Goal: Task Accomplishment & Management: Manage account settings

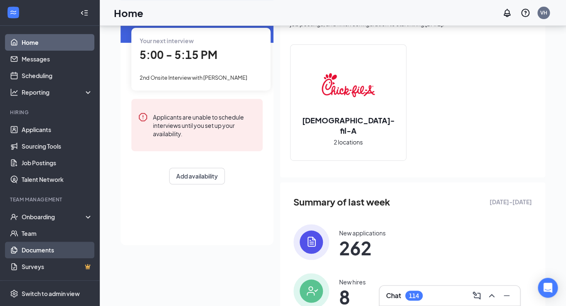
scroll to position [69, 0]
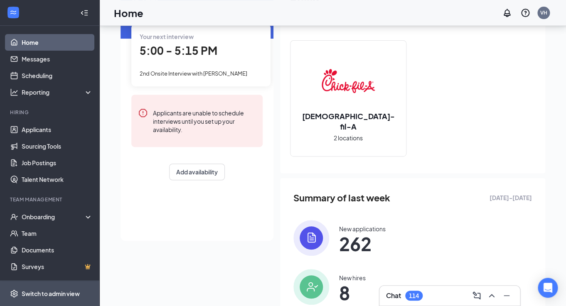
click at [47, 288] on span "Switch to admin view" at bounding box center [57, 293] width 71 height 25
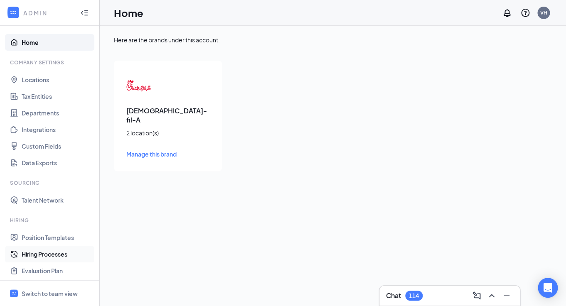
click at [36, 252] on link "Hiring Processes" at bounding box center [57, 254] width 71 height 17
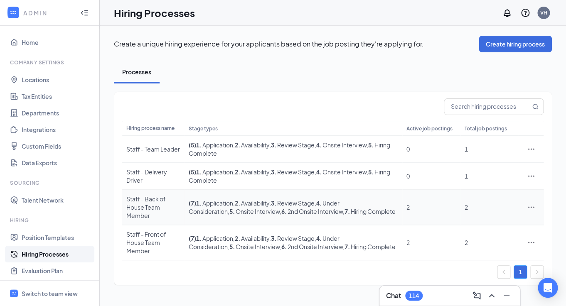
click at [530, 205] on icon "Ellipses" at bounding box center [531, 207] width 8 height 8
click at [468, 222] on span "Edit" at bounding box center [462, 220] width 11 height 7
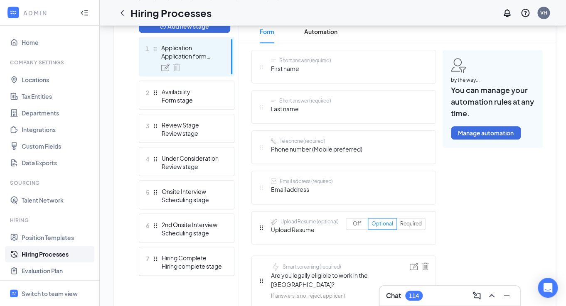
scroll to position [232, 0]
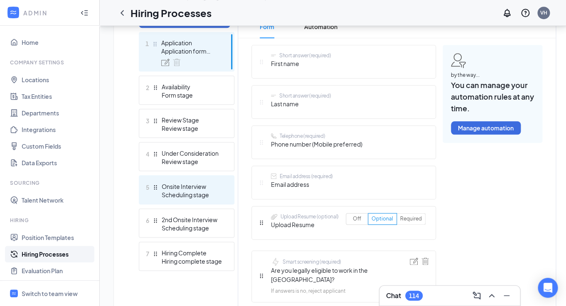
click at [199, 198] on div "Scheduling stage" at bounding box center [192, 195] width 61 height 8
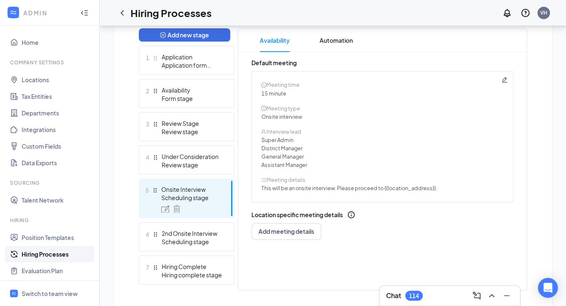
scroll to position [217, 0]
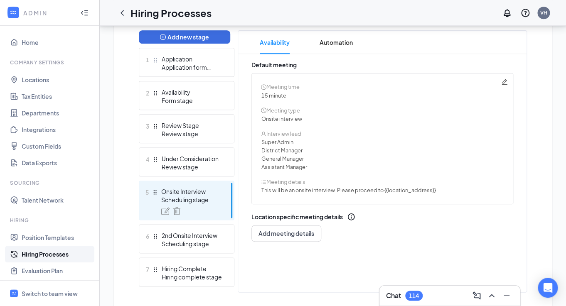
click at [402, 194] on span "This will be an onsite interview. Please proceed to {{location_address}}." at bounding box center [349, 190] width 176 height 7
click at [506, 84] on icon "Pencil" at bounding box center [504, 82] width 7 height 7
radio input "true"
radio input "false"
type textarea "This will be an onsite interview. Please proceed to {{location_address}}."
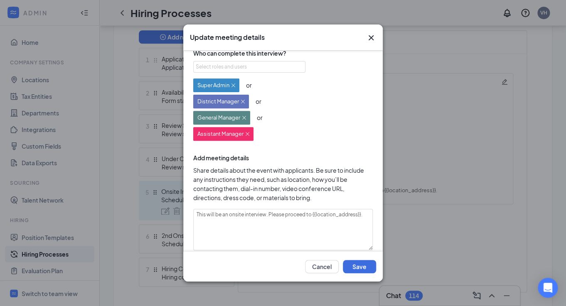
scroll to position [99, 0]
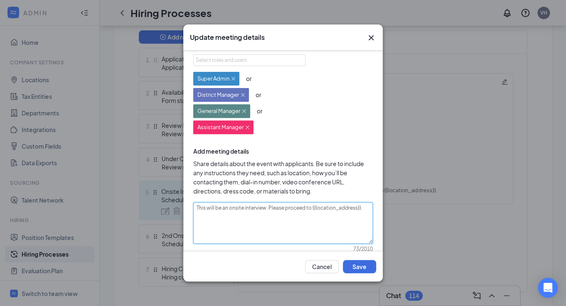
drag, startPoint x: 312, startPoint y: 210, endPoint x: 359, endPoint y: 211, distance: 47.0
click at [359, 211] on textarea "This will be an onsite interview. Please proceed to {{location_address}}." at bounding box center [283, 224] width 180 height 42
type textarea "This will be an onsite interview. Please proceed to ."
paste textarea "[STREET_ADDRESS]"
type textarea "This will be an onsite interview. Please proceed to [STREET_ADDRESS]."
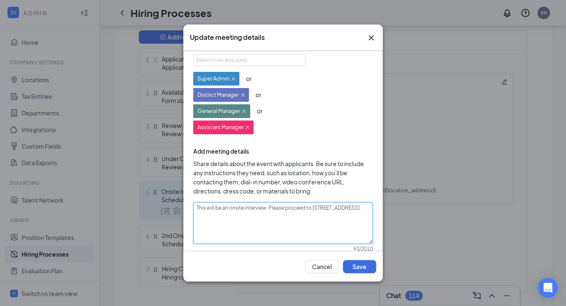
click at [255, 214] on textarea "This will be an onsite interview. Please proceed to [STREET_ADDRESS]." at bounding box center [283, 224] width 180 height 42
type textarea "This will be an onsite interview. Please proceed to [STREET_ADDRESS]."
type textarea "This will be an onsite interview. Please proceed to [STREET_ADDRESS]. W"
type textarea "This will be an onsite interview. Please proceed to [STREET_ADDRESS]. We"
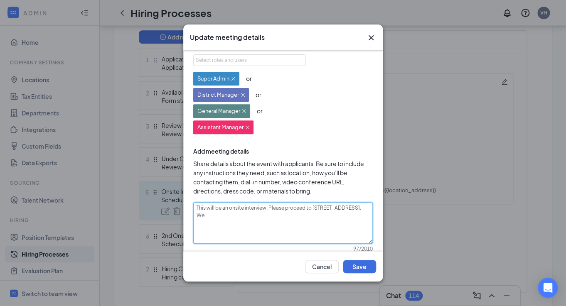
type textarea "This will be an onsite interview. Please proceed to [STREET_ADDRESS]. We w"
type textarea "This will be an onsite interview. Please proceed to [STREET_ADDRESS]. We wi"
type textarea "This will be an onsite interview. Please proceed to [STREET_ADDRESS]. We wil"
type textarea "This will be an onsite interview. Please proceed to [STREET_ADDRESS]. We will"
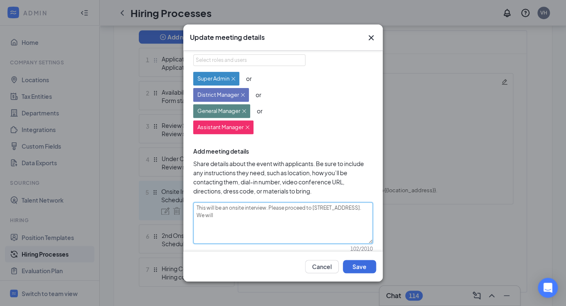
type textarea "This will be an onsite interview. Please proceed to [STREET_ADDRESS]. We will b"
type textarea "This will be an onsite interview. Please proceed to [STREET_ADDRESS]. We will be"
type textarea "This will be an onsite interview. Please proceed to [STREET_ADDRESS]. We will b…"
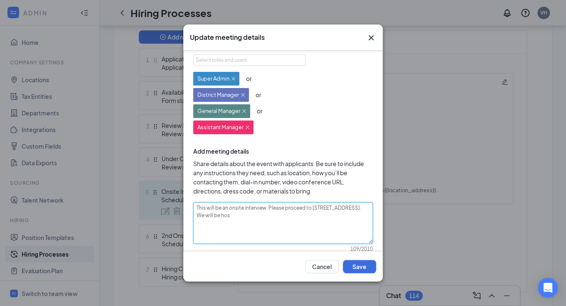
type textarea "This will be an onsite interview. Please proceed to [STREET_ADDRESS]. We will b…"
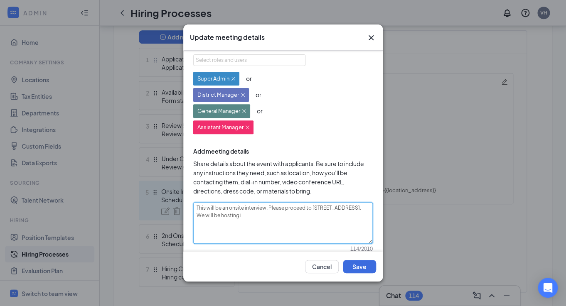
type textarea "This will be an onsite interview. Please proceed to [STREET_ADDRESS]. We will b…"
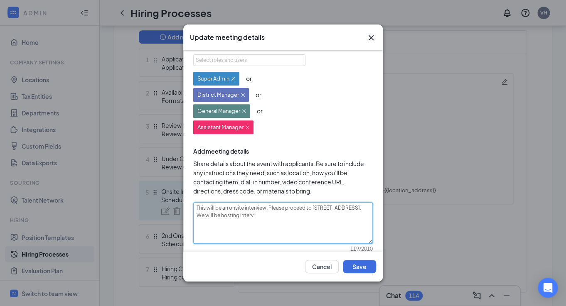
type textarea "This will be an onsite interview. Please proceed to [STREET_ADDRESS]. We will b…"
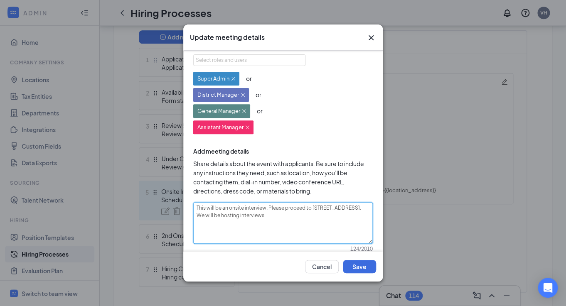
type textarea "This will be an onsite interview. Please proceed to [STREET_ADDRESS]. We will b…"
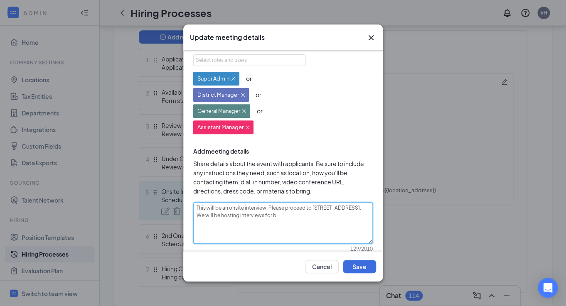
type textarea "This will be an onsite interview. Please proceed to [STREET_ADDRESS]. We will b…"
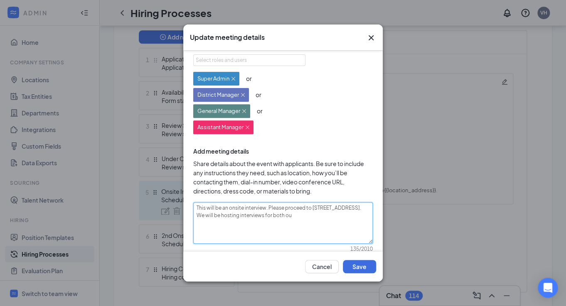
type textarea "This will be an onsite interview. Please proceed to [STREET_ADDRESS]. We will b…"
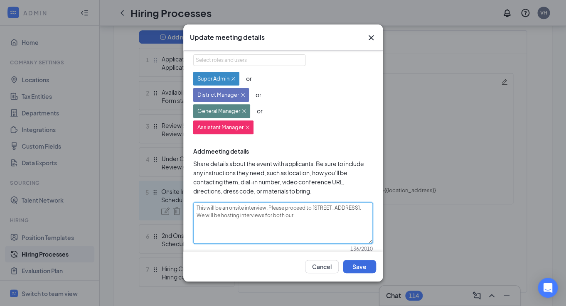
type textarea "This will be an onsite interview. Please proceed to [STREET_ADDRESS]. We will b…"
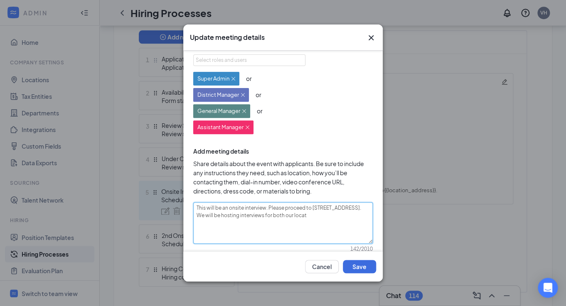
type textarea "This will be an onsite interview. Please proceed to [STREET_ADDRESS]. We will b…"
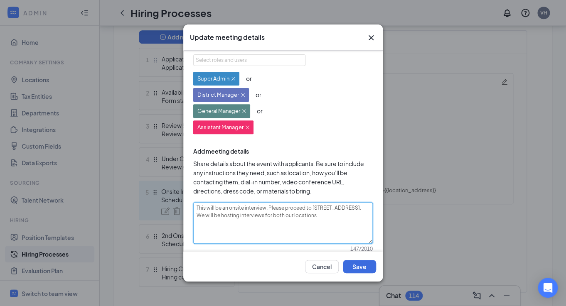
type textarea "This will be an onsite interview. Please proceed to [STREET_ADDRESS]. We will b…"
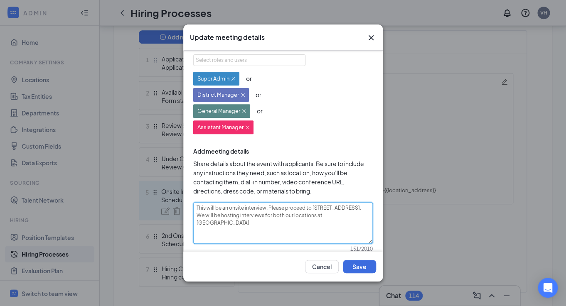
type textarea "This will be an onsite interview. Please proceed to [STREET_ADDRESS]. We will b…"
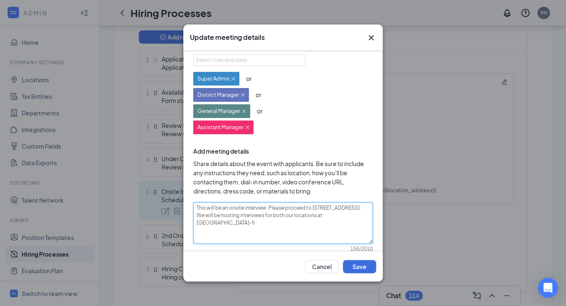
type textarea "This will be an onsite interview. Please proceed to [STREET_ADDRESS]. We will b…"
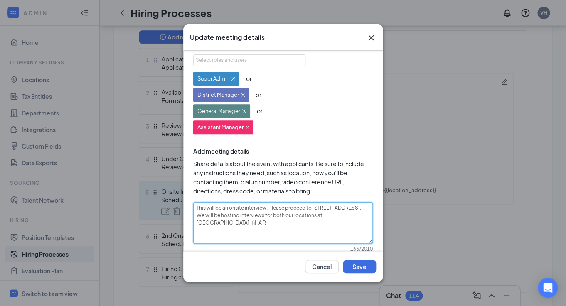
type textarea "This will be an onsite interview. Please proceed to [STREET_ADDRESS]. We will b…"
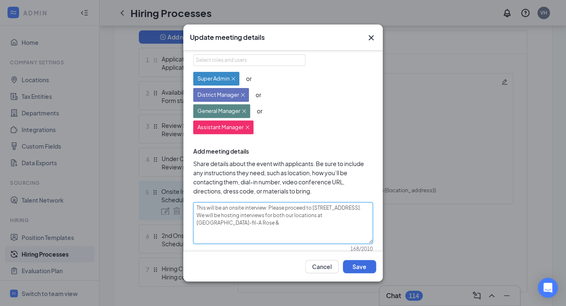
type textarea "This will be an onsite interview. Please proceed to [STREET_ADDRESS]. We will b…"
drag, startPoint x: 256, startPoint y: 225, endPoint x: 196, endPoint y: 207, distance: 62.6
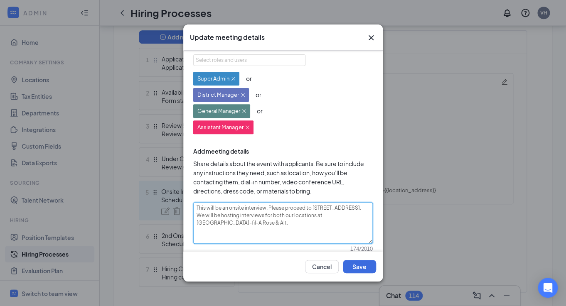
click at [196, 207] on textarea "This will be an onsite interview. Please proceed to [STREET_ADDRESS]. We will b…" at bounding box center [283, 224] width 180 height 42
type textarea "This will be an onsite interview. Please proceed to [STREET_ADDRESS]. We will b…"
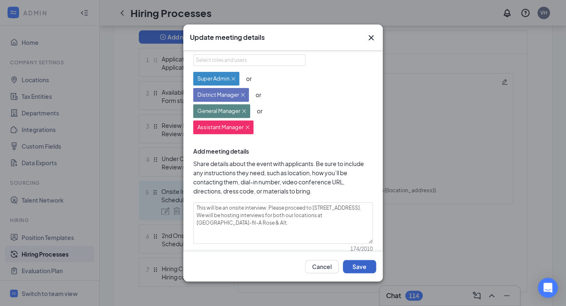
click at [364, 270] on button "Save" at bounding box center [359, 266] width 33 height 13
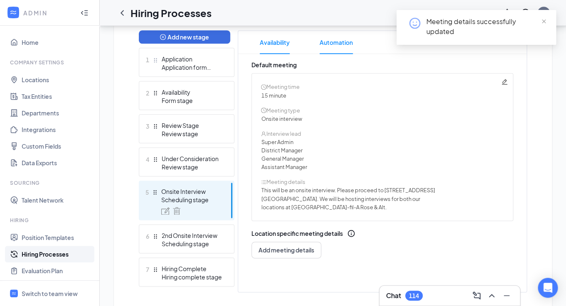
click at [333, 47] on span "Automation" at bounding box center [336, 42] width 33 height 23
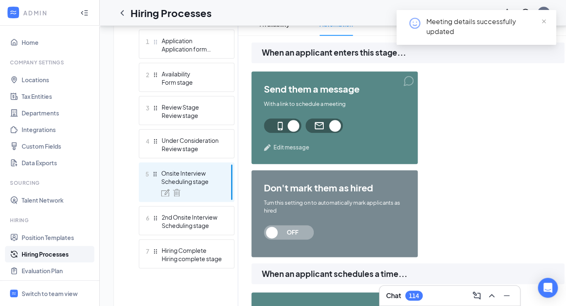
scroll to position [245, 0]
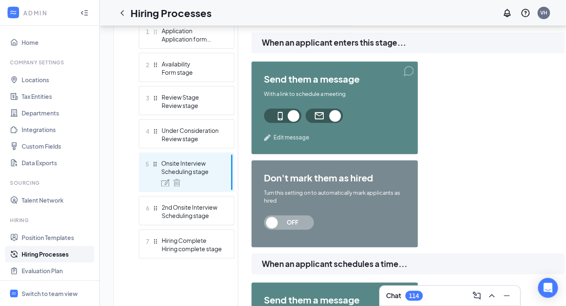
click at [288, 138] on span "Edit message" at bounding box center [292, 137] width 36 height 8
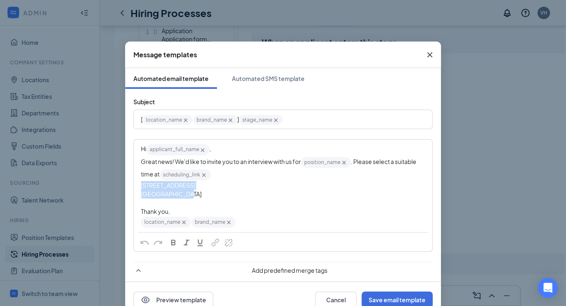
drag, startPoint x: 187, startPoint y: 196, endPoint x: 139, endPoint y: 188, distance: 48.1
click at [139, 188] on div "Hi applicant_full_name‌‌‌‌ {{applicant_full_name}} , Great news! We'd like to i…" at bounding box center [283, 186] width 298 height 92
click at [146, 196] on span "[GEOGRAPHIC_DATA], [GEOGRAPHIC_DATA]" at bounding box center [203, 193] width 124 height 7
click at [191, 197] on div "[GEOGRAPHIC_DATA], [GEOGRAPHIC_DATA]" at bounding box center [283, 194] width 284 height 9
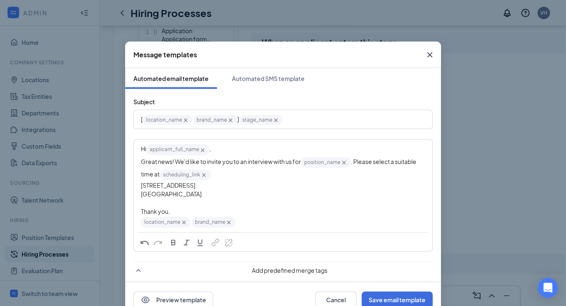
click at [141, 187] on span "[STREET_ADDRESS]" at bounding box center [168, 185] width 54 height 7
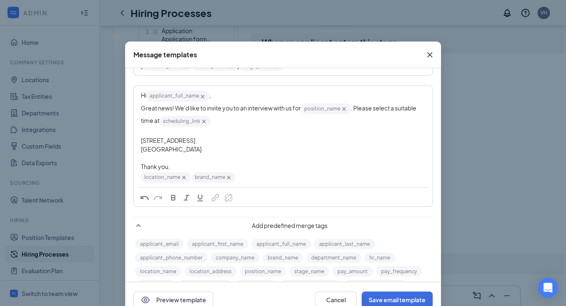
scroll to position [0, 0]
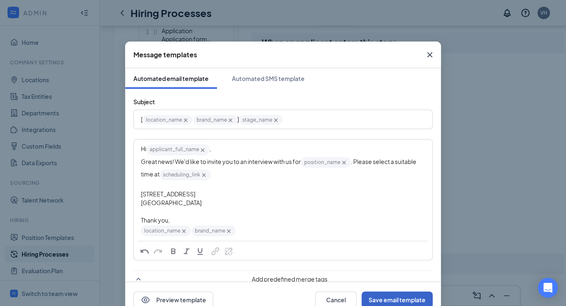
click at [392, 299] on button "Save email template" at bounding box center [397, 300] width 71 height 17
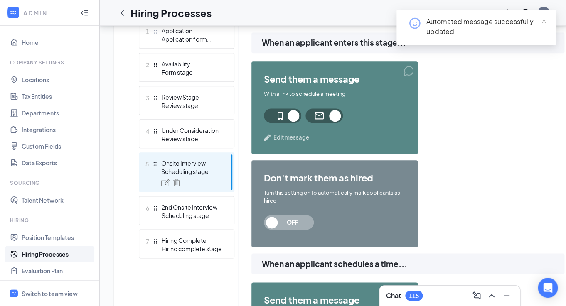
click at [295, 139] on span "Edit message" at bounding box center [292, 137] width 36 height 8
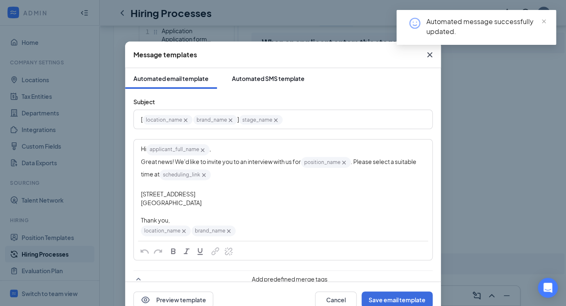
click at [282, 79] on div "Automated SMS template" at bounding box center [268, 78] width 73 height 8
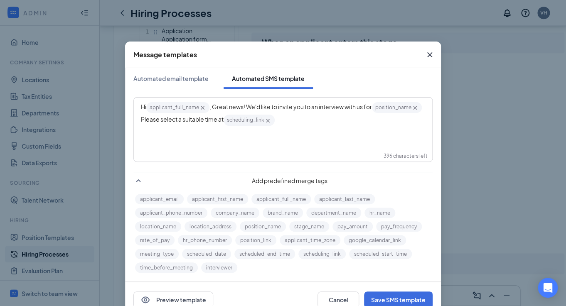
click at [431, 57] on icon "Cross" at bounding box center [430, 55] width 10 height 10
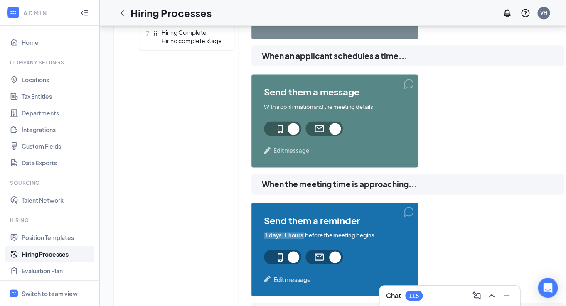
scroll to position [463, 0]
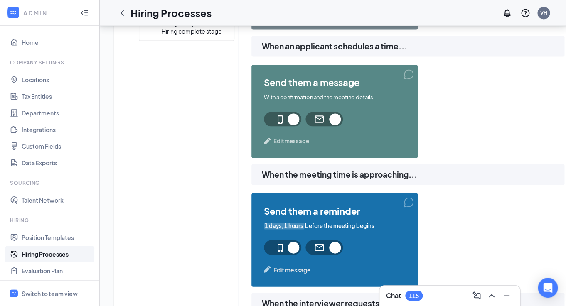
click at [299, 143] on span "Edit message" at bounding box center [292, 141] width 36 height 8
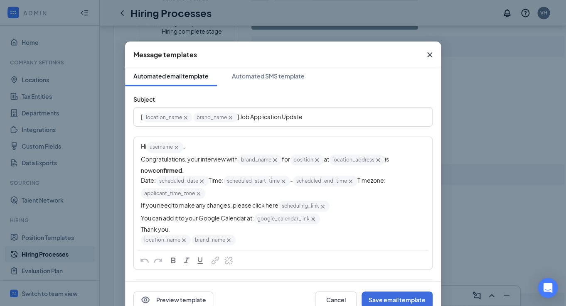
scroll to position [0, 0]
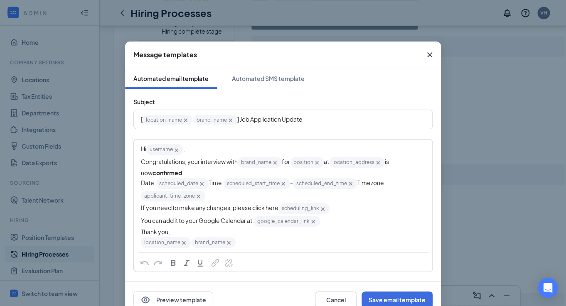
click at [380, 164] on icon "Cross" at bounding box center [378, 163] width 4 height 4
click at [351, 163] on span "at [STREET_ADDRESS] is now" at bounding box center [266, 167] width 250 height 19
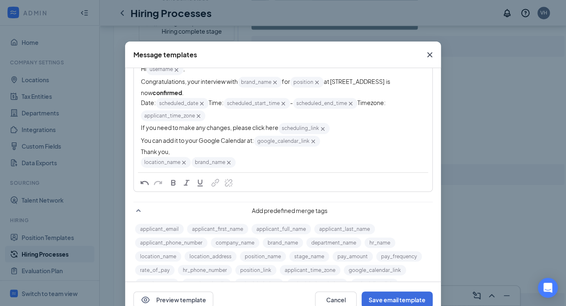
scroll to position [125, 0]
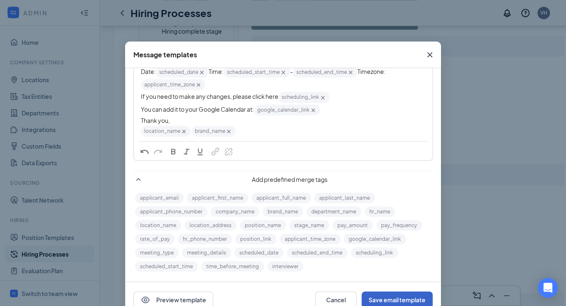
click at [415, 299] on button "Save email template" at bounding box center [397, 300] width 71 height 17
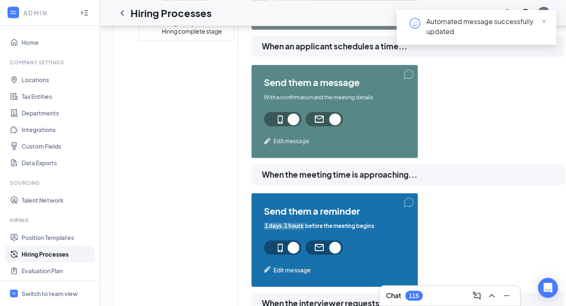
click at [299, 143] on span "Edit message" at bounding box center [292, 141] width 36 height 8
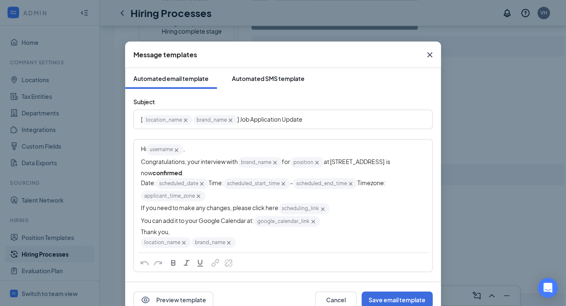
click at [254, 82] on div "Automated SMS template" at bounding box center [268, 78] width 73 height 8
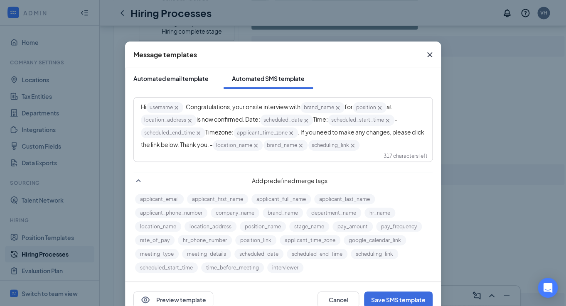
click at [178, 74] on button "Automated email template" at bounding box center [171, 78] width 92 height 21
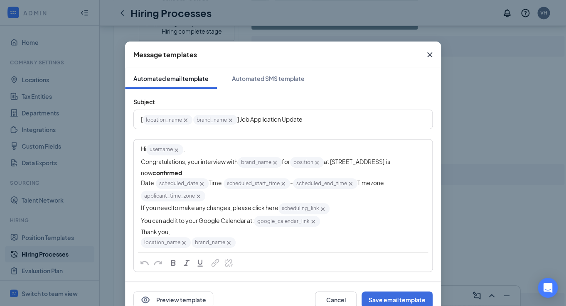
click at [218, 174] on div "Congratulations, your interview with brand_name‌‌‌‌ {{brand_name}} for position…" at bounding box center [283, 166] width 284 height 21
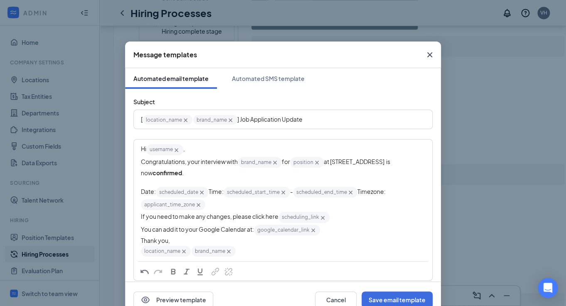
scroll to position [16, 0]
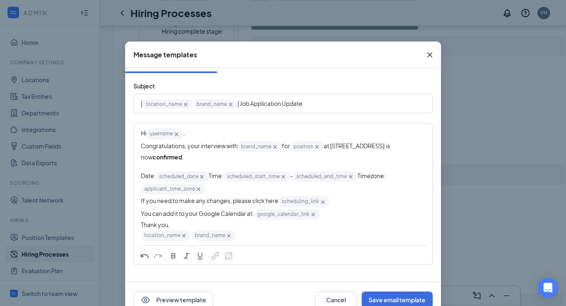
click at [240, 196] on div "Date: scheduled_date‌‌‌‌ {{scheduled_date}} Time: scheduled_start_time‌‌‌‌ {{sc…" at bounding box center [283, 182] width 284 height 25
click at [139, 215] on div "Hi username‌‌‌‌ {{username}} , Congratulations, your interview with brand_name‌…" at bounding box center [283, 184] width 298 height 121
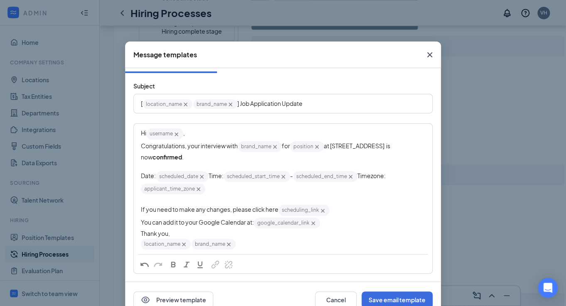
scroll to position [27, 0]
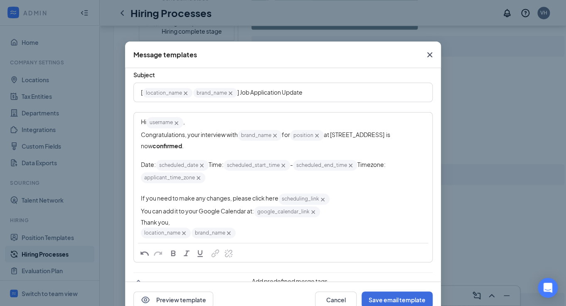
click at [141, 237] on div "Hi username‌‌‌‌ {{username}} , Congratulations, your interview with brand_name‌…" at bounding box center [283, 178] width 298 height 130
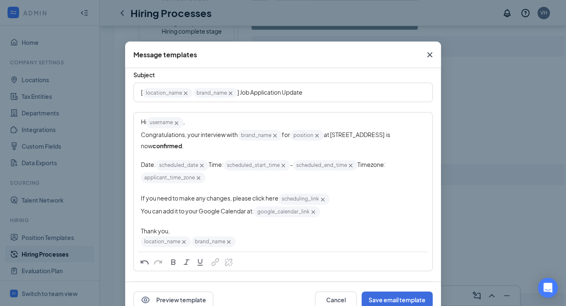
click at [177, 236] on div "Thank you," at bounding box center [283, 231] width 284 height 9
click at [195, 127] on div "Hi username‌‌‌‌ {{username}} ," at bounding box center [283, 122] width 284 height 12
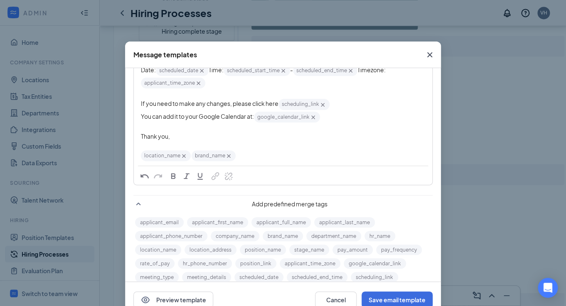
scroll to position [137, 0]
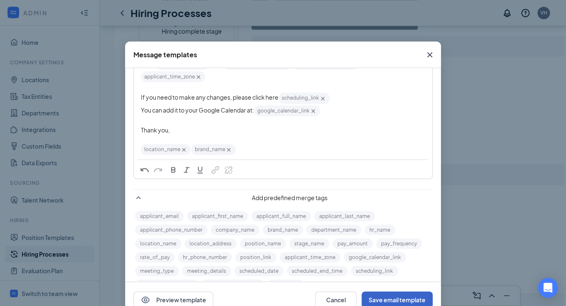
click at [389, 298] on button "Save email template" at bounding box center [397, 300] width 71 height 17
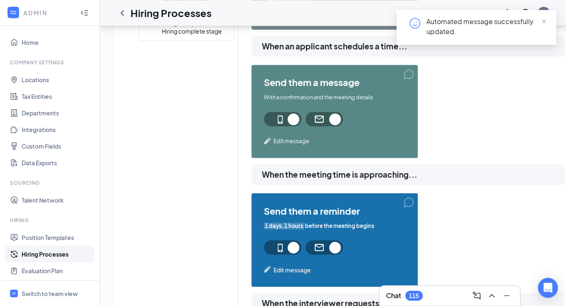
click at [292, 141] on span "Edit message" at bounding box center [292, 141] width 36 height 8
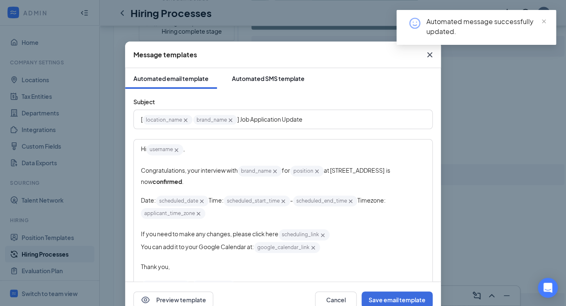
click at [274, 81] on div "Automated SMS template" at bounding box center [268, 78] width 73 height 8
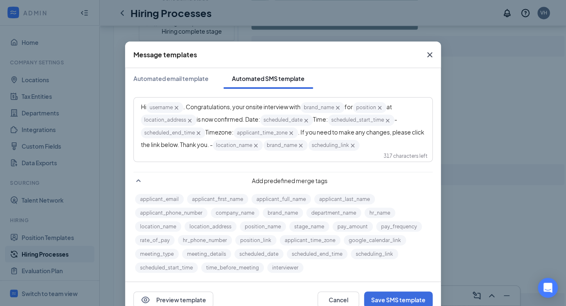
click at [191, 121] on icon "Cross" at bounding box center [189, 120] width 7 height 7
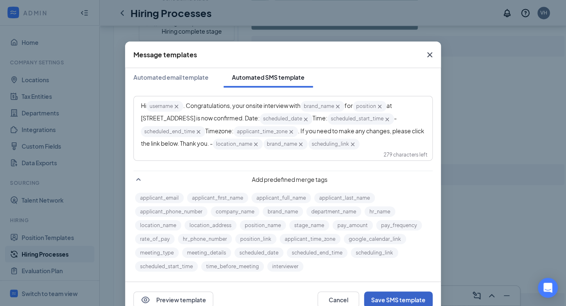
click at [394, 299] on button "Save SMS template" at bounding box center [398, 300] width 69 height 17
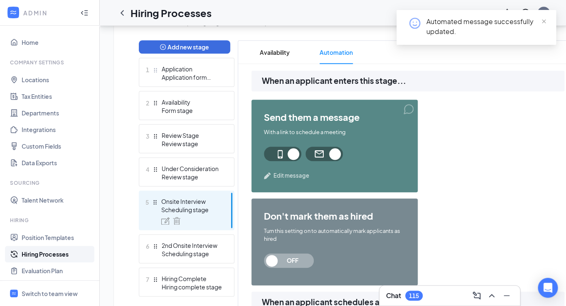
scroll to position [205, 0]
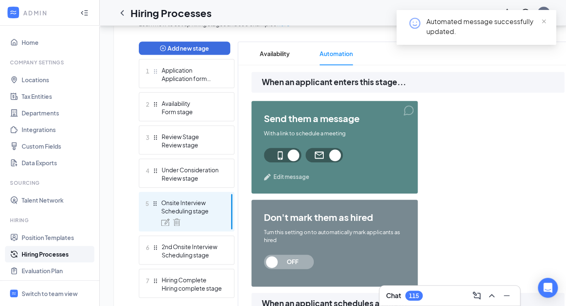
click at [298, 176] on span "Edit message" at bounding box center [292, 177] width 36 height 8
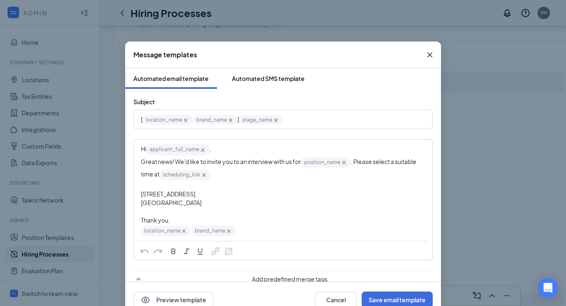
click at [261, 78] on div "Automated SMS template" at bounding box center [268, 78] width 73 height 8
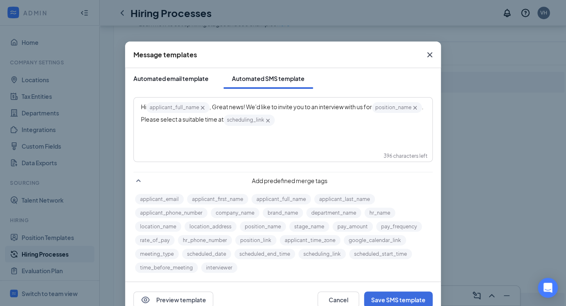
click at [175, 81] on div "Automated email template" at bounding box center [170, 78] width 75 height 8
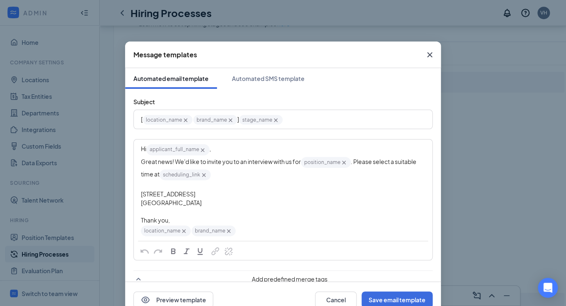
click at [237, 153] on div "Hi applicant_full_name‌‌‌‌ {{applicant_full_name}} ," at bounding box center [283, 149] width 284 height 12
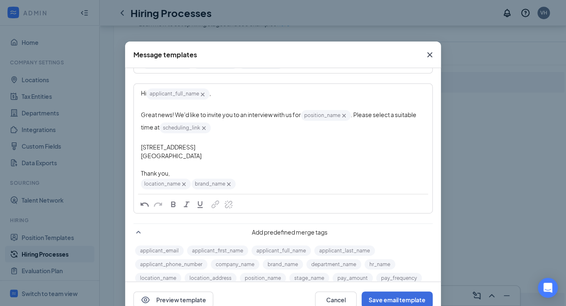
scroll to position [56, 0]
click at [423, 298] on button "Save email template" at bounding box center [397, 300] width 71 height 17
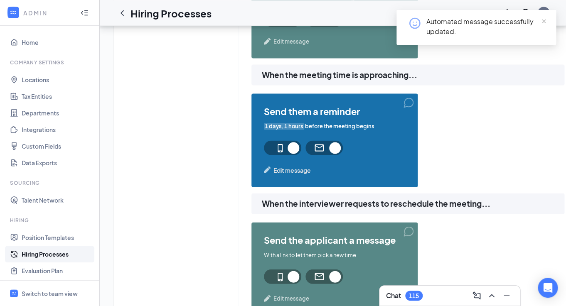
scroll to position [574, 0]
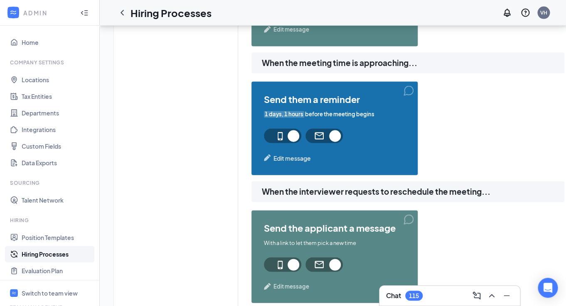
click at [277, 160] on span "Edit message" at bounding box center [292, 158] width 37 height 9
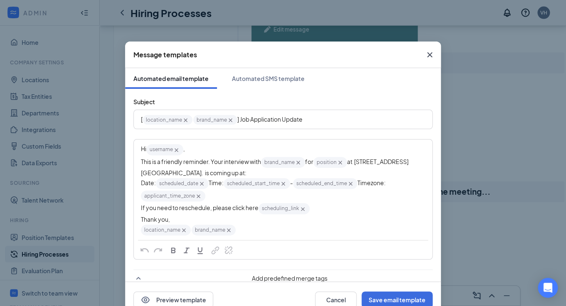
click at [235, 176] on div "[GEOGRAPHIC_DATA]. is coming up at:" at bounding box center [283, 173] width 284 height 9
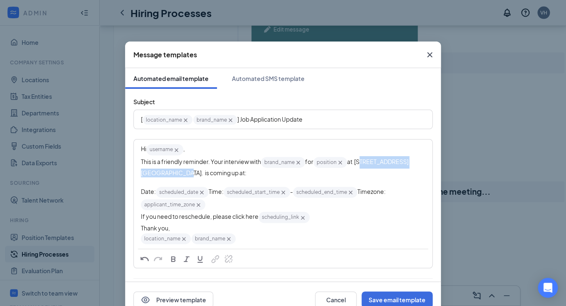
drag, startPoint x: 182, startPoint y: 174, endPoint x: 361, endPoint y: 164, distance: 179.5
click at [361, 164] on div "Hi username‌‌‌‌ {{username}} , This is a friendly reminder. Your interview with…" at bounding box center [283, 194] width 284 height 102
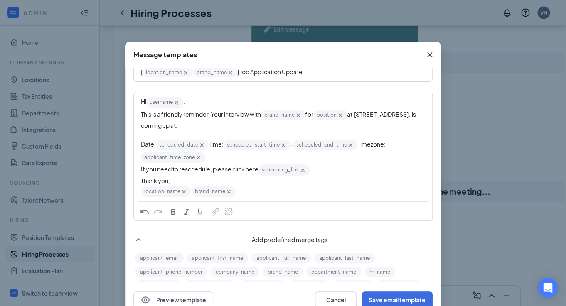
scroll to position [52, 0]
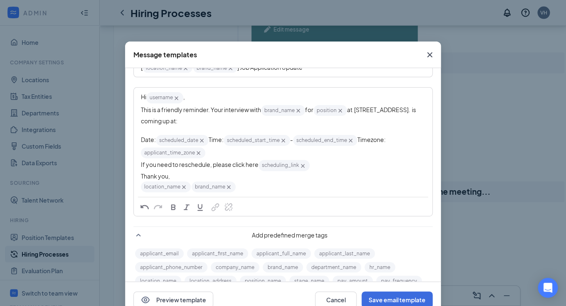
click at [142, 180] on span "Thank you," at bounding box center [155, 176] width 29 height 7
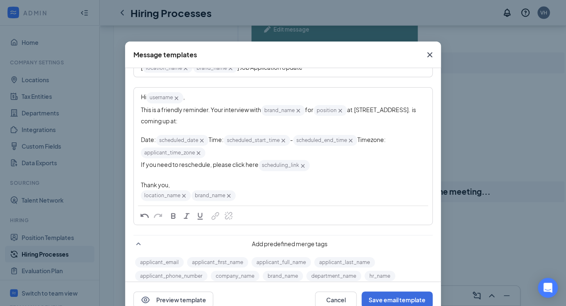
scroll to position [59, 0]
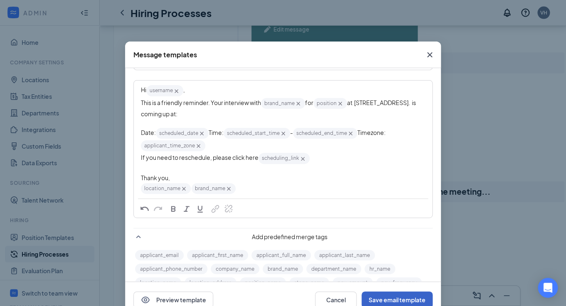
click at [399, 298] on button "Save email template" at bounding box center [397, 300] width 71 height 17
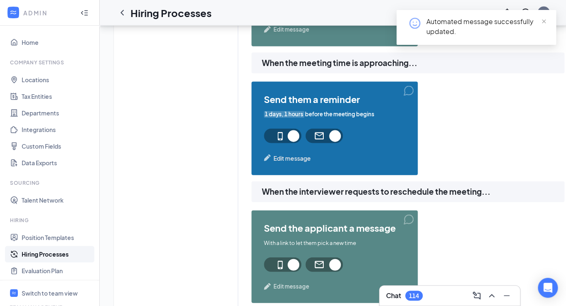
click at [305, 159] on span "Edit message" at bounding box center [292, 158] width 37 height 9
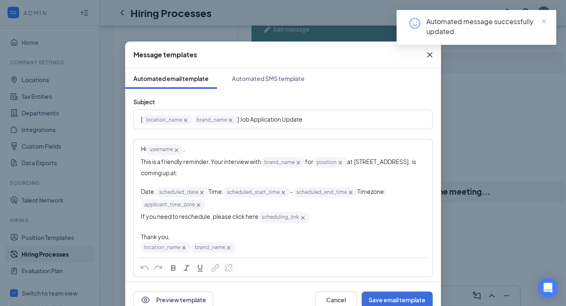
click at [195, 151] on div "Hi username‌‌‌‌ {{username}} ," at bounding box center [283, 149] width 284 height 12
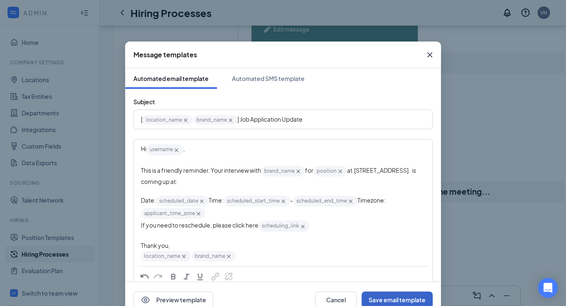
click at [388, 300] on button "Save email template" at bounding box center [397, 300] width 71 height 17
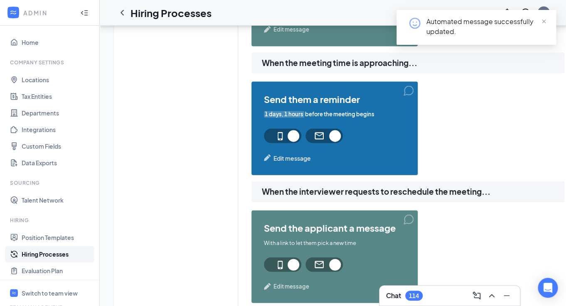
click at [306, 161] on span "Edit message" at bounding box center [292, 158] width 37 height 9
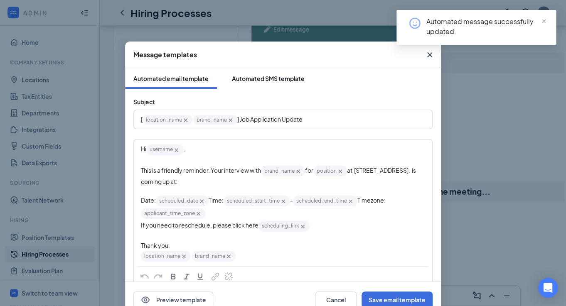
click at [285, 80] on div "Automated SMS template" at bounding box center [268, 78] width 73 height 8
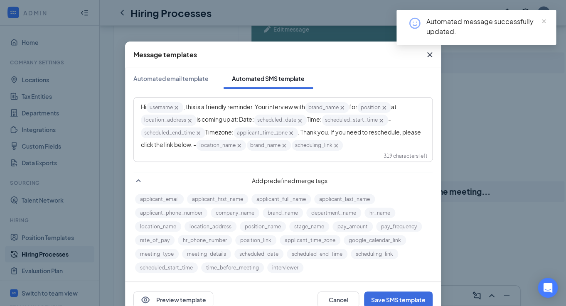
click at [190, 120] on icon "Cross" at bounding box center [190, 121] width 4 height 4
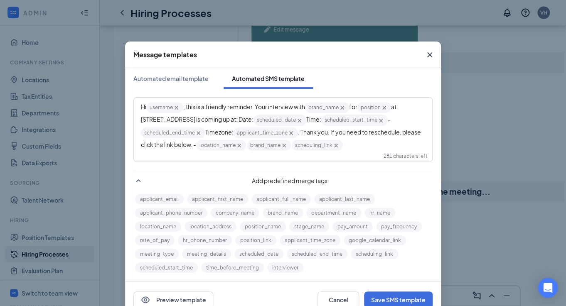
scroll to position [1, 0]
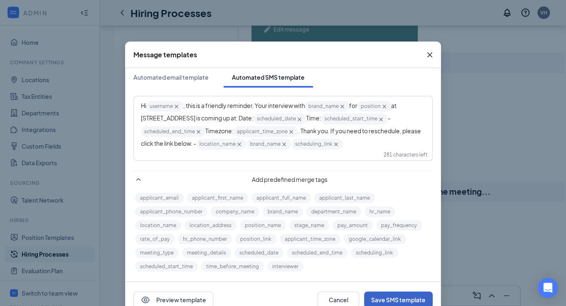
click at [393, 297] on button "Save SMS template" at bounding box center [398, 300] width 69 height 17
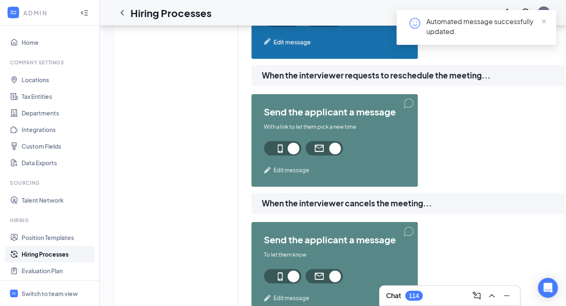
scroll to position [697, 0]
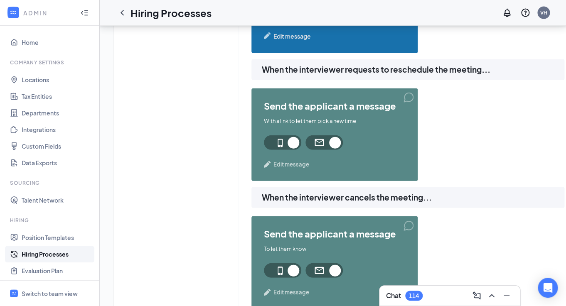
click at [296, 167] on span "Edit message" at bounding box center [292, 165] width 36 height 8
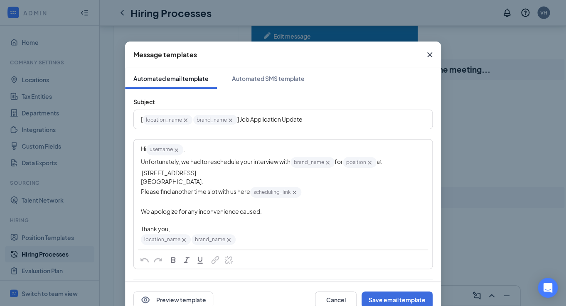
scroll to position [9, 0]
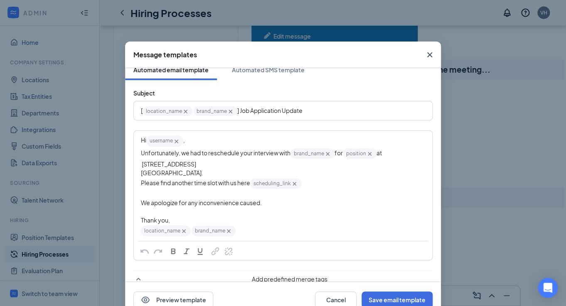
click at [383, 154] on span "at [STREET_ADDRESS]" at bounding box center [262, 158] width 242 height 19
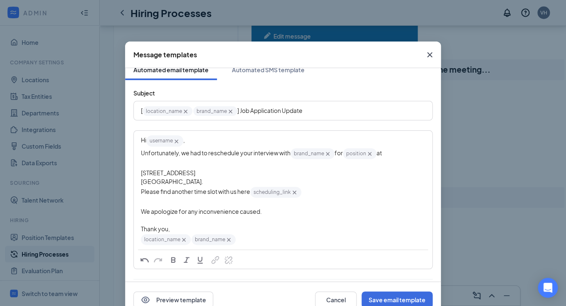
click at [142, 194] on span "Please find another time slot with us here" at bounding box center [195, 191] width 109 height 7
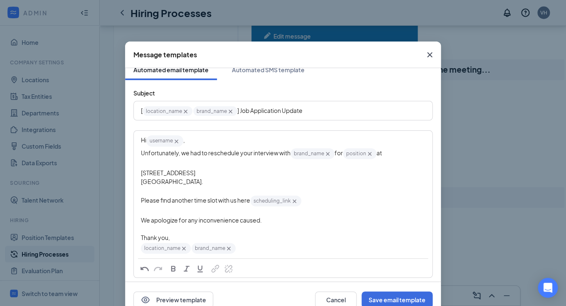
click at [388, 153] on div "Unfortunately, we had to reschedule your interview with brand_name‌‌‌‌ {{brand_…" at bounding box center [283, 154] width 284 height 12
drag, startPoint x: 187, startPoint y: 185, endPoint x: 138, endPoint y: 171, distance: 51.6
click at [138, 171] on div "Hi username‌‌‌‌ {{username}} , Unfortunately, we had to reschedule your intervi…" at bounding box center [283, 194] width 298 height 127
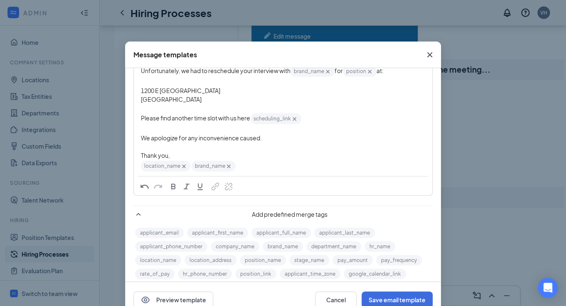
scroll to position [92, 0]
click at [404, 299] on button "Save email template" at bounding box center [397, 300] width 71 height 17
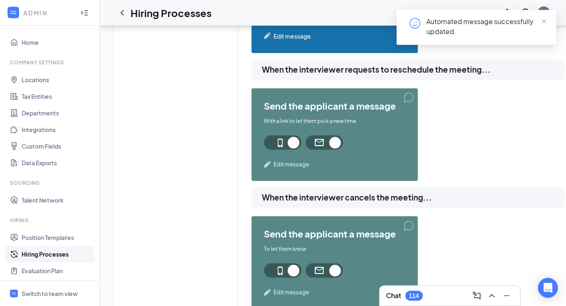
click at [302, 169] on span "Edit message" at bounding box center [292, 165] width 36 height 8
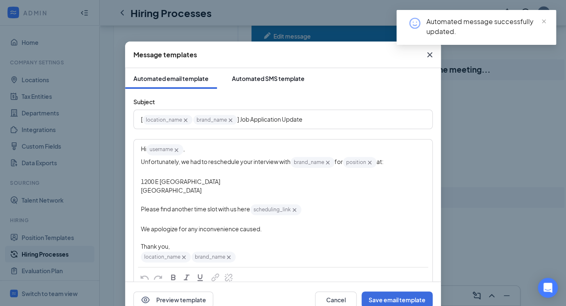
click at [241, 83] on button "Automated SMS template" at bounding box center [268, 78] width 89 height 21
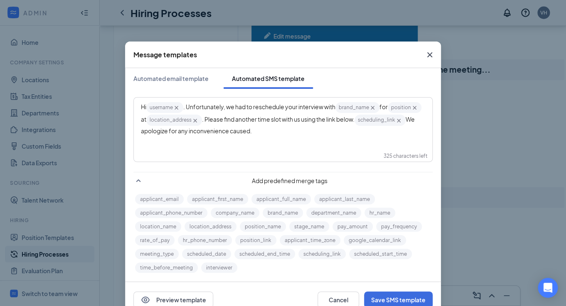
click at [199, 121] on icon "Cross" at bounding box center [195, 120] width 7 height 7
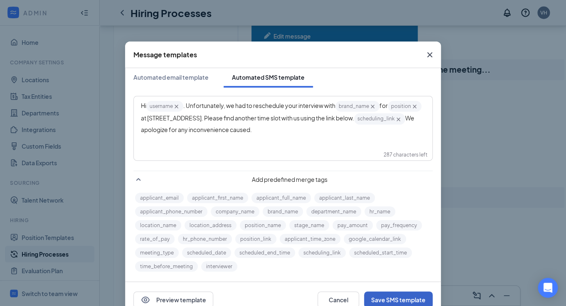
click at [402, 299] on button "Save SMS template" at bounding box center [398, 300] width 69 height 17
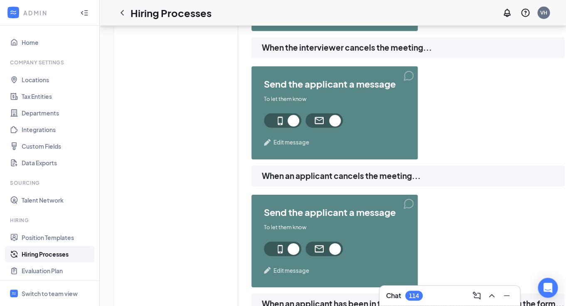
scroll to position [847, 0]
click at [304, 143] on span "Edit message" at bounding box center [292, 142] width 36 height 8
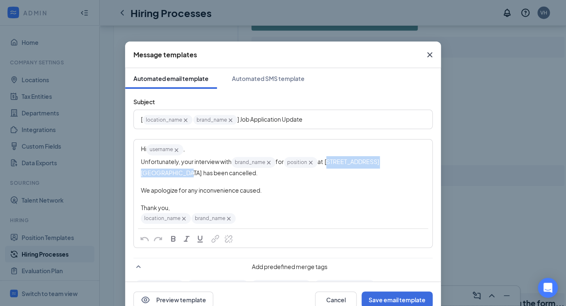
drag, startPoint x: 183, startPoint y: 175, endPoint x: 329, endPoint y: 166, distance: 147.1
click at [329, 166] on div "Hi username‌‌‌‌ {{username}} , Unfortunately, your interview with brand_name‌‌‌…" at bounding box center [283, 184] width 284 height 82
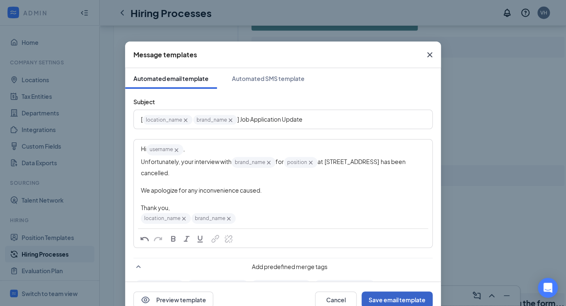
click at [394, 299] on button "Save email template" at bounding box center [397, 300] width 71 height 17
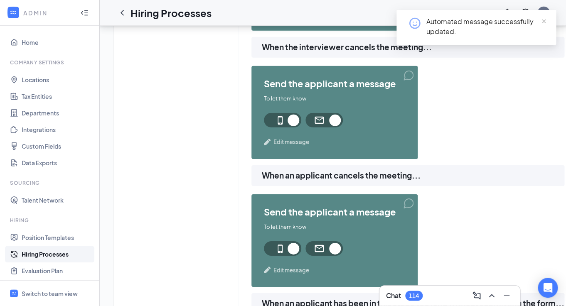
click at [296, 143] on span "Edit message" at bounding box center [292, 142] width 36 height 8
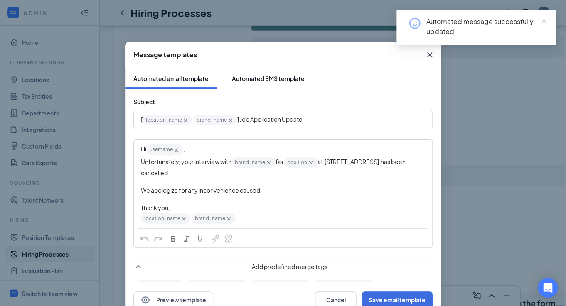
click at [251, 74] on button "Automated SMS template" at bounding box center [268, 78] width 89 height 21
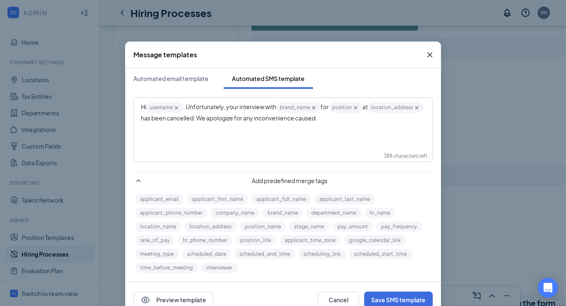
click at [413, 111] on icon "Cross" at bounding box center [416, 107] width 7 height 7
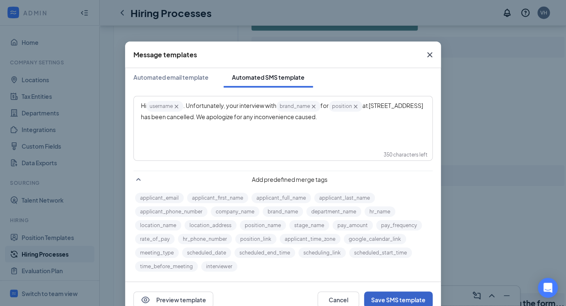
click at [392, 300] on button "Save SMS template" at bounding box center [398, 300] width 69 height 17
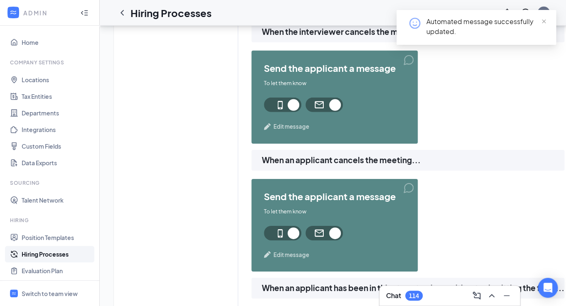
scroll to position [858, 0]
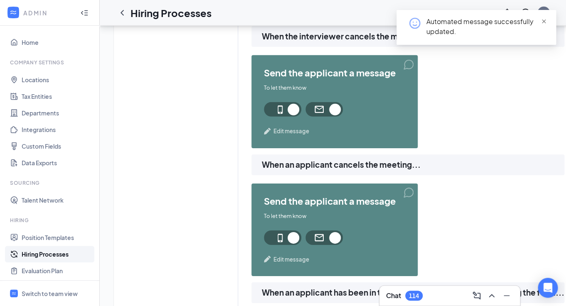
click at [545, 23] on span "close" at bounding box center [544, 22] width 6 height 6
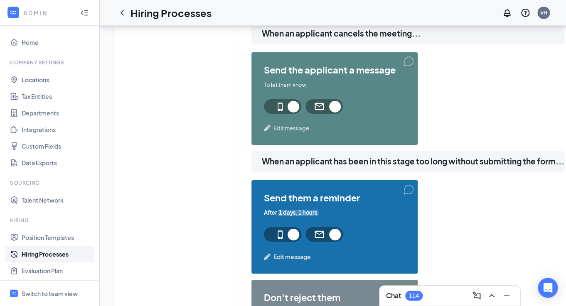
scroll to position [991, 0]
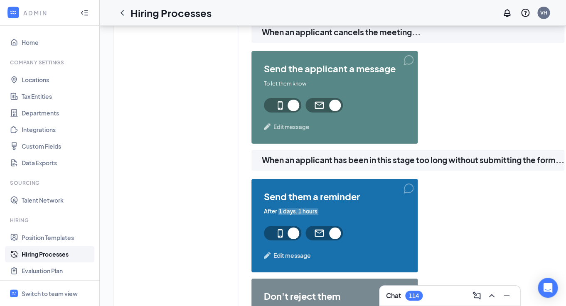
click at [301, 130] on span "Edit message" at bounding box center [292, 127] width 36 height 8
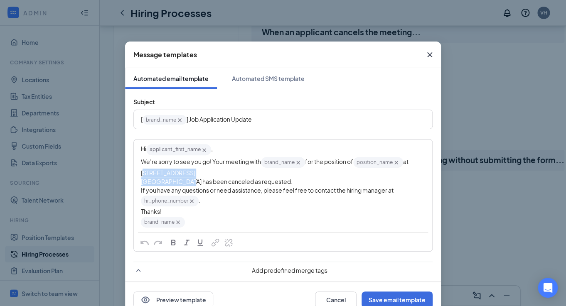
drag, startPoint x: 184, startPoint y: 183, endPoint x: 136, endPoint y: 172, distance: 49.1
click at [136, 172] on div "Hi applicant_first_name‌‌‌‌ {{applicant_first_name}} , We’re sorry to see you g…" at bounding box center [283, 186] width 298 height 92
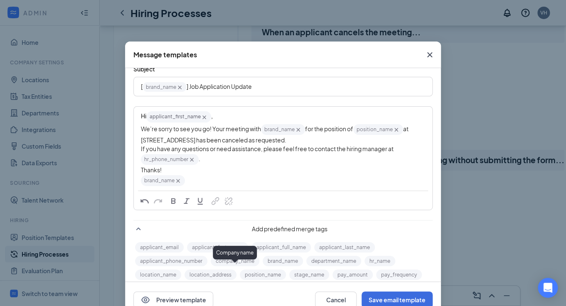
scroll to position [41, 0]
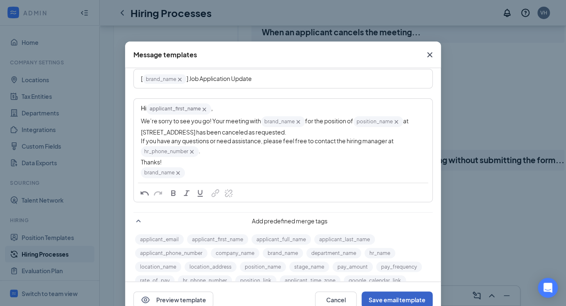
click at [409, 296] on button "Save email template" at bounding box center [397, 300] width 71 height 17
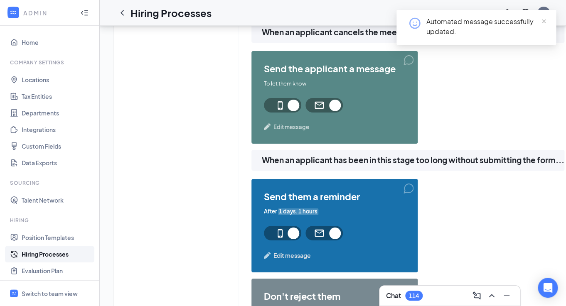
click at [303, 129] on span "Edit message" at bounding box center [292, 127] width 36 height 8
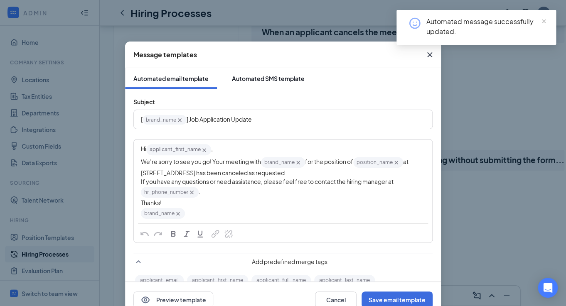
click at [266, 79] on div "Automated SMS template" at bounding box center [268, 78] width 73 height 8
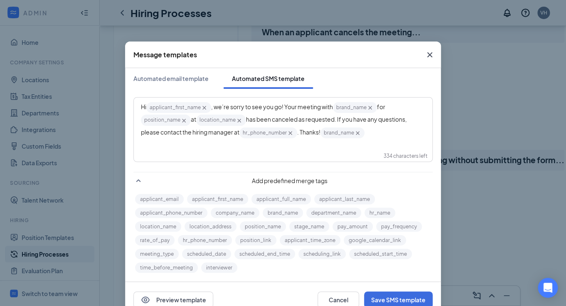
click at [241, 122] on icon "Cross" at bounding box center [239, 121] width 4 height 4
click at [405, 298] on button "Save SMS template" at bounding box center [398, 300] width 69 height 17
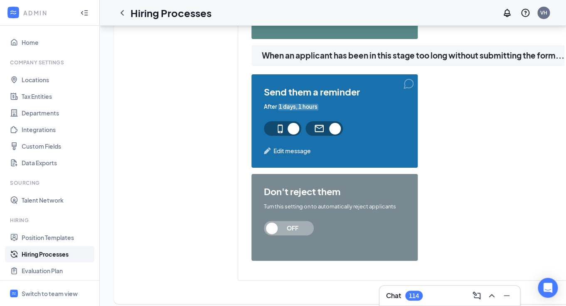
scroll to position [1103, 0]
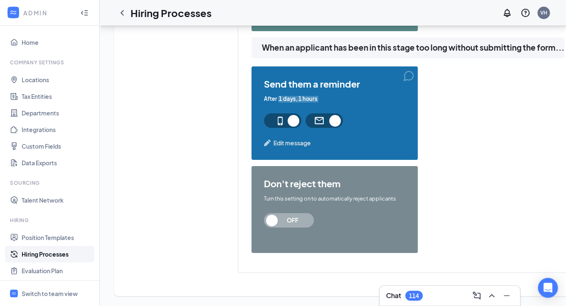
click at [305, 143] on span "Edit message" at bounding box center [292, 142] width 37 height 9
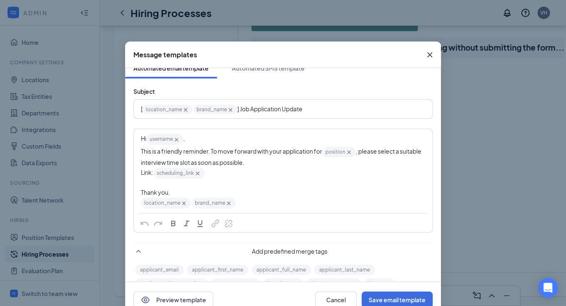
scroll to position [0, 0]
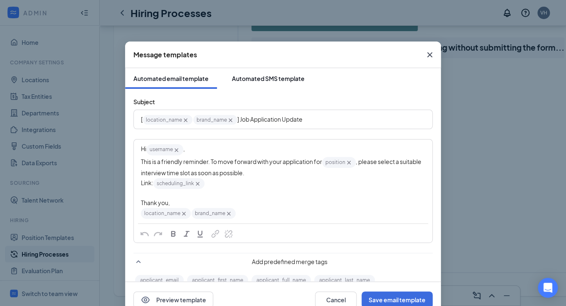
click at [272, 79] on div "Automated SMS template" at bounding box center [268, 78] width 73 height 8
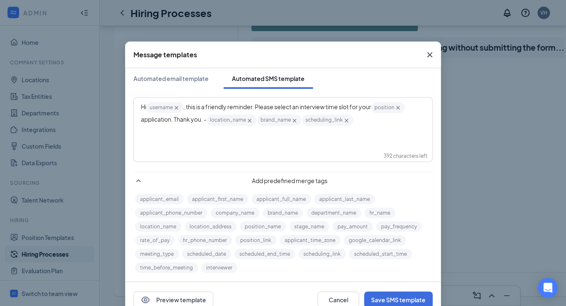
click at [429, 55] on icon "Cross" at bounding box center [429, 54] width 5 height 5
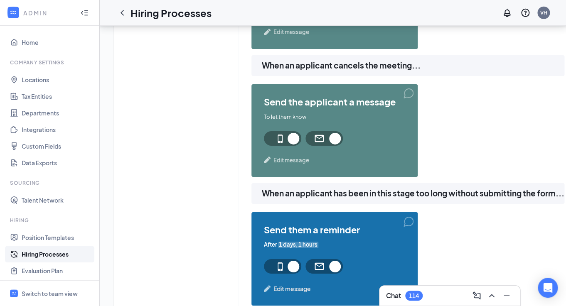
scroll to position [951, 0]
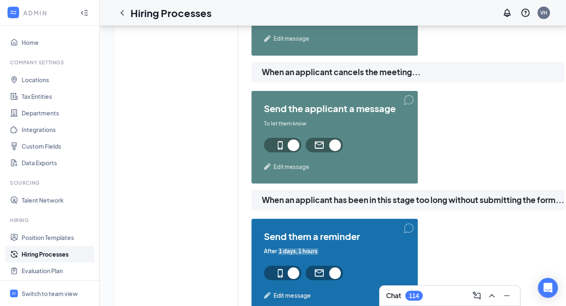
click at [292, 168] on span "Edit message" at bounding box center [292, 167] width 36 height 8
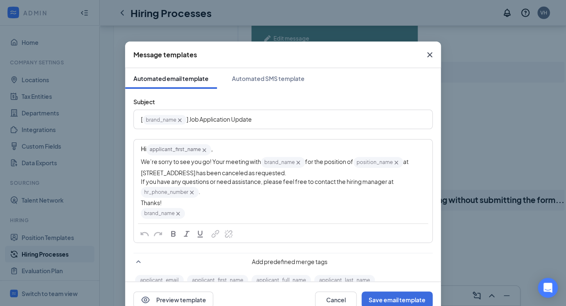
click at [431, 57] on icon "Cross" at bounding box center [430, 55] width 10 height 10
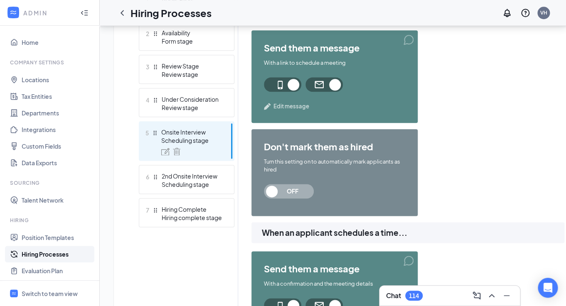
scroll to position [277, 0]
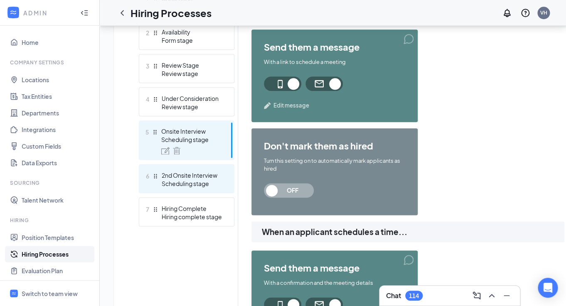
click at [193, 177] on div "2nd Onsite Interview" at bounding box center [192, 175] width 61 height 8
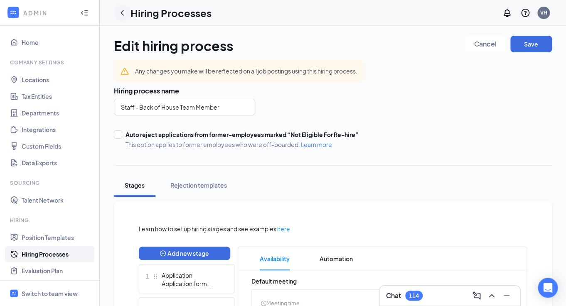
click at [118, 10] on icon "ChevronLeft" at bounding box center [122, 13] width 10 height 10
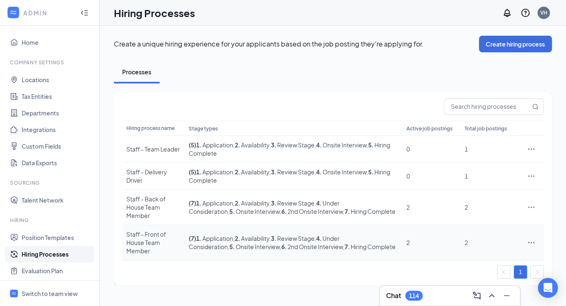
click at [530, 239] on icon "Ellipses" at bounding box center [531, 243] width 8 height 8
click at [480, 153] on span "Edit" at bounding box center [493, 155] width 72 height 9
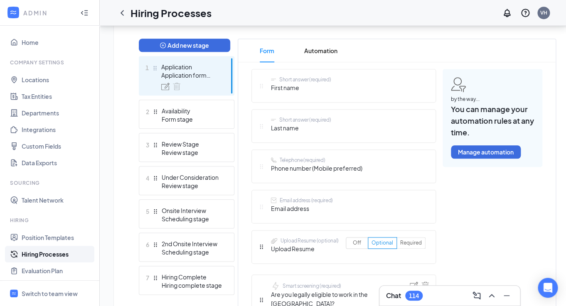
scroll to position [217, 0]
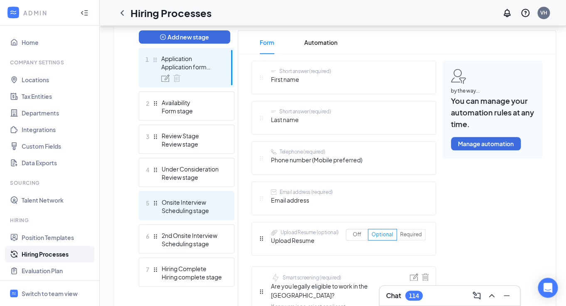
click at [215, 199] on div "Onsite Interview" at bounding box center [192, 202] width 61 height 8
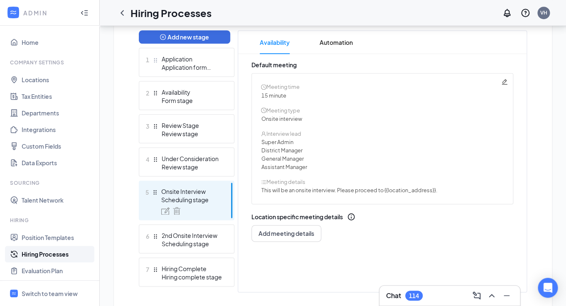
click at [505, 82] on icon "Pencil" at bounding box center [504, 81] width 5 height 5
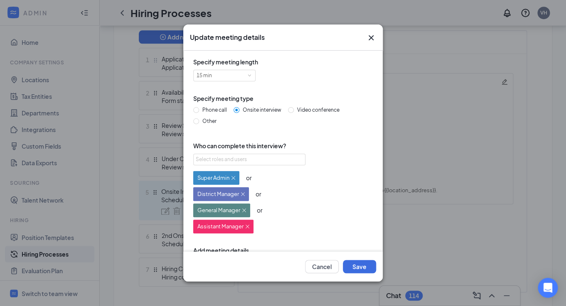
scroll to position [116, 0]
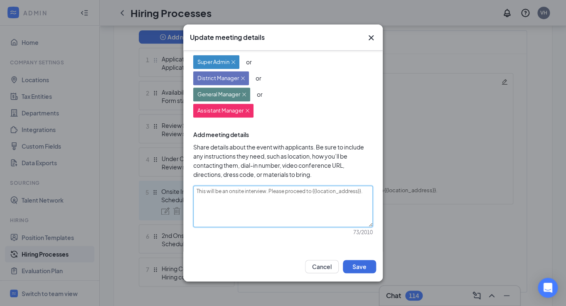
drag, startPoint x: 363, startPoint y: 193, endPoint x: 165, endPoint y: 180, distance: 198.0
click at [193, 186] on textarea "This will be an onsite interview. Please proceed to {{location_address}}." at bounding box center [283, 207] width 180 height 42
paste textarea "[STREET_ADDRESS]. We will be hosting interviews for both our locations at [GEOG…"
type textarea "This will be an onsite interview. Please proceed to [STREET_ADDRESS]. We will b…"
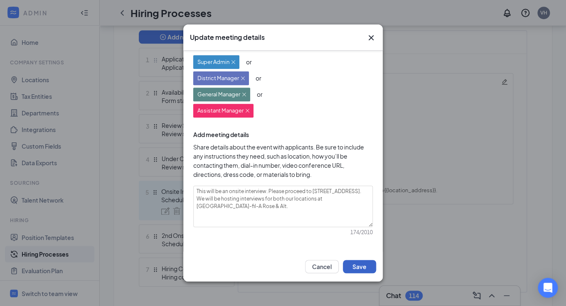
click at [361, 269] on button "Save" at bounding box center [359, 266] width 33 height 13
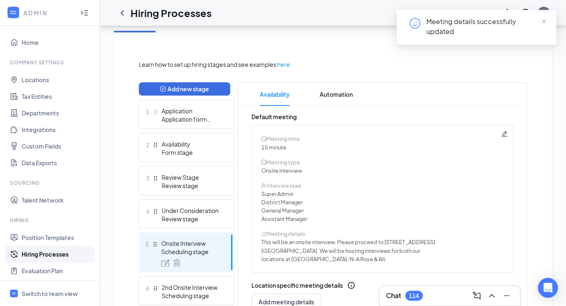
scroll to position [164, 0]
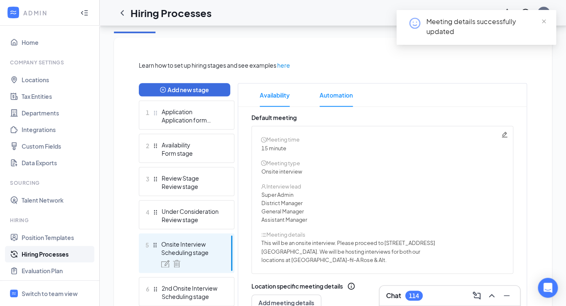
click at [351, 89] on span "Automation" at bounding box center [336, 95] width 33 height 23
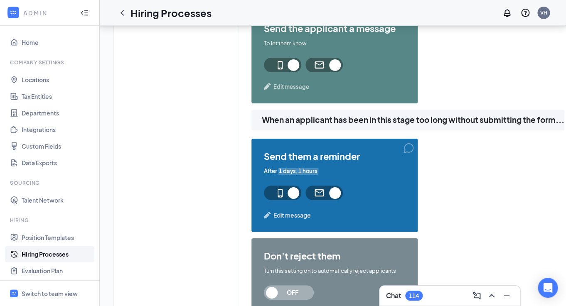
scroll to position [1103, 0]
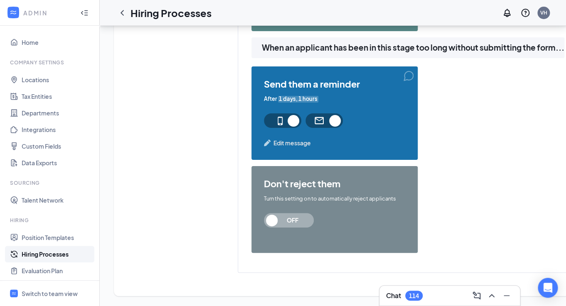
click at [290, 142] on span "Edit message" at bounding box center [292, 142] width 37 height 9
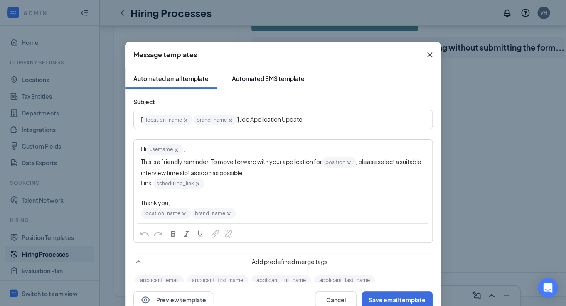
click at [258, 80] on div "Automated SMS template" at bounding box center [268, 78] width 73 height 8
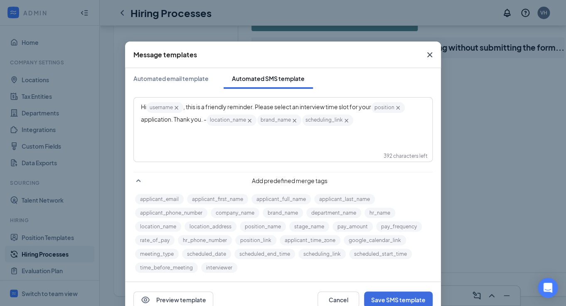
click at [429, 56] on icon "Cross" at bounding box center [429, 54] width 5 height 5
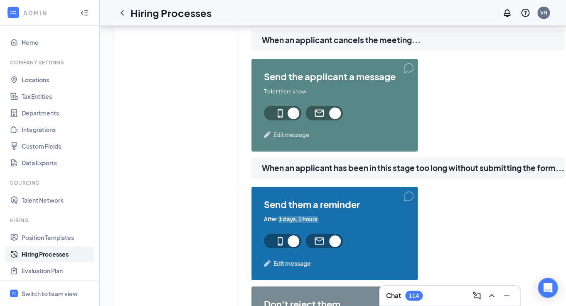
scroll to position [982, 0]
click at [286, 137] on span "Edit message" at bounding box center [292, 135] width 36 height 8
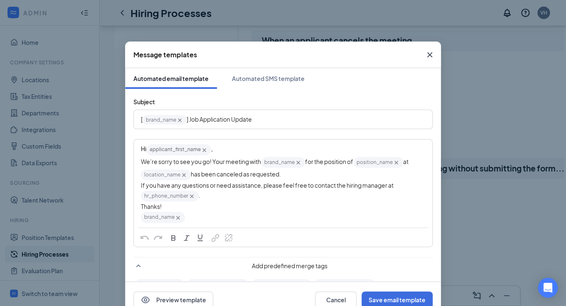
click at [184, 174] on icon "Cross" at bounding box center [183, 175] width 7 height 7
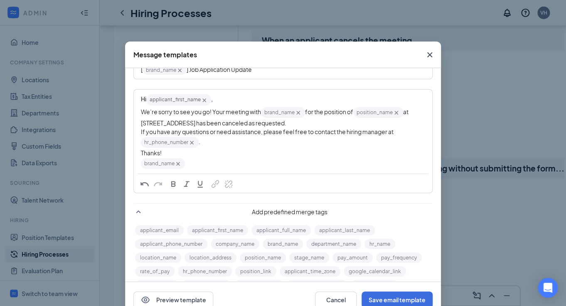
scroll to position [54, 0]
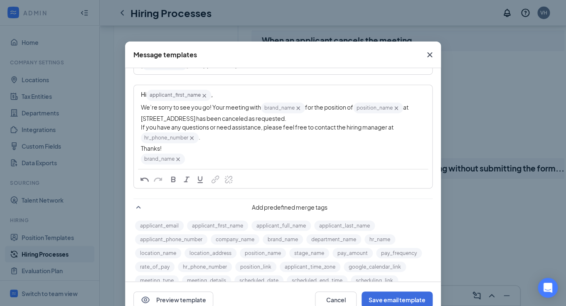
click at [141, 107] on div "Hi applicant_first_name‌‌‌‌ {{applicant_first_name}} , We’re sorry to see you g…" at bounding box center [283, 127] width 298 height 83
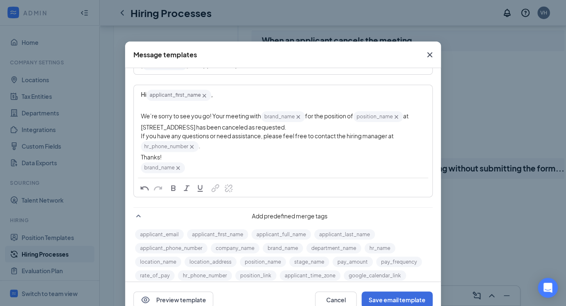
click at [141, 158] on div "Hi applicant_first_name‌‌‌‌ {{applicant_first_name}} , We’re sorry to see you g…" at bounding box center [283, 132] width 298 height 92
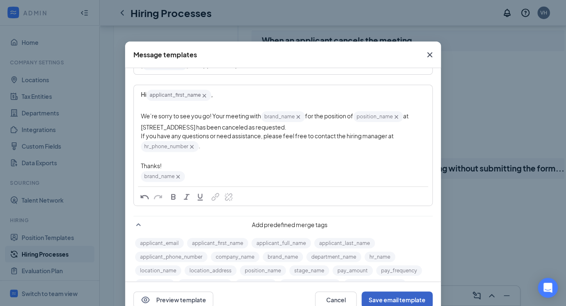
click at [401, 299] on button "Save email template" at bounding box center [397, 300] width 71 height 17
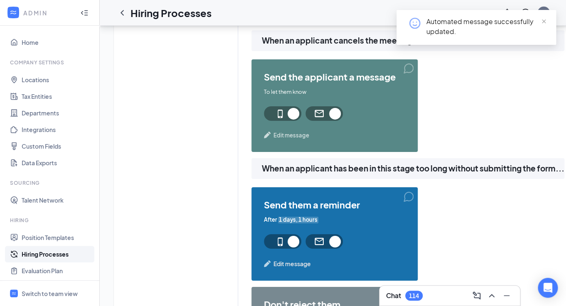
click at [291, 138] on span "Edit message" at bounding box center [292, 135] width 36 height 8
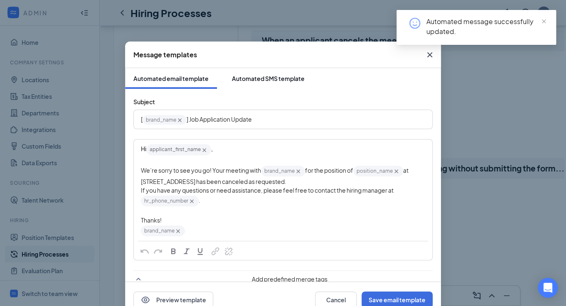
click at [271, 72] on button "Automated SMS template" at bounding box center [268, 78] width 89 height 21
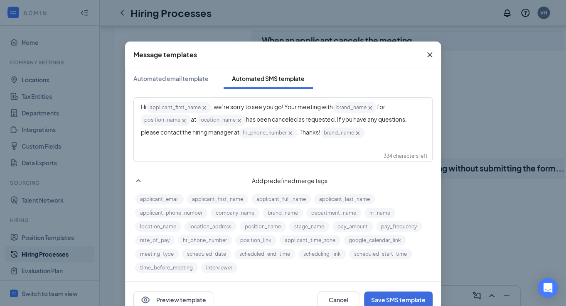
click at [241, 123] on icon "Cross" at bounding box center [239, 120] width 7 height 7
click at [409, 302] on button "Save SMS template" at bounding box center [398, 300] width 69 height 17
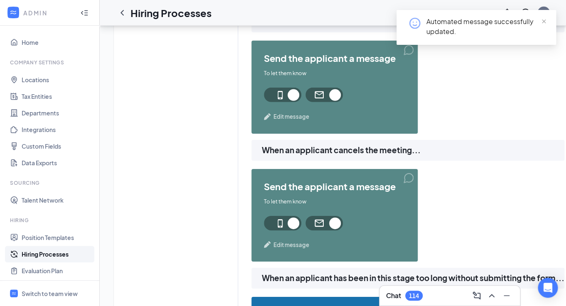
scroll to position [869, 0]
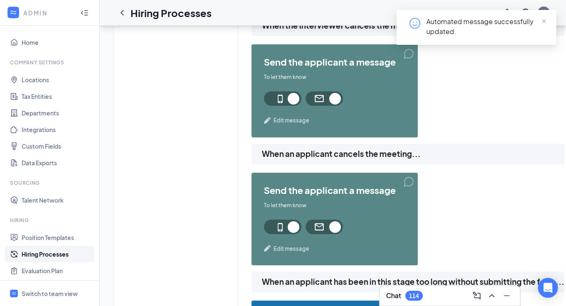
click at [292, 119] on span "Edit message" at bounding box center [292, 120] width 36 height 8
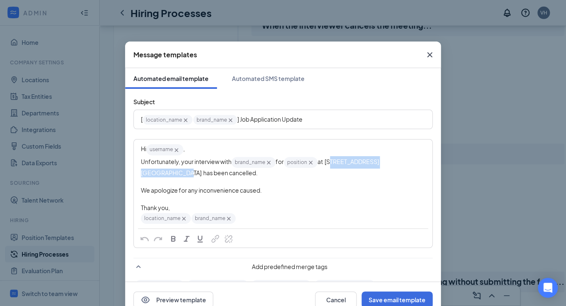
drag, startPoint x: 183, startPoint y: 174, endPoint x: 332, endPoint y: 166, distance: 149.5
click at [332, 166] on div "Hi username‌‌‌‌ {{username}} , Unfortunately, your interview with brand_name‌‌‌…" at bounding box center [283, 184] width 284 height 82
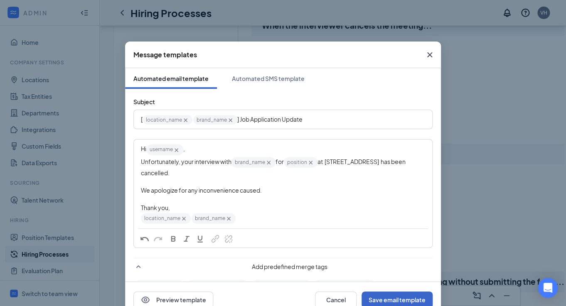
click at [394, 297] on button "Save email template" at bounding box center [397, 300] width 71 height 17
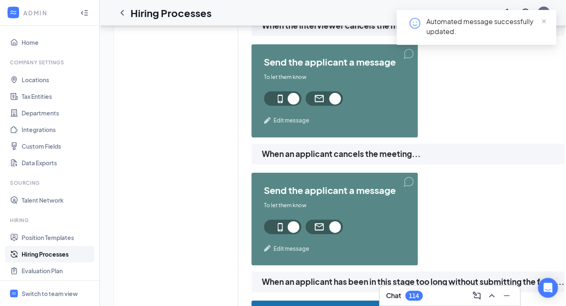
click at [299, 122] on span "Edit message" at bounding box center [292, 120] width 36 height 8
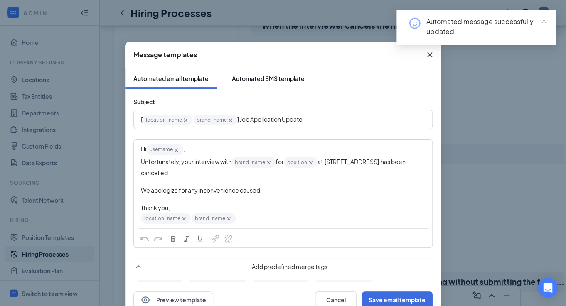
click at [264, 79] on div "Automated SMS template" at bounding box center [268, 78] width 73 height 8
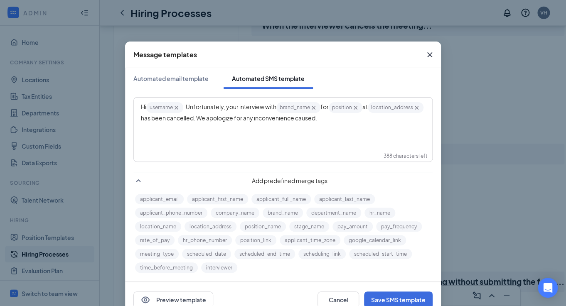
click at [413, 111] on icon "Cross" at bounding box center [416, 107] width 7 height 7
click at [399, 299] on button "Save SMS template" at bounding box center [398, 300] width 69 height 17
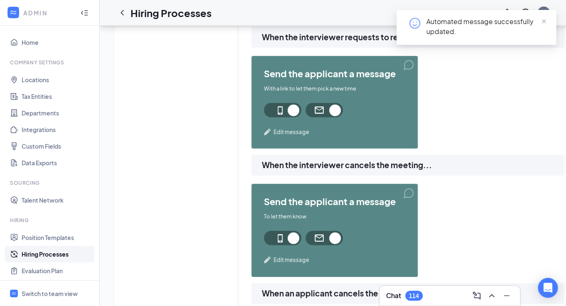
scroll to position [728, 0]
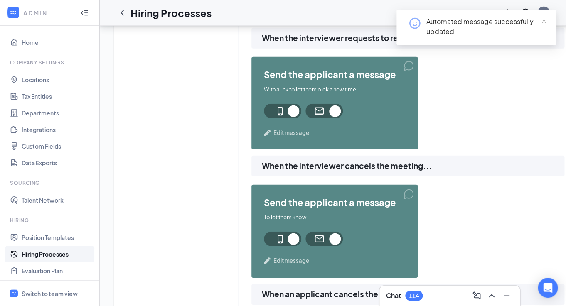
click at [282, 133] on span "Edit message" at bounding box center [292, 133] width 36 height 8
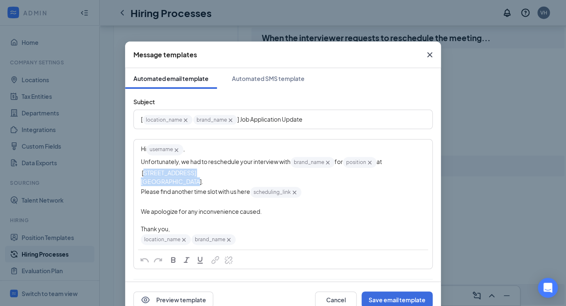
drag, startPoint x: 189, startPoint y: 185, endPoint x: 389, endPoint y: 162, distance: 201.3
click at [389, 162] on div "Hi username‌‌‌‌ {{username}} , Unfortunately, we had to reschedule your intervi…" at bounding box center [283, 194] width 284 height 103
click at [214, 151] on div "Hi username‌‌‌‌ {{username}} ," at bounding box center [283, 149] width 284 height 12
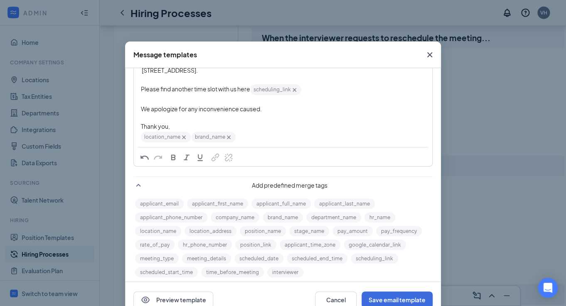
scroll to position [112, 0]
click at [408, 298] on button "Save email template" at bounding box center [397, 300] width 71 height 17
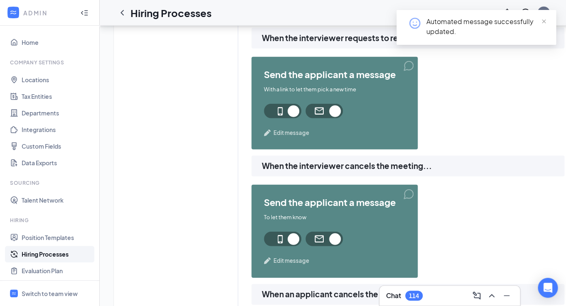
click at [300, 133] on span "Edit message" at bounding box center [292, 133] width 36 height 8
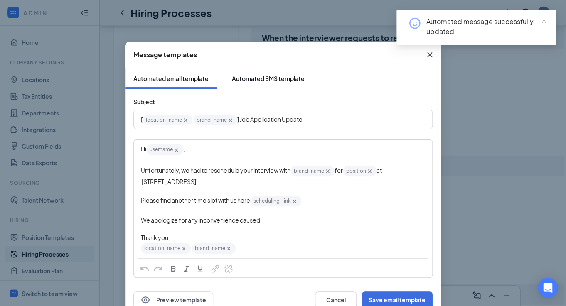
click at [259, 82] on div "Automated SMS template" at bounding box center [268, 78] width 73 height 8
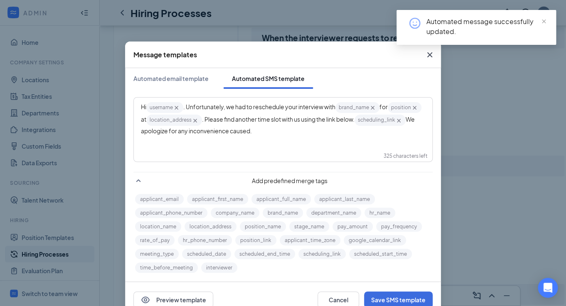
click at [199, 121] on icon "Cross" at bounding box center [195, 120] width 7 height 7
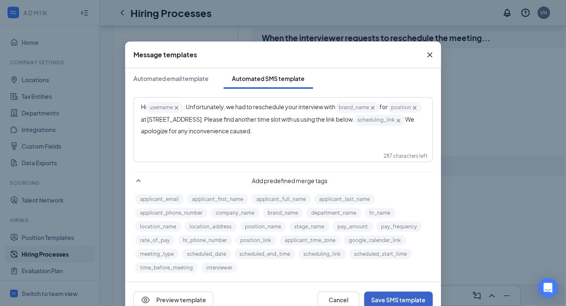
click at [393, 298] on button "Save SMS template" at bounding box center [398, 300] width 69 height 17
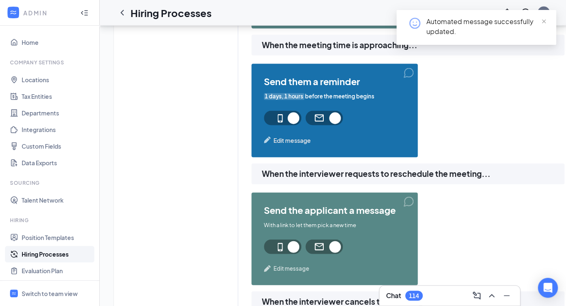
scroll to position [595, 0]
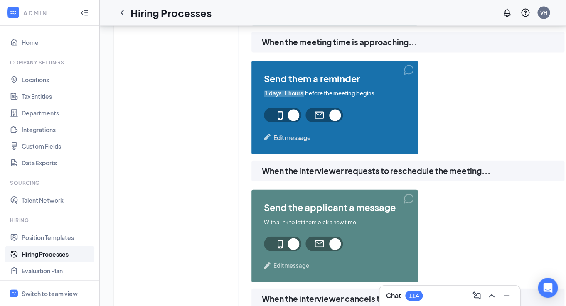
click at [301, 136] on span "Edit message" at bounding box center [292, 137] width 37 height 9
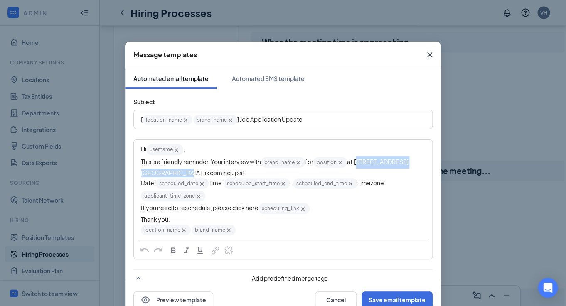
drag, startPoint x: 182, startPoint y: 174, endPoint x: 360, endPoint y: 165, distance: 177.8
click at [360, 165] on div "Hi username‌‌‌‌ {{username}} , This is a friendly reminder. Your interview with…" at bounding box center [283, 189] width 284 height 93
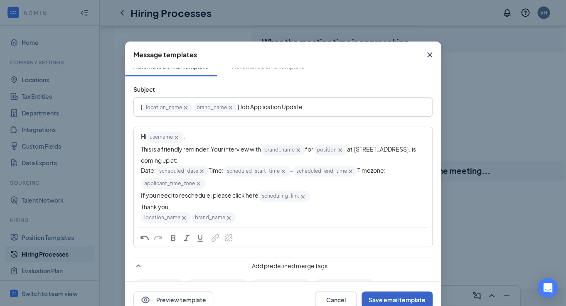
click at [394, 296] on button "Save email template" at bounding box center [397, 300] width 71 height 17
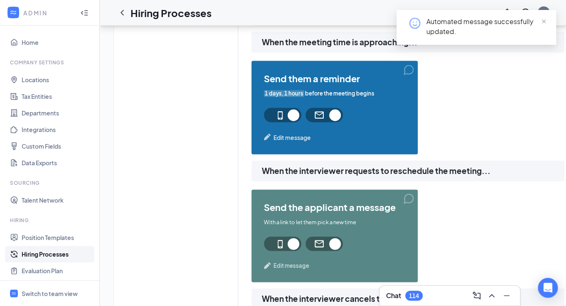
click at [301, 138] on span "Edit message" at bounding box center [292, 137] width 37 height 9
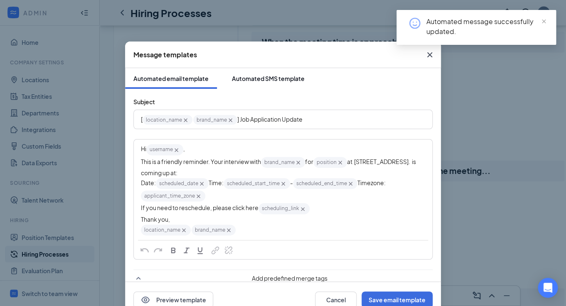
click at [252, 78] on div "Automated SMS template" at bounding box center [268, 78] width 73 height 8
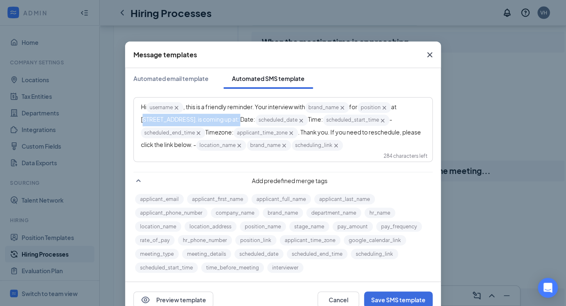
drag, startPoint x: 218, startPoint y: 121, endPoint x: 405, endPoint y: 110, distance: 187.0
click at [398, 110] on span "at [STREET_ADDRESS]. is coming up at: Date:" at bounding box center [269, 113] width 257 height 20
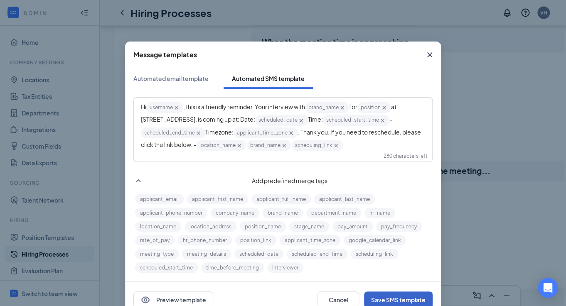
click at [399, 299] on button "Save SMS template" at bounding box center [398, 300] width 69 height 17
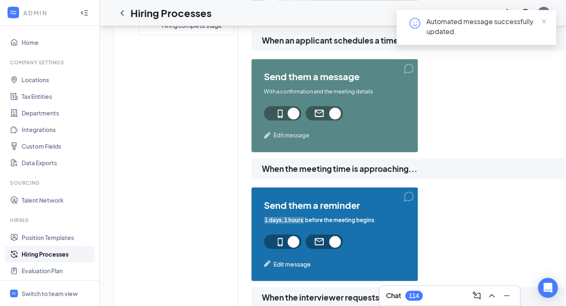
scroll to position [469, 0]
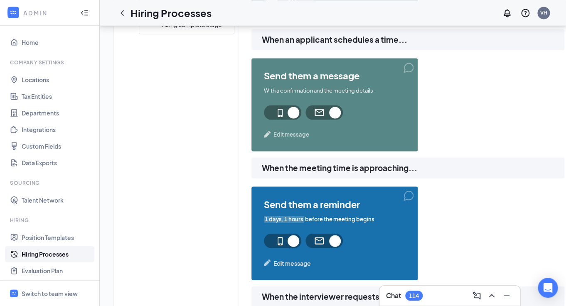
click at [274, 133] on span "Edit message" at bounding box center [292, 134] width 36 height 8
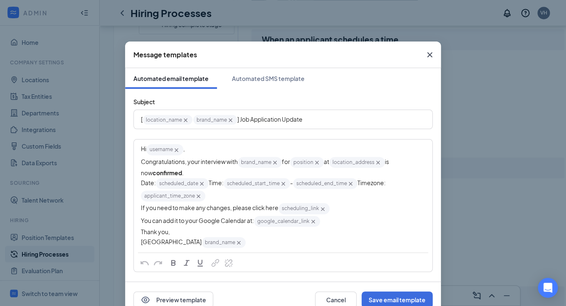
click at [382, 166] on icon "Cross" at bounding box center [378, 162] width 7 height 7
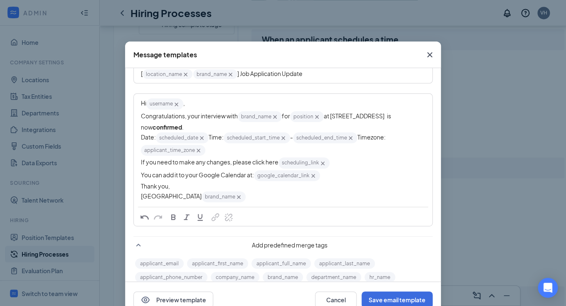
scroll to position [22, 0]
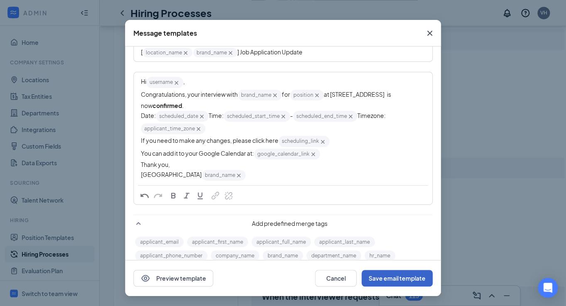
click at [381, 279] on button "Save email template" at bounding box center [397, 278] width 71 height 17
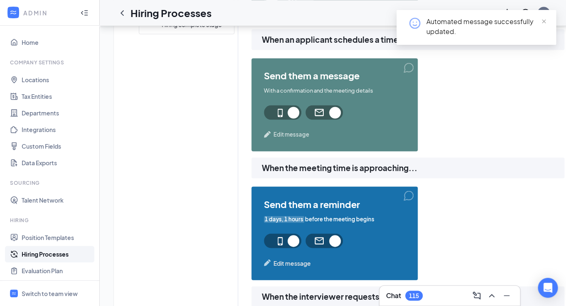
click at [297, 135] on span "Edit message" at bounding box center [292, 134] width 36 height 8
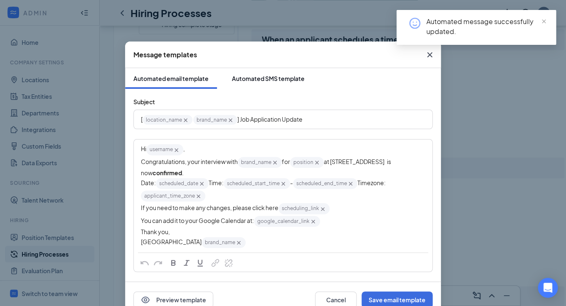
click at [277, 74] on button "Automated SMS template" at bounding box center [268, 78] width 89 height 21
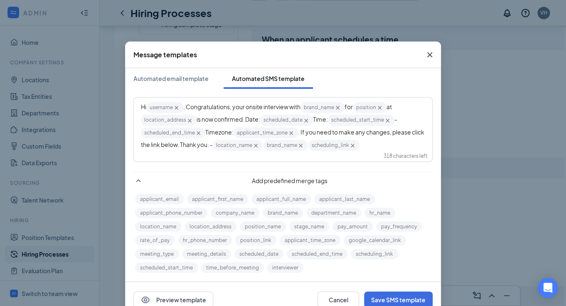
click at [190, 121] on icon "Cross" at bounding box center [189, 120] width 7 height 7
click at [393, 296] on button "Save SMS template" at bounding box center [398, 300] width 69 height 17
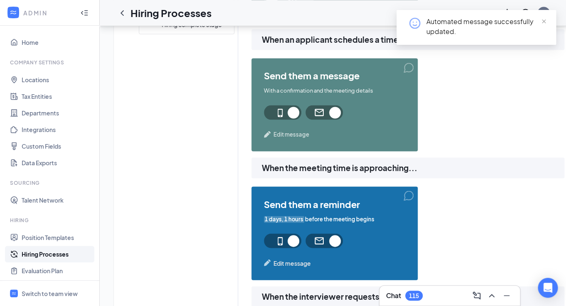
click at [294, 136] on span "Edit message" at bounding box center [292, 134] width 36 height 8
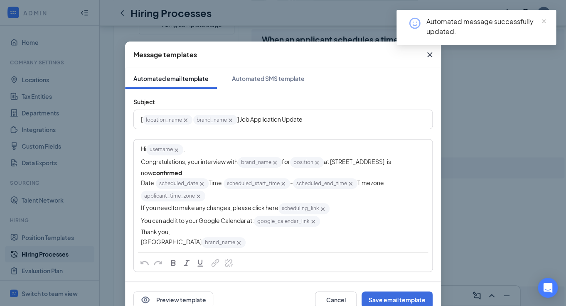
click at [380, 163] on span "at [STREET_ADDRESS] is now" at bounding box center [266, 167] width 251 height 19
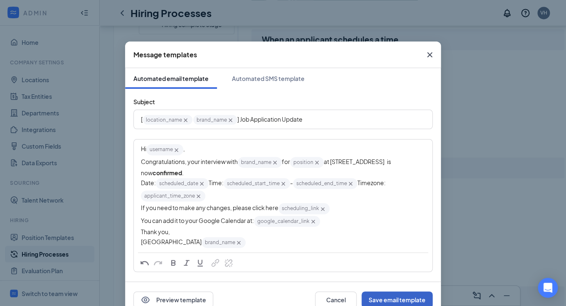
click at [405, 297] on button "Save email template" at bounding box center [397, 300] width 71 height 17
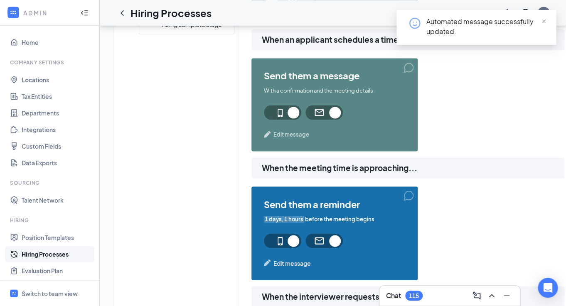
click at [299, 262] on span "Edit message" at bounding box center [292, 263] width 37 height 9
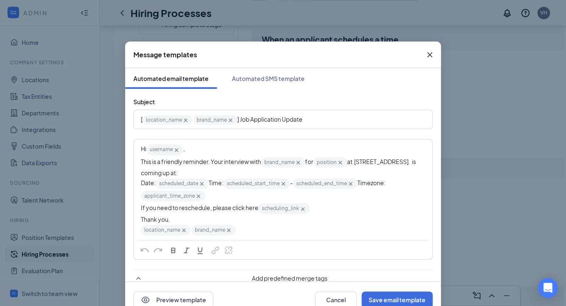
click at [404, 164] on span "at [STREET_ADDRESS]. is coming up at:" at bounding box center [279, 167] width 276 height 19
click at [417, 300] on button "Save email template" at bounding box center [397, 300] width 71 height 17
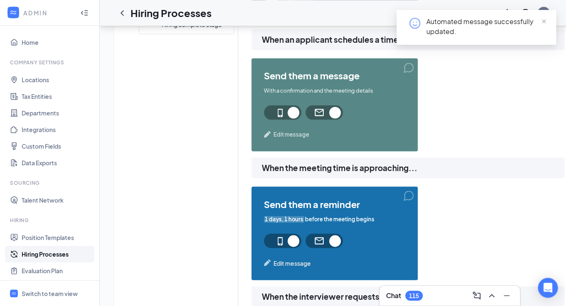
click at [295, 263] on span "Edit message" at bounding box center [292, 263] width 37 height 9
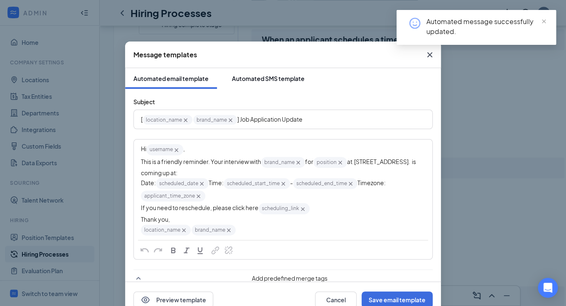
click at [263, 82] on div "Automated SMS template" at bounding box center [268, 78] width 73 height 8
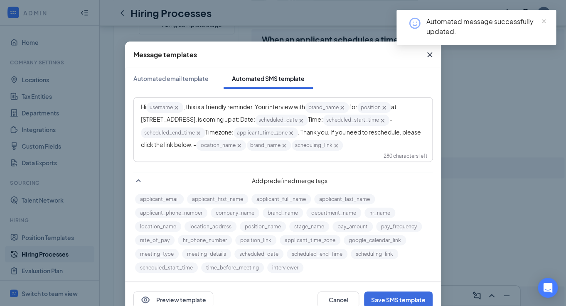
click at [166, 121] on span "at [STREET_ADDRESS]. is coming up at: Date:" at bounding box center [269, 113] width 257 height 20
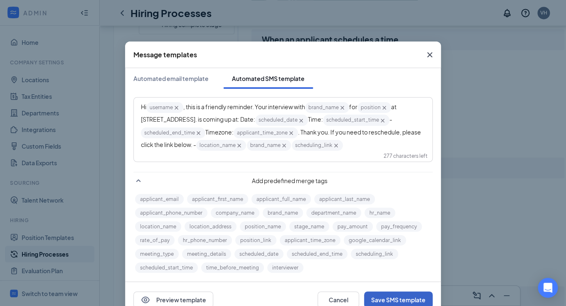
click at [397, 301] on button "Save SMS template" at bounding box center [398, 300] width 69 height 17
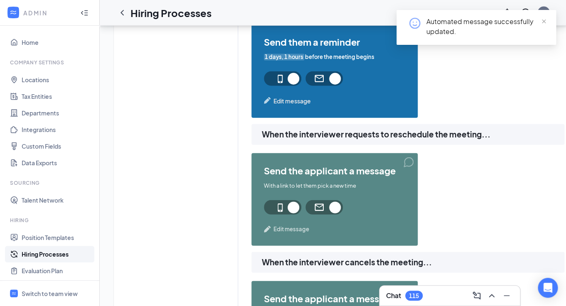
scroll to position [635, 0]
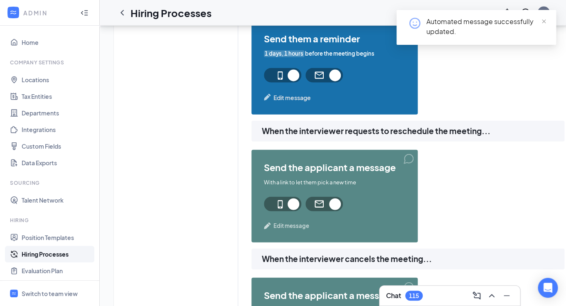
click at [279, 225] on span "Edit message" at bounding box center [292, 226] width 36 height 8
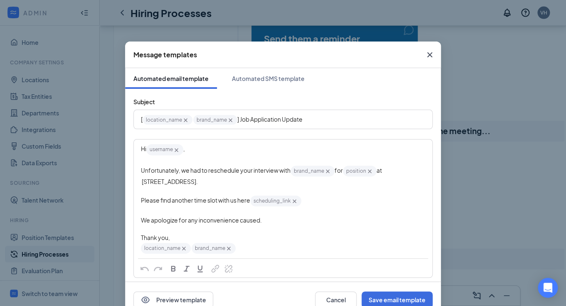
click at [154, 182] on span "at [STREET_ADDRESS]." at bounding box center [262, 176] width 242 height 19
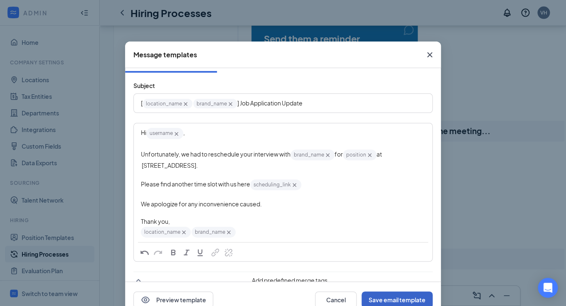
click at [384, 296] on button "Save email template" at bounding box center [397, 300] width 71 height 17
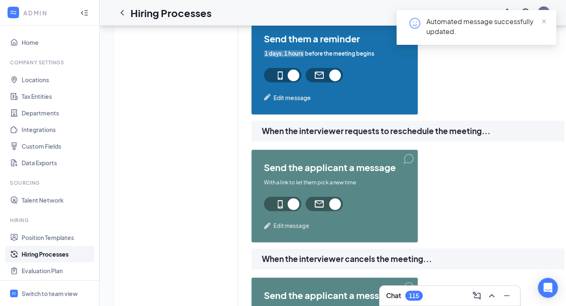
click at [283, 228] on span "Edit message" at bounding box center [292, 226] width 36 height 8
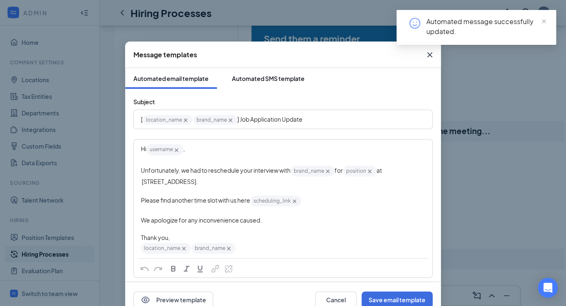
click at [289, 71] on button "Automated SMS template" at bounding box center [268, 78] width 89 height 21
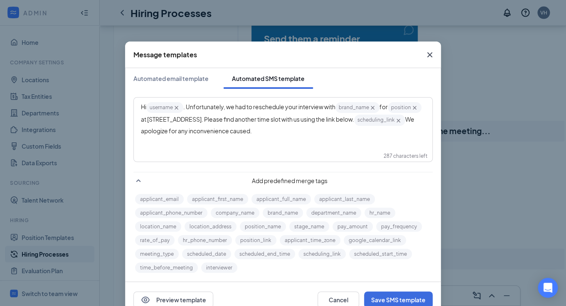
click at [226, 121] on span "at [STREET_ADDRESS]. Please find another time slot with us using the link below." at bounding box center [247, 119] width 213 height 7
click at [383, 299] on button "Save SMS template" at bounding box center [398, 300] width 69 height 17
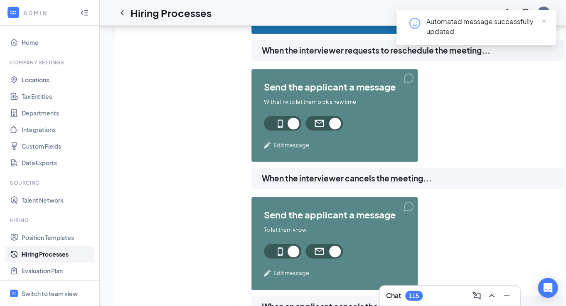
scroll to position [717, 0]
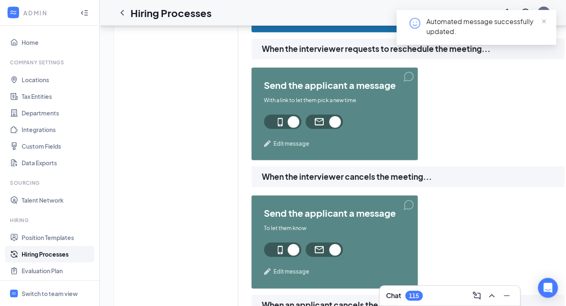
click at [289, 149] on div "send the applicant a message With a link to let them pick a new time Edit messa…" at bounding box center [335, 114] width 166 height 93
click at [288, 143] on span "Edit message" at bounding box center [292, 144] width 36 height 8
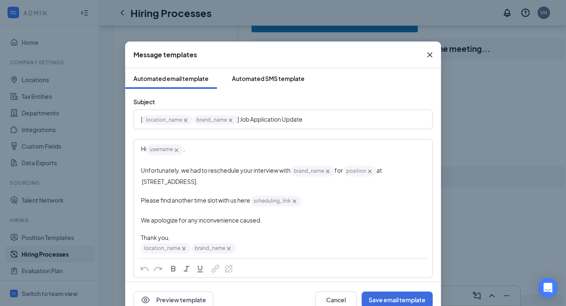
click at [299, 81] on div "Automated SMS template" at bounding box center [268, 78] width 73 height 8
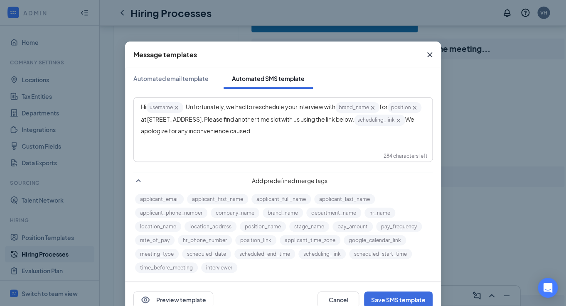
click at [430, 58] on icon "Cross" at bounding box center [430, 55] width 10 height 10
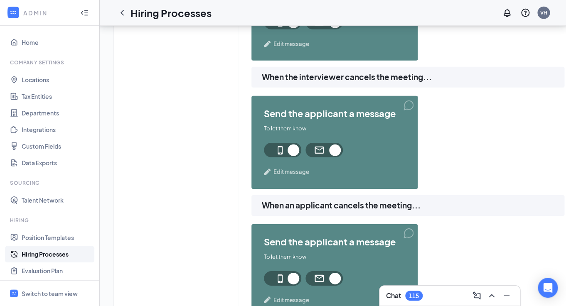
scroll to position [818, 0]
click at [291, 173] on span "Edit message" at bounding box center [292, 172] width 36 height 8
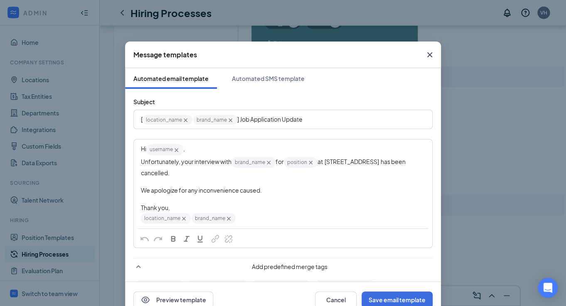
click at [373, 163] on span "at [STREET_ADDRESS] has been cancelled." at bounding box center [274, 167] width 266 height 19
click at [401, 301] on button "Save email template" at bounding box center [397, 300] width 71 height 17
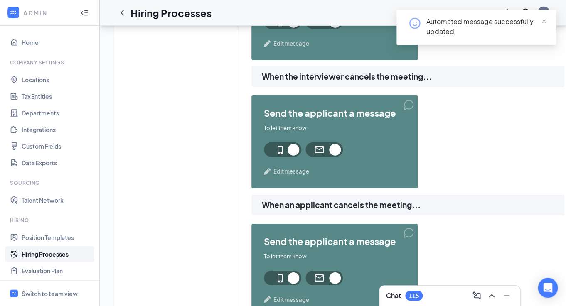
click at [299, 42] on span "Edit message" at bounding box center [292, 44] width 36 height 8
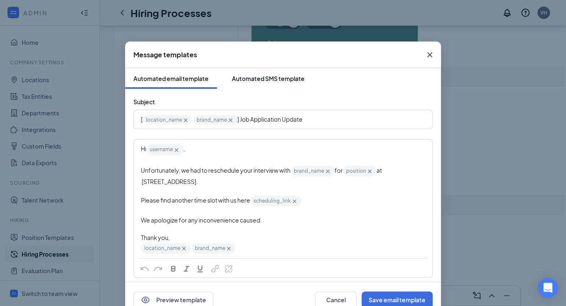
click at [268, 77] on div "Automated SMS template" at bounding box center [268, 78] width 73 height 8
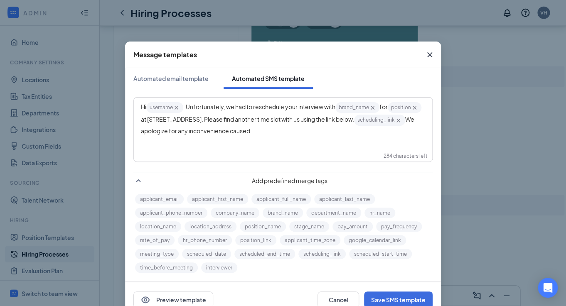
click at [432, 57] on icon "Cross" at bounding box center [430, 55] width 10 height 10
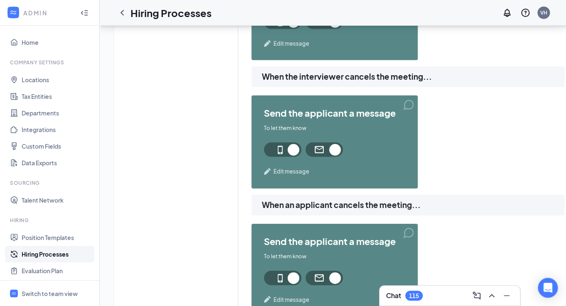
click at [297, 174] on span "Edit message" at bounding box center [292, 172] width 36 height 8
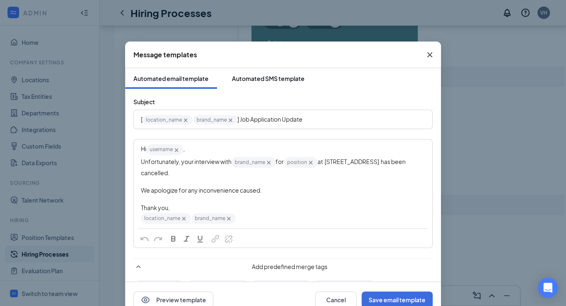
click at [236, 75] on div "Automated SMS template" at bounding box center [268, 78] width 73 height 8
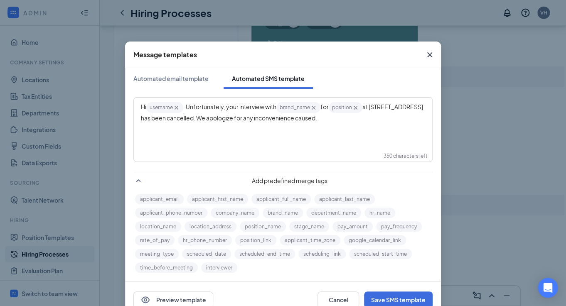
click at [419, 108] on span "at [STREET_ADDRESS] has been cancelled. We apologize for any inconvenience caus…" at bounding box center [282, 112] width 283 height 19
click at [408, 303] on button "Save SMS template" at bounding box center [398, 300] width 69 height 17
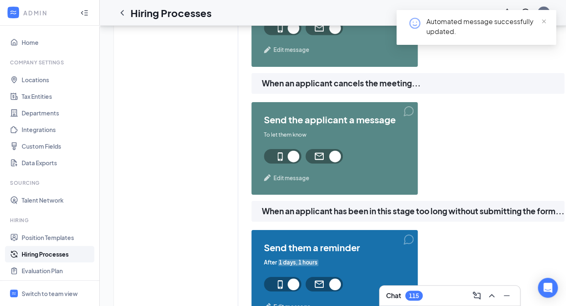
scroll to position [941, 0]
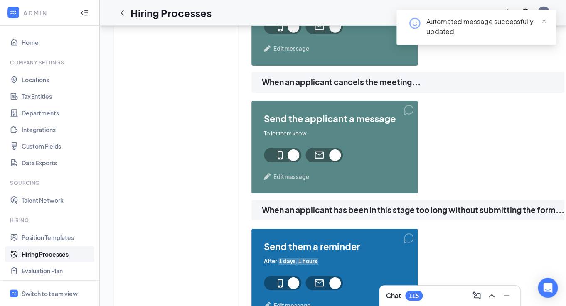
click at [299, 175] on span "Edit message" at bounding box center [292, 177] width 36 height 8
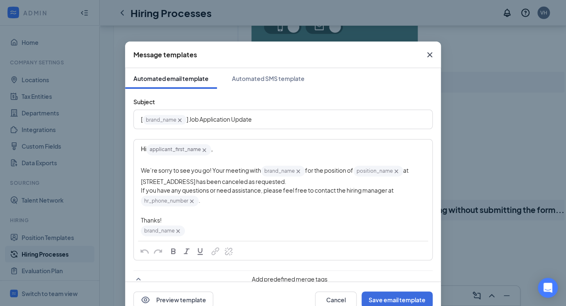
click at [185, 184] on span "at [STREET_ADDRESS] has been canceled as requested." at bounding box center [275, 176] width 269 height 19
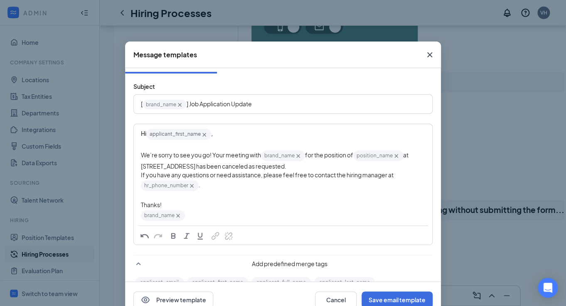
scroll to position [20, 0]
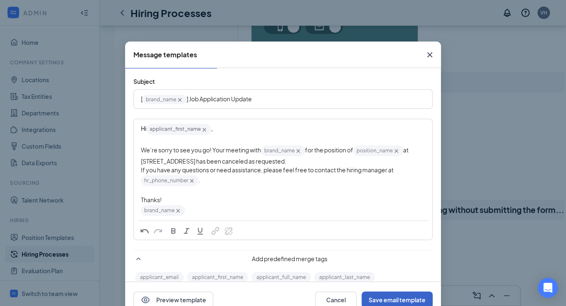
click at [398, 298] on button "Save email template" at bounding box center [397, 300] width 71 height 17
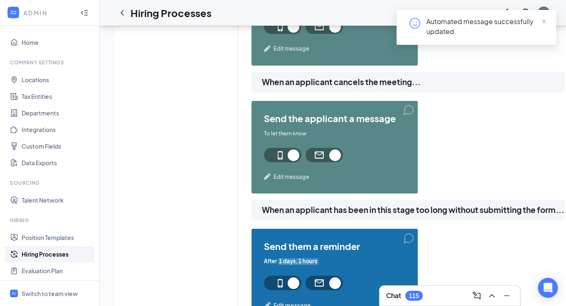
click at [302, 178] on span "Edit message" at bounding box center [292, 177] width 36 height 8
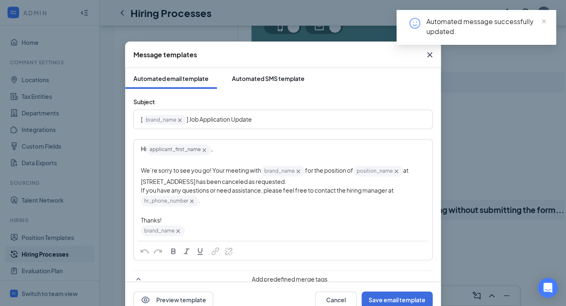
click at [238, 86] on button "Automated SMS template" at bounding box center [268, 78] width 89 height 21
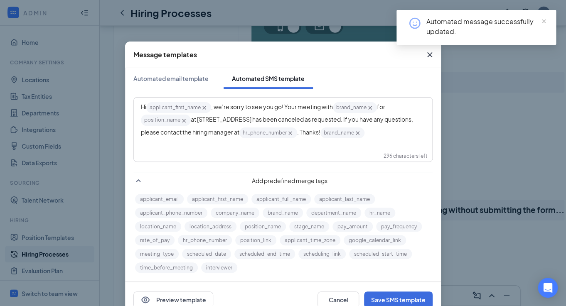
click at [243, 120] on span "at [STREET_ADDRESS] has been canceled as requested. If you have any questions, …" at bounding box center [277, 126] width 273 height 20
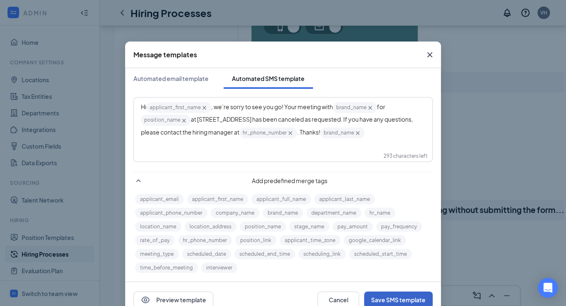
click at [393, 296] on button "Save SMS template" at bounding box center [398, 300] width 69 height 17
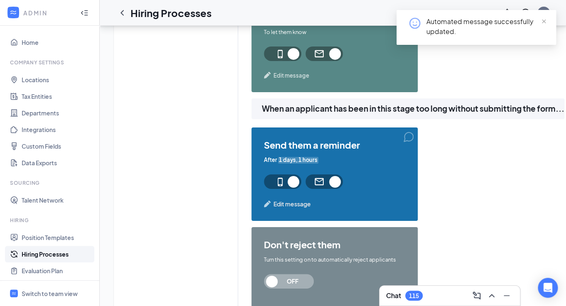
scroll to position [1080, 0]
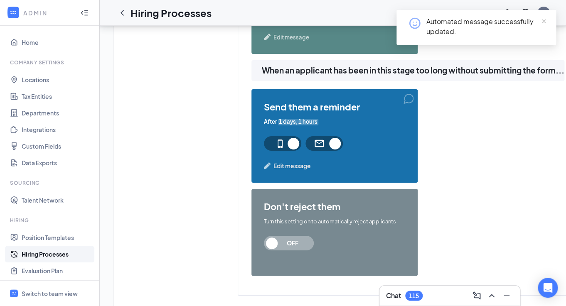
click at [293, 168] on span "Edit message" at bounding box center [292, 165] width 37 height 9
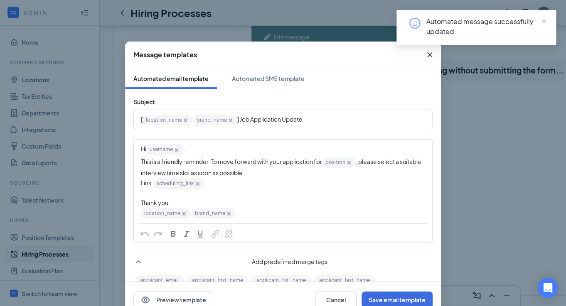
click at [430, 59] on icon "Cross" at bounding box center [430, 55] width 10 height 10
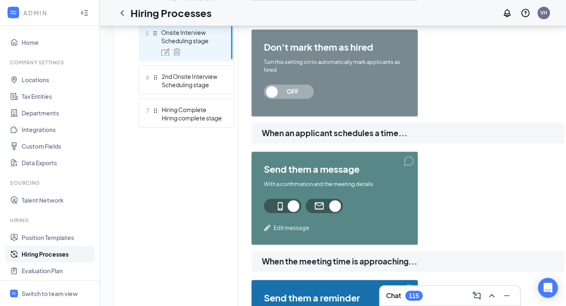
scroll to position [380, 0]
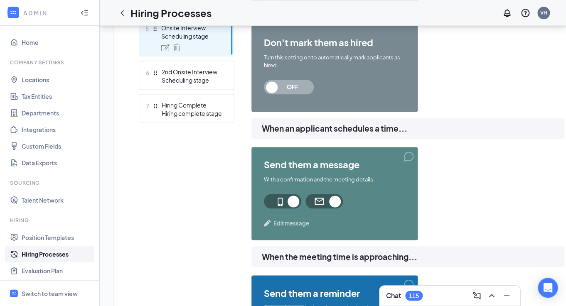
click at [287, 225] on span "Edit message" at bounding box center [292, 223] width 36 height 8
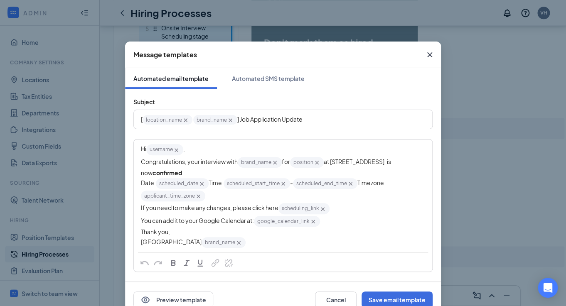
click at [428, 57] on icon "Cross" at bounding box center [429, 54] width 5 height 5
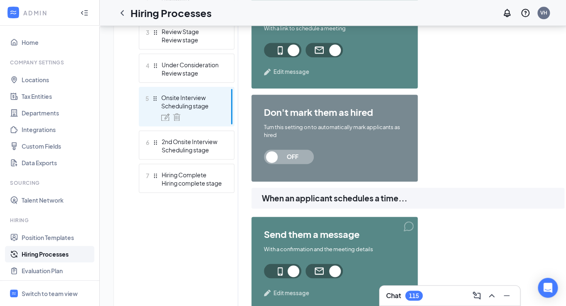
scroll to position [282, 0]
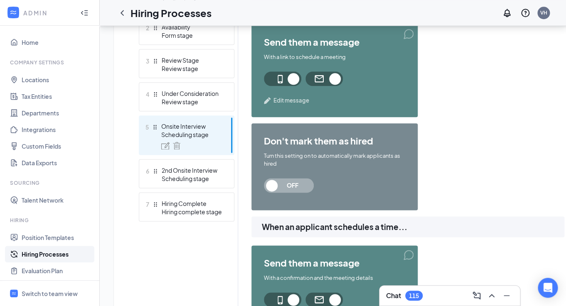
click at [302, 99] on span "Edit message" at bounding box center [292, 100] width 36 height 8
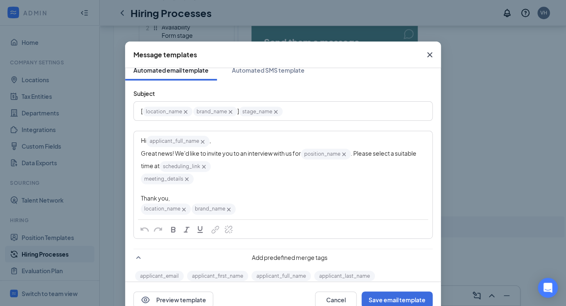
scroll to position [0, 0]
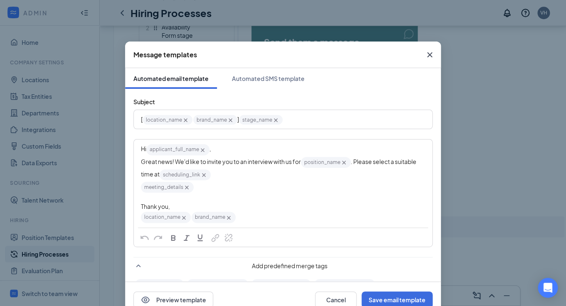
click at [187, 189] on icon "Cross" at bounding box center [187, 188] width 4 height 4
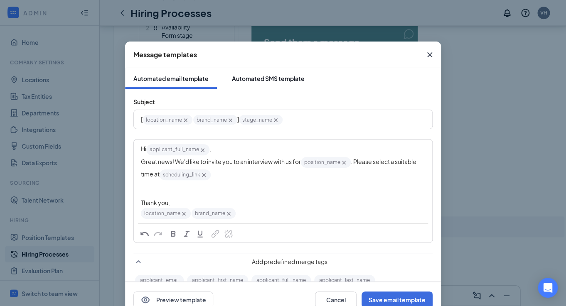
click at [292, 81] on div "Automated SMS template" at bounding box center [268, 78] width 73 height 8
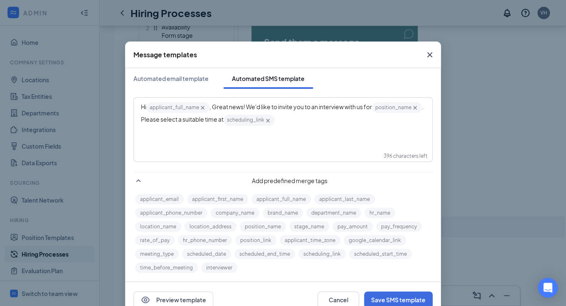
click at [429, 54] on icon "Cross" at bounding box center [429, 54] width 5 height 5
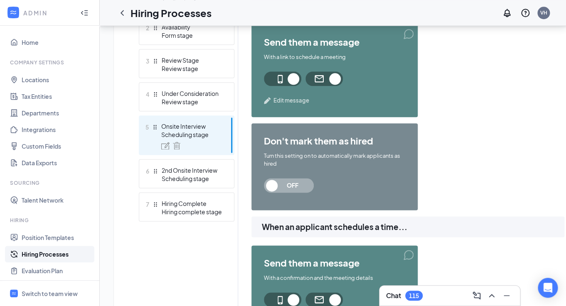
click at [289, 102] on span "Edit message" at bounding box center [292, 100] width 36 height 8
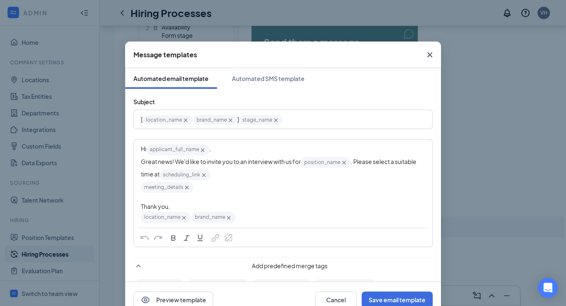
scroll to position [87, 0]
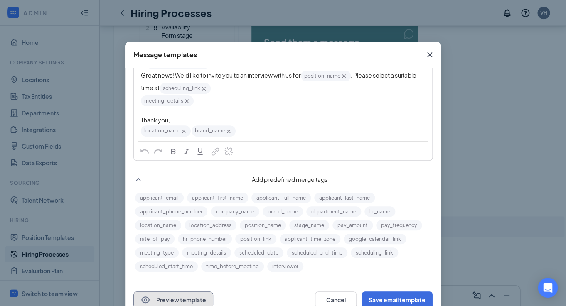
click at [190, 296] on button "Preview template" at bounding box center [173, 300] width 80 height 17
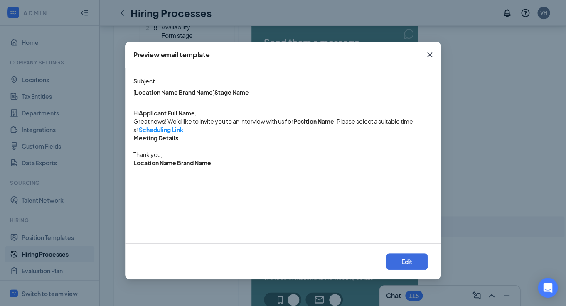
scroll to position [0, 0]
click at [166, 141] on b "Meeting Details" at bounding box center [155, 137] width 45 height 7
click at [414, 264] on button "Edit" at bounding box center [407, 262] width 42 height 17
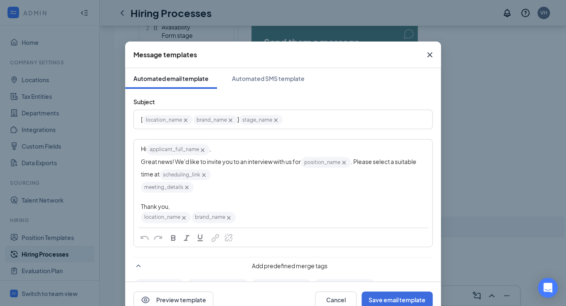
click at [186, 189] on icon "Cross" at bounding box center [187, 188] width 4 height 4
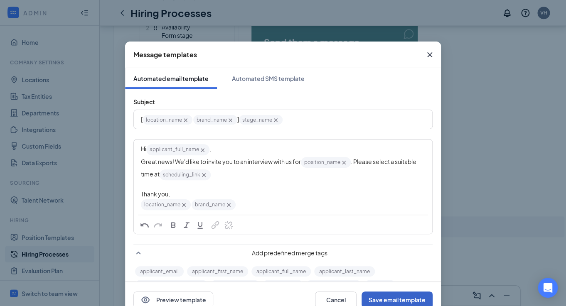
click at [395, 300] on button "Save email template" at bounding box center [397, 300] width 71 height 17
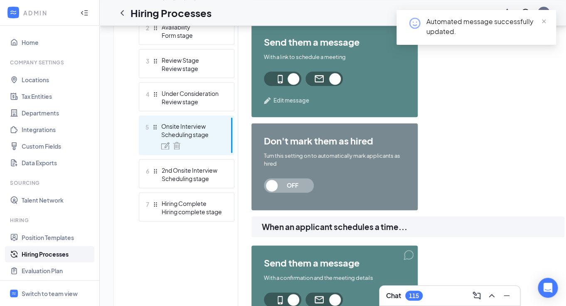
click at [52, 251] on link "Hiring Processes" at bounding box center [57, 254] width 71 height 17
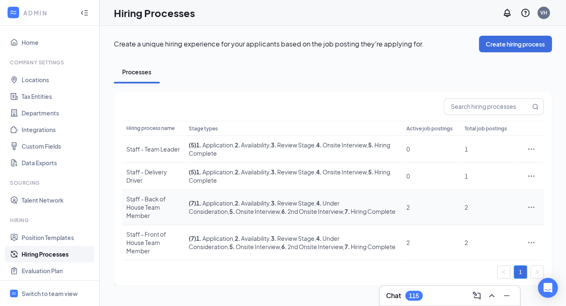
click at [531, 207] on icon "Ellipses" at bounding box center [532, 207] width 6 height 1
click at [489, 222] on span "Edit" at bounding box center [493, 220] width 72 height 9
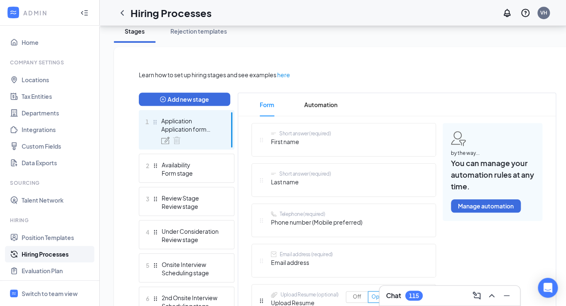
scroll to position [165, 0]
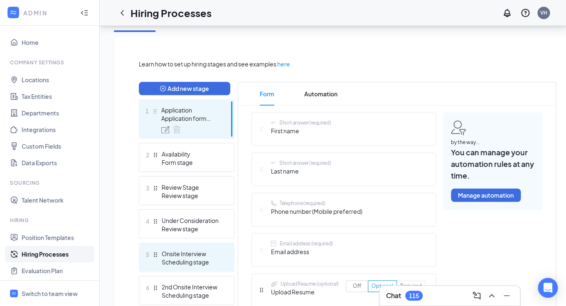
click at [200, 264] on div "Scheduling stage" at bounding box center [192, 262] width 61 height 8
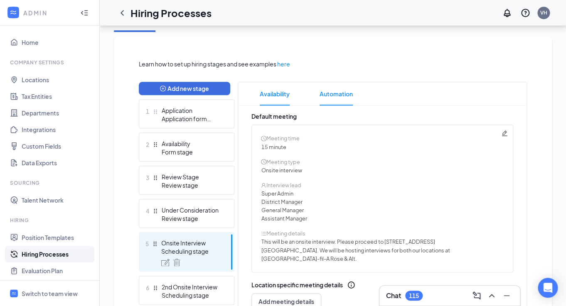
click at [336, 91] on span "Automation" at bounding box center [336, 93] width 33 height 23
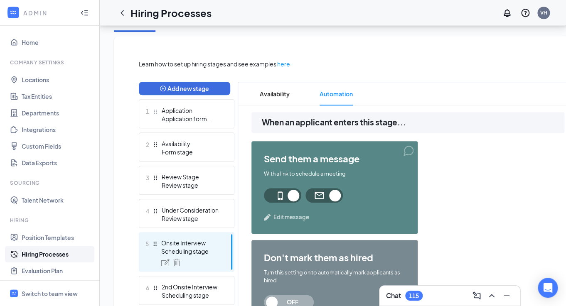
click at [289, 218] on span "Edit message" at bounding box center [292, 217] width 36 height 8
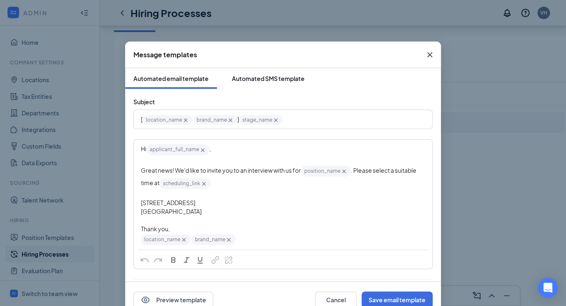
click at [264, 75] on div "Automated SMS template" at bounding box center [268, 78] width 73 height 8
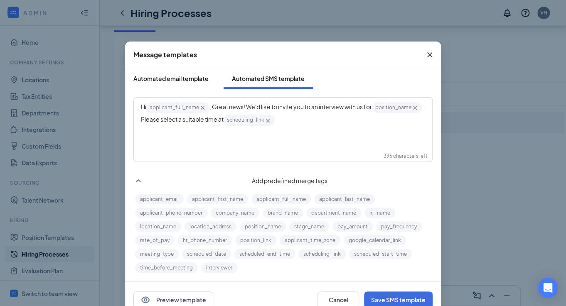
click at [181, 87] on button "Automated email template" at bounding box center [171, 78] width 92 height 21
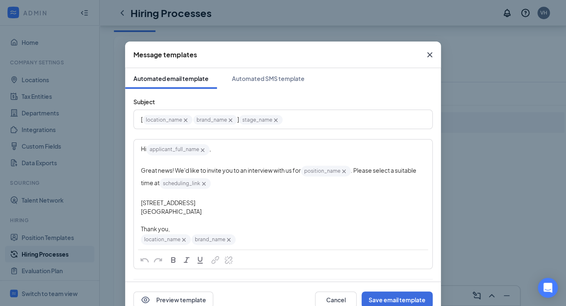
click at [430, 57] on icon "Cross" at bounding box center [430, 55] width 10 height 10
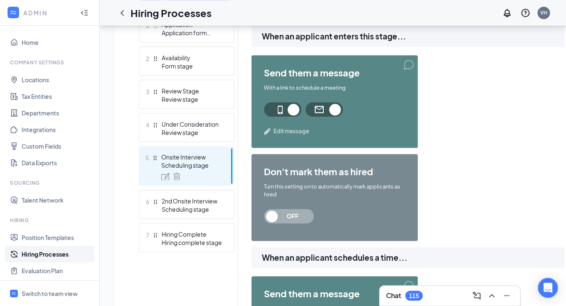
scroll to position [251, 0]
click at [297, 134] on span "Edit message" at bounding box center [292, 132] width 36 height 8
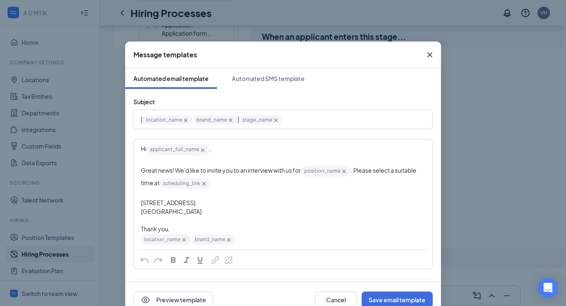
click at [432, 56] on icon "Cross" at bounding box center [430, 55] width 10 height 10
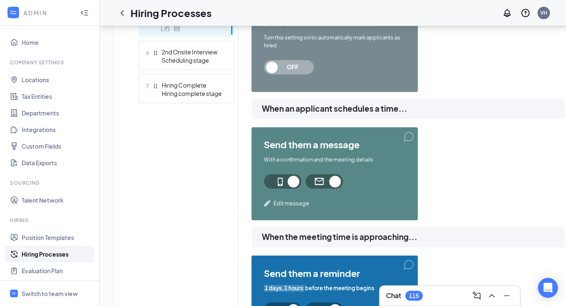
scroll to position [403, 0]
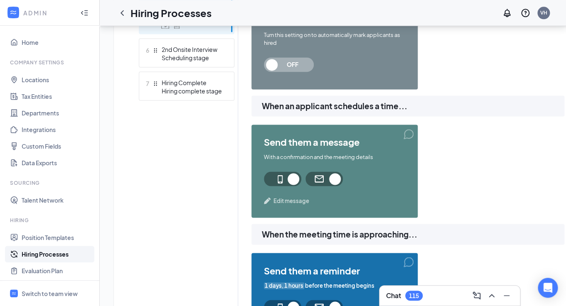
click at [283, 202] on span "Edit message" at bounding box center [292, 201] width 36 height 8
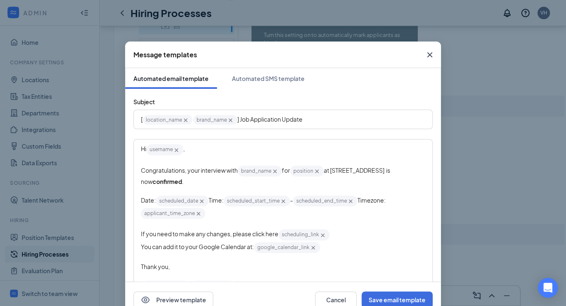
click at [380, 172] on span "at [STREET_ADDRESS] is now" at bounding box center [266, 176] width 250 height 19
click at [383, 300] on button "Save email template" at bounding box center [397, 300] width 71 height 17
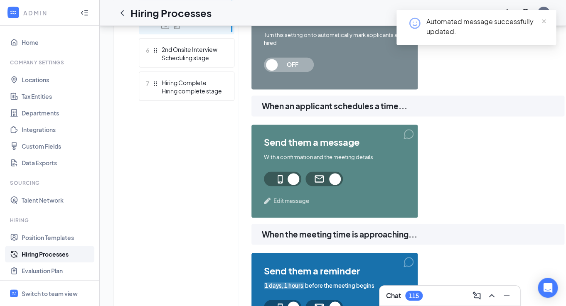
click at [293, 204] on span "Edit message" at bounding box center [292, 201] width 36 height 8
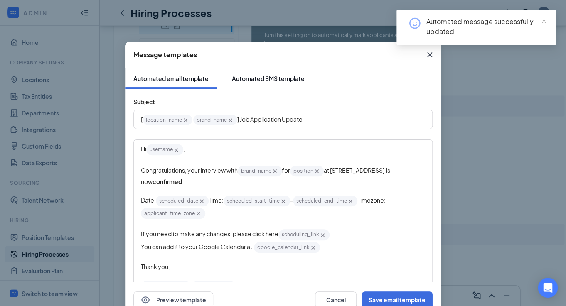
click at [268, 79] on div "Automated SMS template" at bounding box center [268, 78] width 73 height 8
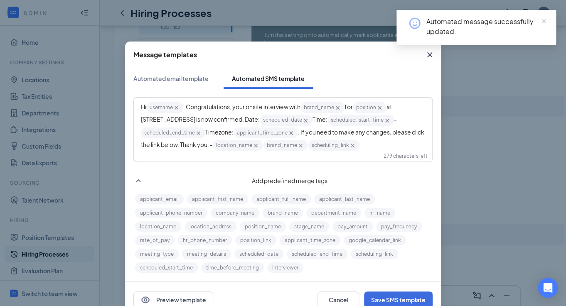
click at [166, 122] on span "at [STREET_ADDRESS] is now confirmed. Date:" at bounding box center [267, 113] width 252 height 20
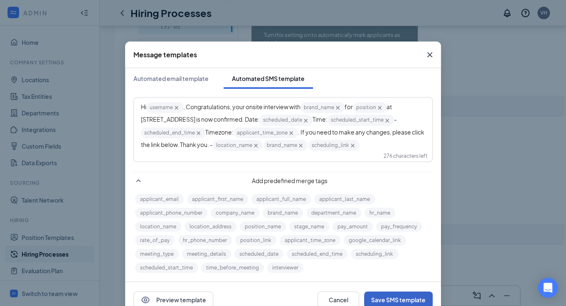
click at [391, 298] on button "Save SMS template" at bounding box center [398, 300] width 69 height 17
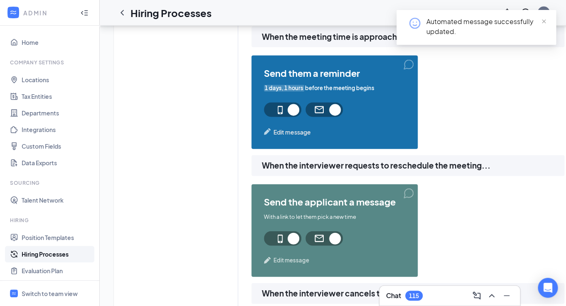
scroll to position [602, 0]
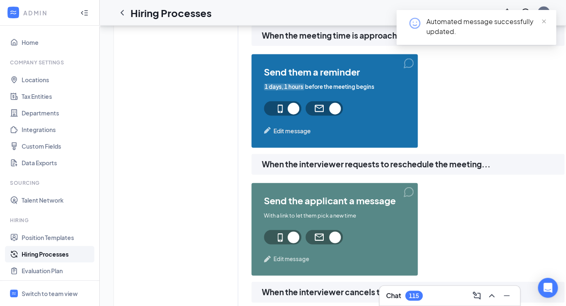
click at [288, 132] on span "Edit message" at bounding box center [292, 130] width 37 height 9
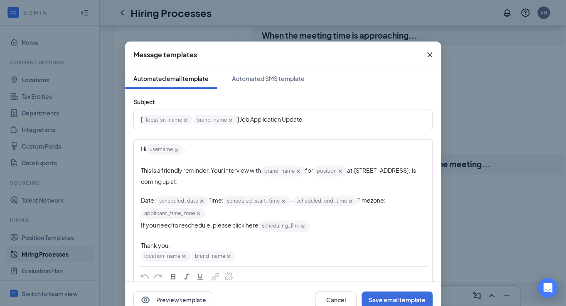
click at [402, 172] on span "at [STREET_ADDRESS]. is coming up at:" at bounding box center [279, 176] width 276 height 19
click at [415, 302] on button "Save email template" at bounding box center [397, 300] width 71 height 17
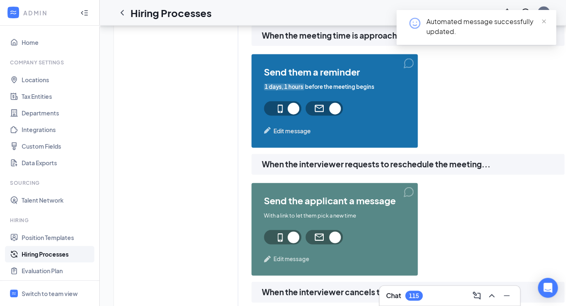
click at [283, 130] on span "Edit message" at bounding box center [292, 130] width 37 height 9
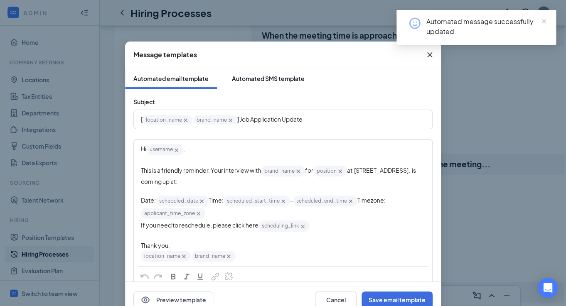
click at [252, 83] on button "Automated SMS template" at bounding box center [268, 78] width 89 height 21
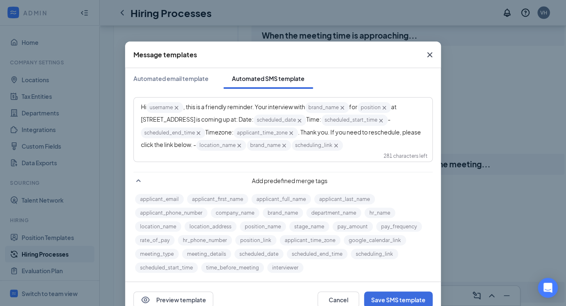
click at [166, 122] on span "at [STREET_ADDRESS] is coming up at: Date:" at bounding box center [269, 113] width 257 height 20
click at [386, 303] on button "Save SMS template" at bounding box center [398, 300] width 69 height 17
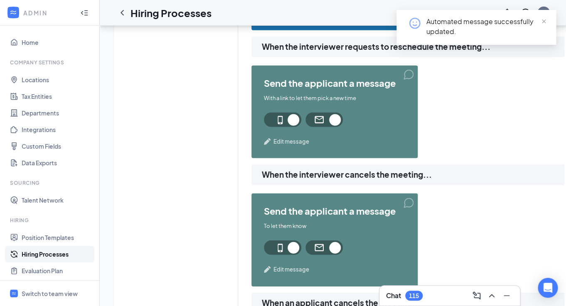
scroll to position [720, 0]
click at [298, 144] on span "Edit message" at bounding box center [292, 141] width 36 height 8
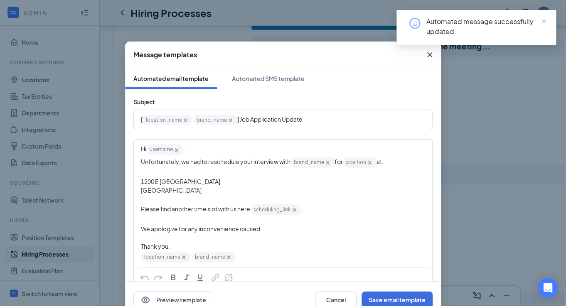
click at [187, 184] on div "1200 E [GEOGRAPHIC_DATA]" at bounding box center [283, 182] width 284 height 9
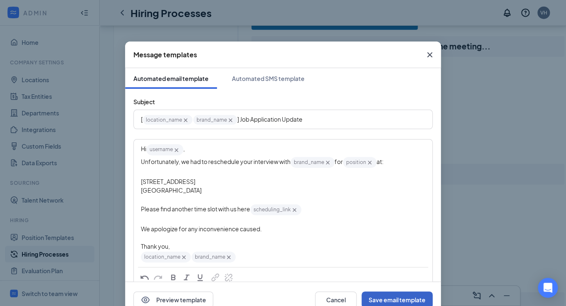
click at [413, 299] on button "Save email template" at bounding box center [397, 300] width 71 height 17
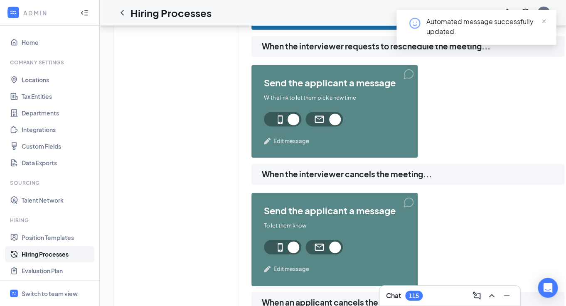
click at [301, 141] on span "Edit message" at bounding box center [292, 141] width 36 height 8
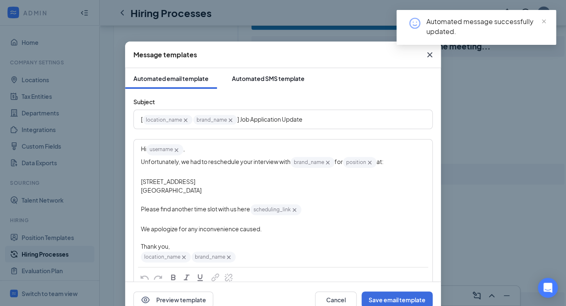
click at [269, 75] on div "Automated SMS template" at bounding box center [268, 78] width 73 height 8
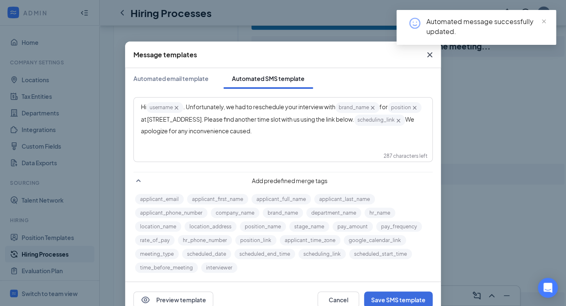
click at [227, 121] on span "at [STREET_ADDRESS]. Please find another time slot with us using the link below." at bounding box center [247, 119] width 213 height 7
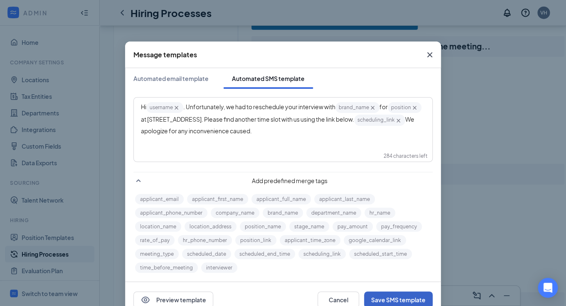
click at [400, 301] on button "Save SMS template" at bounding box center [398, 300] width 69 height 17
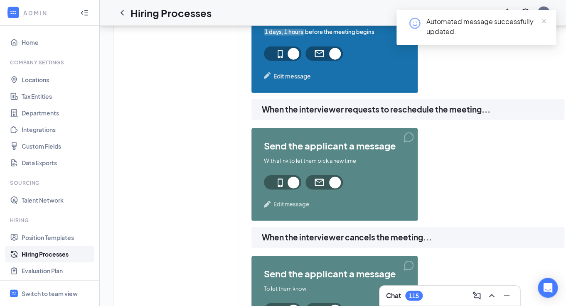
scroll to position [651, 0]
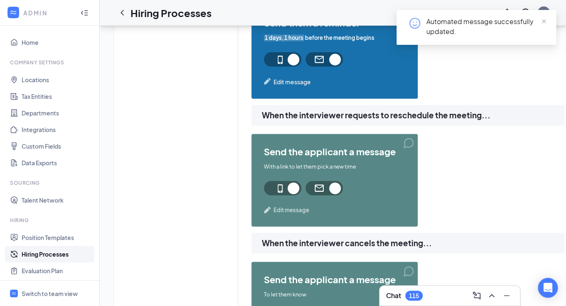
click at [290, 79] on span "Edit message" at bounding box center [292, 81] width 37 height 9
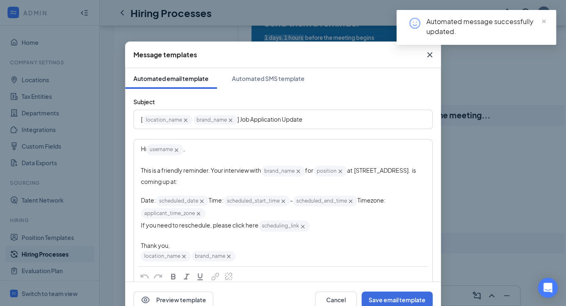
click at [432, 57] on icon "Cross" at bounding box center [430, 55] width 10 height 10
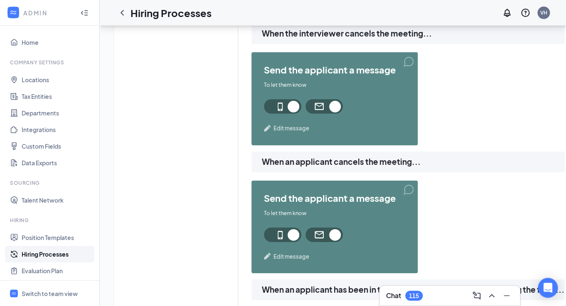
scroll to position [862, 0]
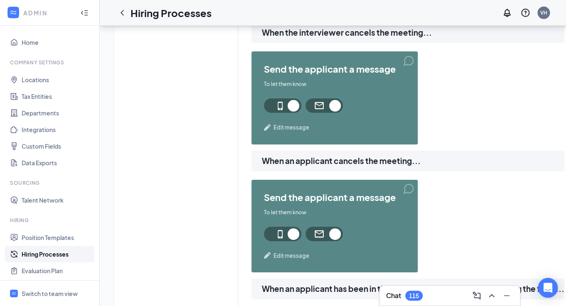
click at [289, 127] on span "Edit message" at bounding box center [292, 128] width 36 height 8
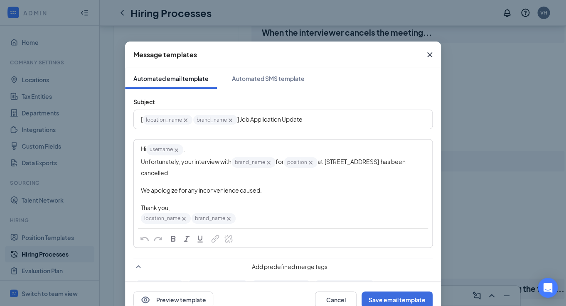
click at [373, 163] on span "at [STREET_ADDRESS] has been cancelled." at bounding box center [274, 167] width 266 height 19
click at [393, 296] on button "Save email template" at bounding box center [397, 300] width 71 height 17
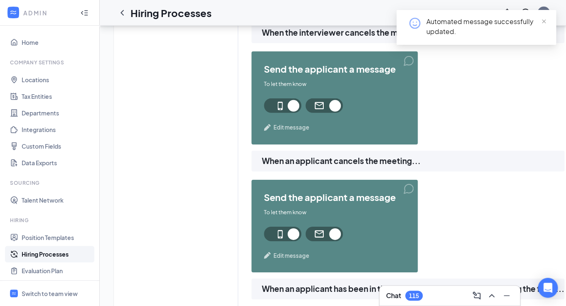
click at [296, 129] on span "Edit message" at bounding box center [292, 128] width 36 height 8
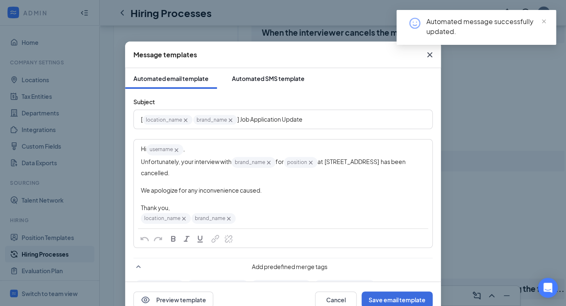
click at [292, 78] on div "Automated SMS template" at bounding box center [268, 78] width 73 height 8
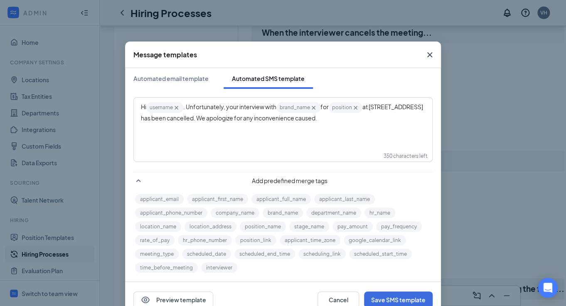
click at [419, 110] on span "at [STREET_ADDRESS] has been cancelled. We apologize for any inconvenience caus…" at bounding box center [282, 112] width 283 height 19
click at [412, 296] on button "Save SMS template" at bounding box center [398, 300] width 69 height 17
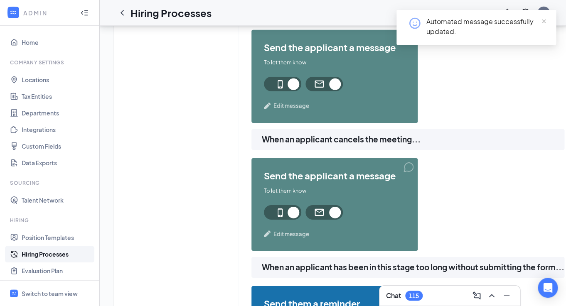
scroll to position [885, 0]
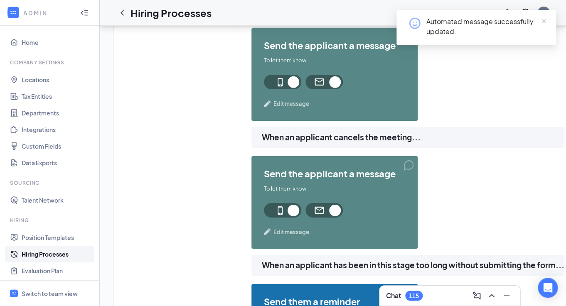
click at [286, 102] on span "Edit message" at bounding box center [292, 104] width 36 height 8
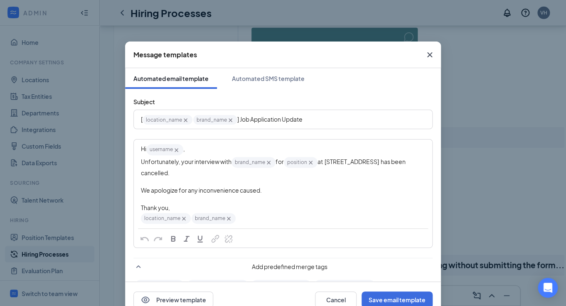
click at [432, 53] on icon "Cross" at bounding box center [429, 54] width 5 height 5
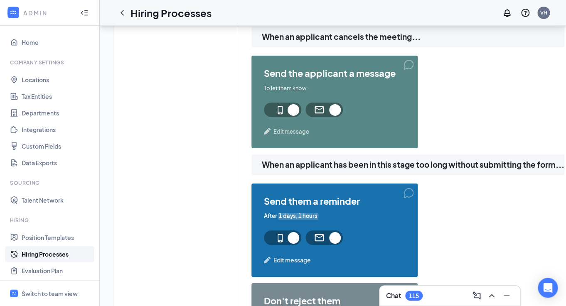
scroll to position [988, 0]
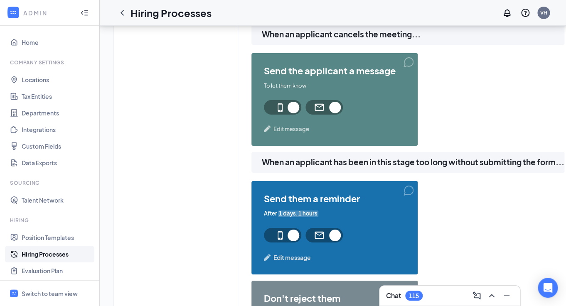
click at [305, 132] on span "Edit message" at bounding box center [292, 129] width 36 height 8
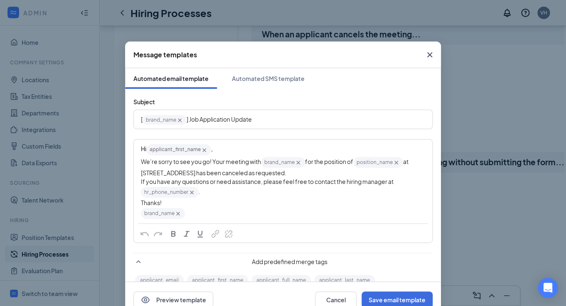
click at [185, 175] on span "at [STREET_ADDRESS] has been canceled as requested." at bounding box center [275, 167] width 269 height 19
click at [390, 293] on button "Save email template" at bounding box center [397, 300] width 71 height 17
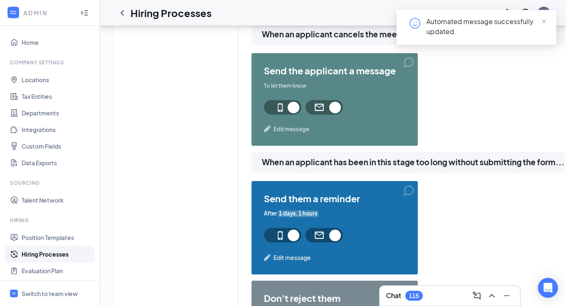
click at [302, 130] on span "Edit message" at bounding box center [292, 129] width 36 height 8
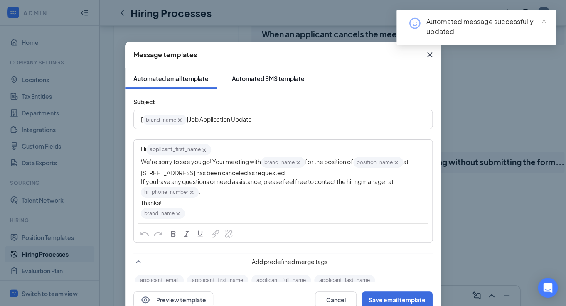
click at [262, 79] on div "Automated SMS template" at bounding box center [268, 78] width 73 height 8
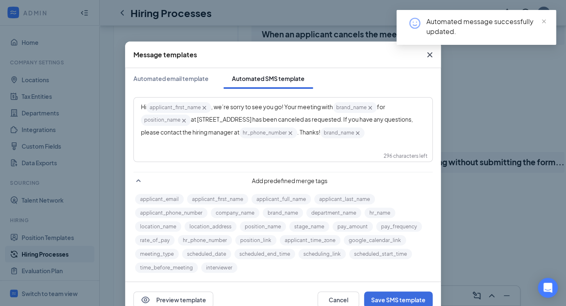
click at [243, 121] on span "at [STREET_ADDRESS] has been canceled as requested. If you have any questions, …" at bounding box center [277, 126] width 273 height 20
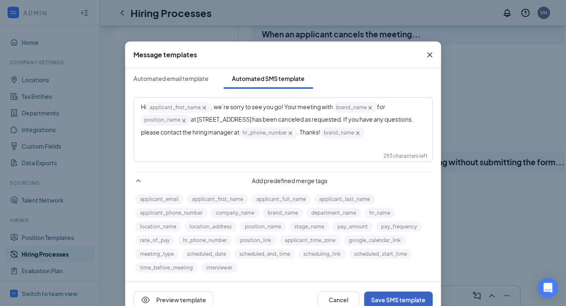
click at [411, 298] on button "Save SMS template" at bounding box center [398, 300] width 69 height 17
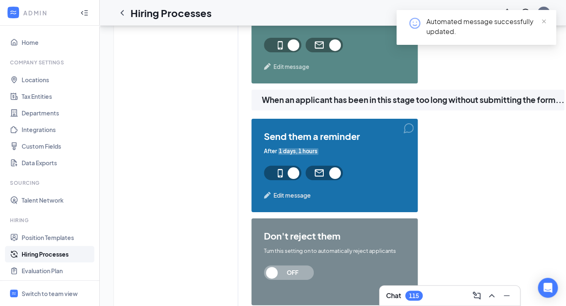
scroll to position [1041, 0]
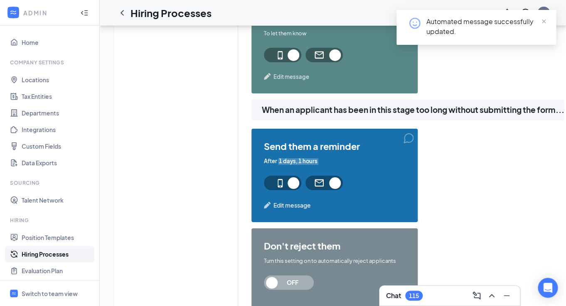
click at [288, 76] on span "Edit message" at bounding box center [292, 77] width 36 height 8
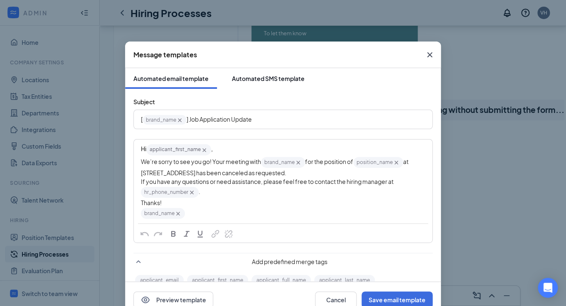
click at [289, 71] on button "Automated SMS template" at bounding box center [268, 78] width 89 height 21
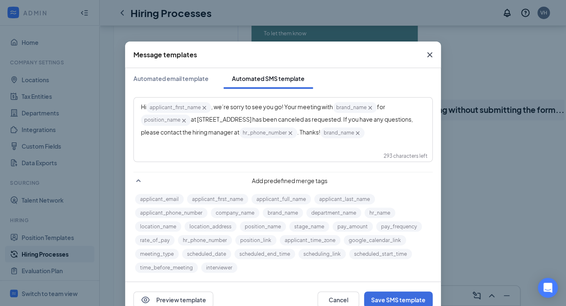
click at [423, 54] on span "Close" at bounding box center [430, 55] width 22 height 22
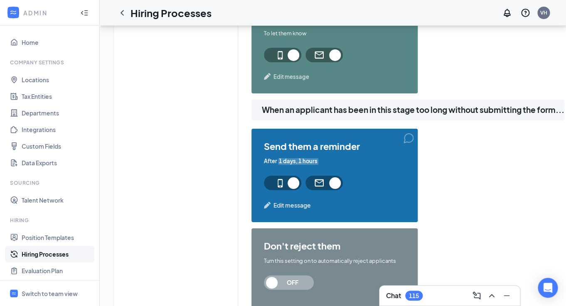
click at [297, 208] on span "Edit message" at bounding box center [292, 205] width 37 height 9
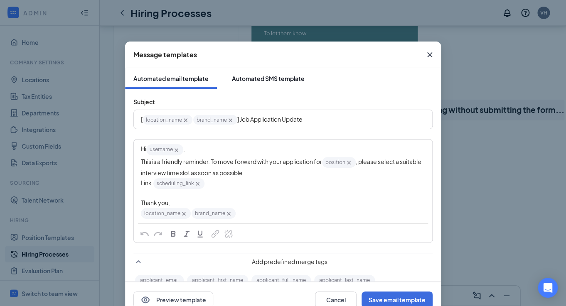
click at [269, 80] on div "Automated SMS template" at bounding box center [268, 78] width 73 height 8
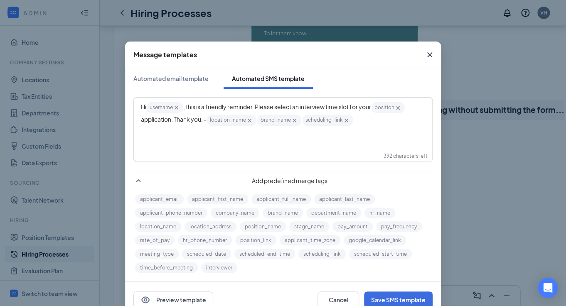
click at [430, 62] on span "Close" at bounding box center [430, 55] width 22 height 22
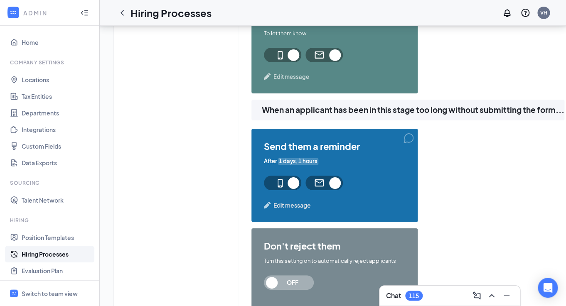
scroll to position [1103, 0]
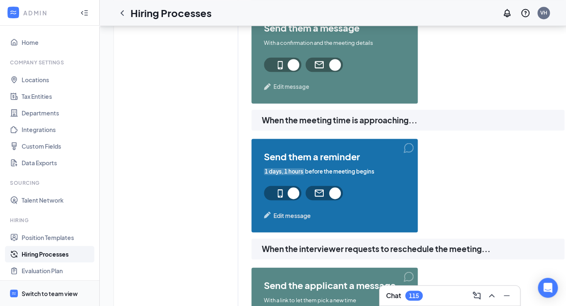
click at [67, 296] on div "Switch to team view" at bounding box center [50, 294] width 56 height 8
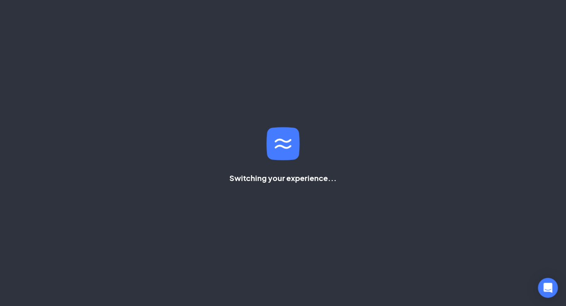
scroll to position [77, 0]
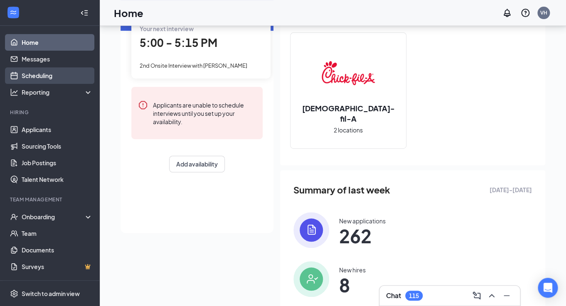
click at [40, 83] on link "Scheduling" at bounding box center [57, 75] width 71 height 17
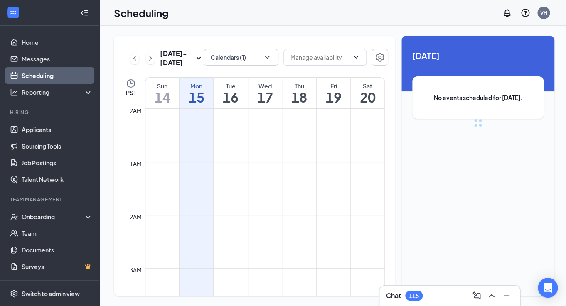
scroll to position [409, 0]
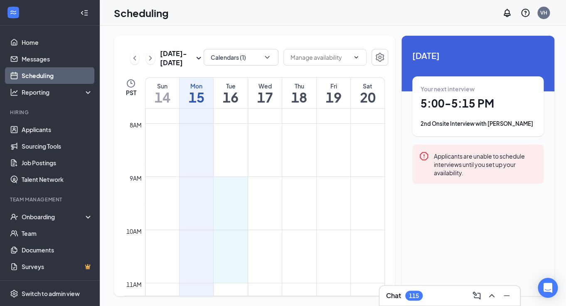
drag, startPoint x: 230, startPoint y: 190, endPoint x: 232, endPoint y: 273, distance: 83.2
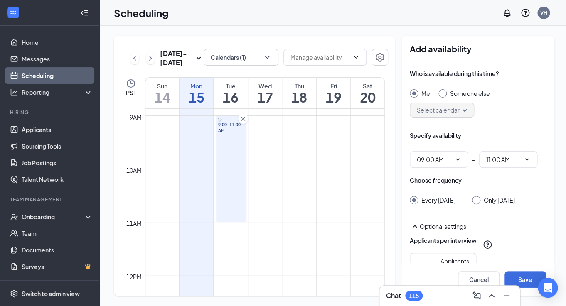
scroll to position [476, 0]
click at [442, 93] on div at bounding box center [443, 93] width 8 height 8
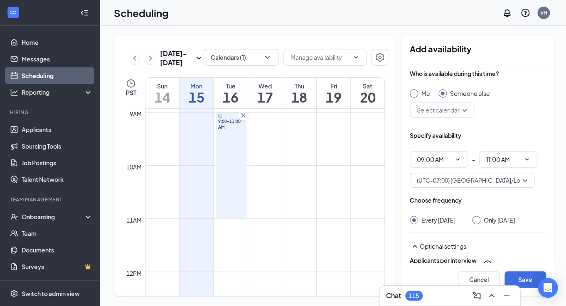
click at [461, 119] on div "Who is available during this time? Me Someone else Select calendar" at bounding box center [478, 100] width 136 height 62
click at [465, 109] on div "Select calendar" at bounding box center [442, 110] width 64 height 15
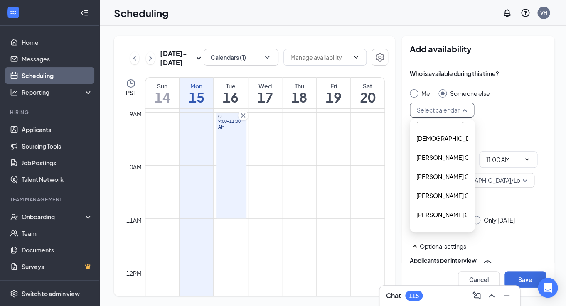
scroll to position [112, 0]
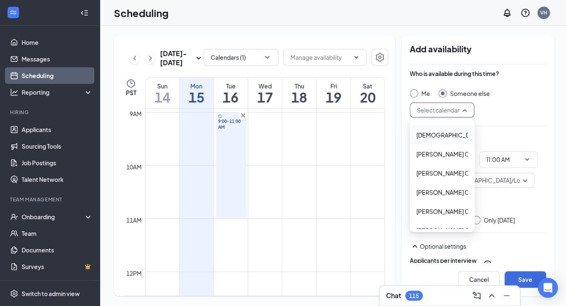
click at [412, 96] on div at bounding box center [414, 93] width 8 height 8
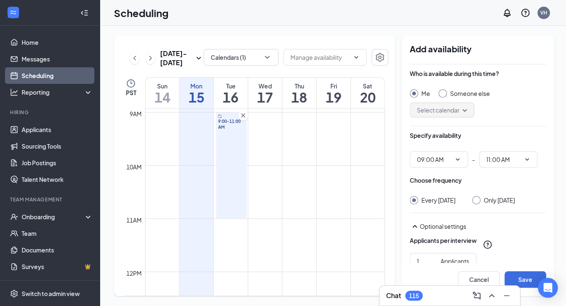
scroll to position [0, 0]
click at [458, 163] on icon "ChevronDown" at bounding box center [458, 159] width 7 height 7
click at [429, 161] on input "09:00 AM" at bounding box center [434, 159] width 34 height 9
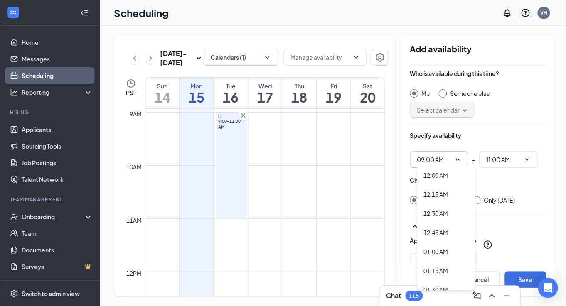
click at [482, 141] on div "Specify availability" at bounding box center [478, 139] width 136 height 17
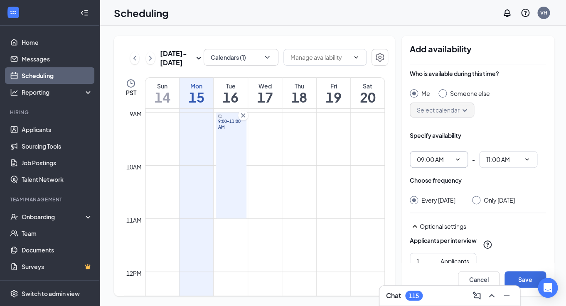
click at [429, 159] on input "09:00 AM" at bounding box center [434, 159] width 34 height 9
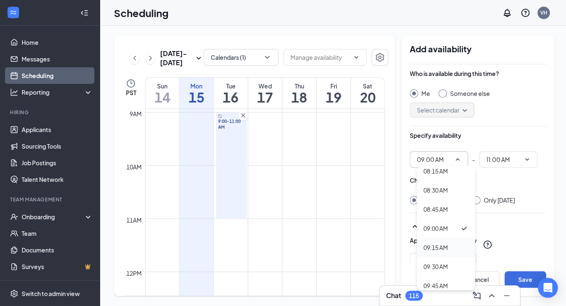
click at [436, 253] on div "09:15 AM" at bounding box center [446, 247] width 58 height 19
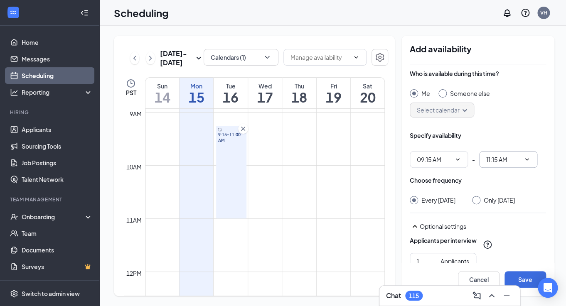
click at [500, 158] on input "11:15 AM" at bounding box center [504, 159] width 34 height 9
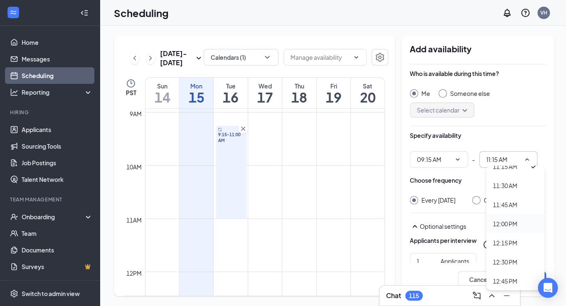
click at [509, 221] on div "12:00 PM" at bounding box center [505, 224] width 25 height 9
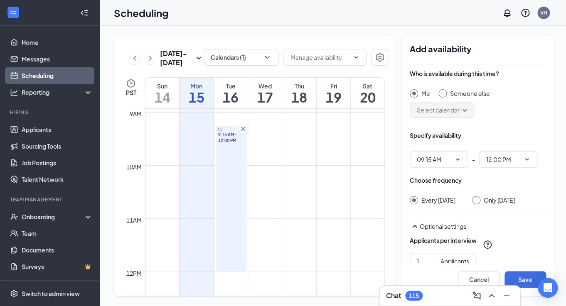
click at [477, 203] on div at bounding box center [476, 200] width 8 height 8
click at [477, 201] on input "Only [DATE]" at bounding box center [475, 199] width 6 height 6
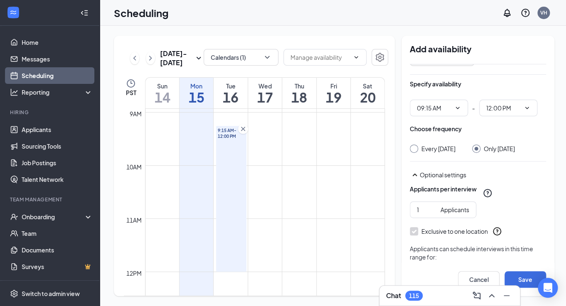
scroll to position [101, 0]
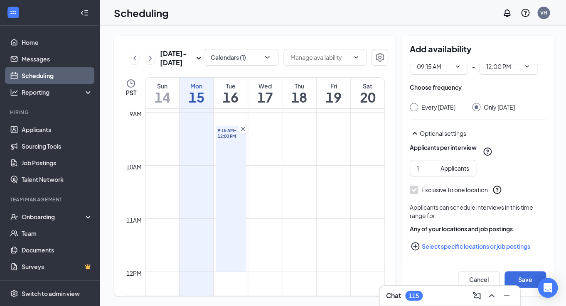
click at [415, 248] on icon "PlusCircle" at bounding box center [415, 247] width 10 height 10
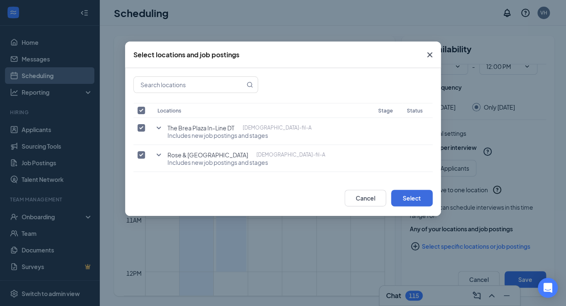
click at [431, 56] on icon "Cross" at bounding box center [429, 54] width 5 height 5
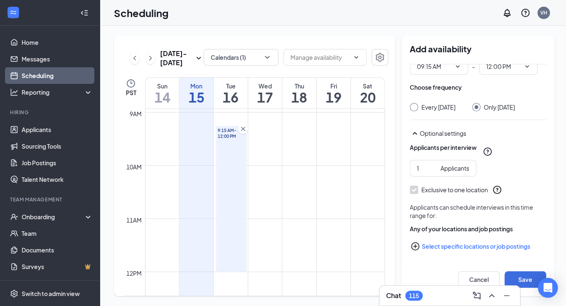
scroll to position [0, 0]
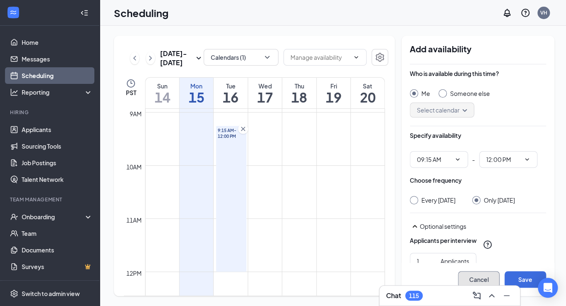
click at [472, 278] on button "Cancel" at bounding box center [479, 280] width 42 height 17
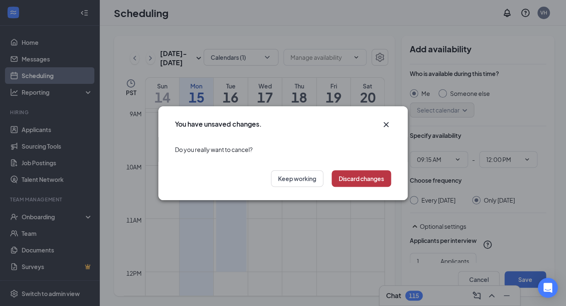
click at [357, 183] on button "Discard changes" at bounding box center [361, 178] width 59 height 17
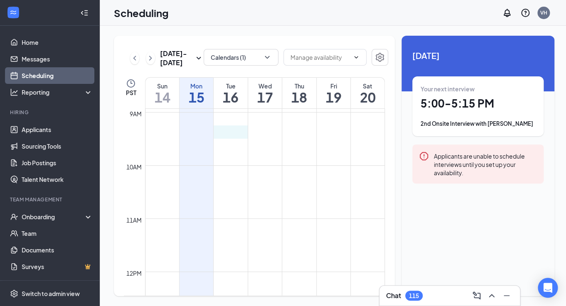
drag, startPoint x: 236, startPoint y: 127, endPoint x: 236, endPoint y: 135, distance: 7.9
click at [236, 135] on div "12am 1am 2am 3am 4am 5am 6am 7am 8am 9am 10am 11am 12pm 1pm 2pm 3pm 4pm 5pm 6pm…" at bounding box center [254, 271] width 261 height 1277
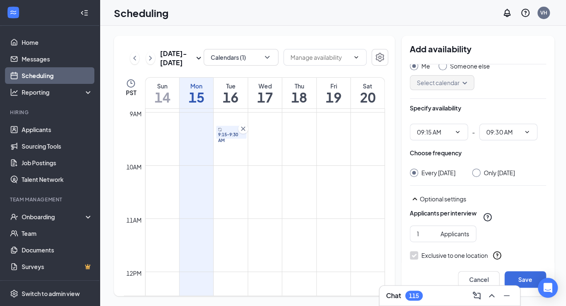
scroll to position [30, 0]
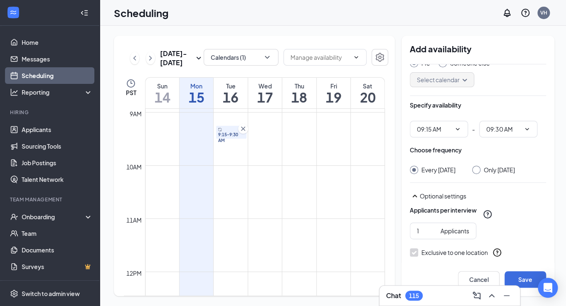
click at [479, 172] on div at bounding box center [476, 170] width 8 height 8
click at [478, 170] on input "Only [DATE]" at bounding box center [475, 169] width 6 height 6
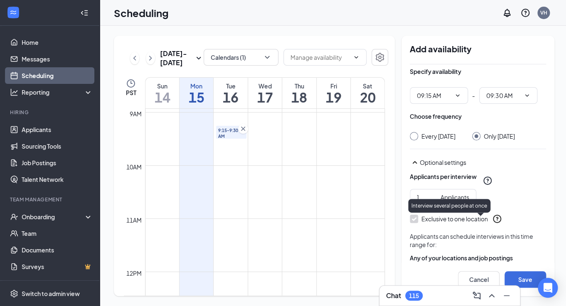
scroll to position [101, 0]
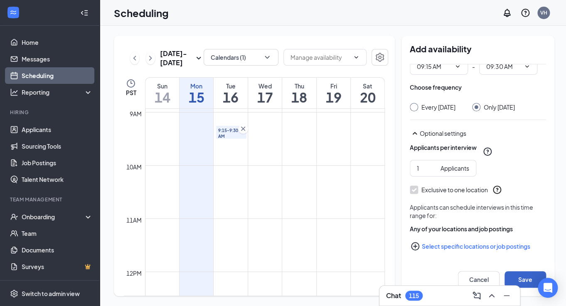
click at [514, 276] on button "Save" at bounding box center [526, 280] width 42 height 17
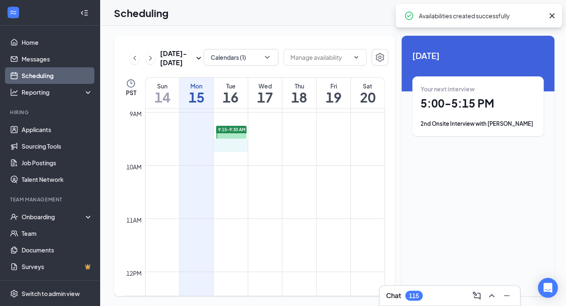
click at [236, 146] on div "12am 1am 2am 3am 4am 5am 6am 7am 8am 9am 10am 11am 12pm 1pm 2pm 3pm 4pm 5pm 6pm…" at bounding box center [254, 271] width 261 height 1277
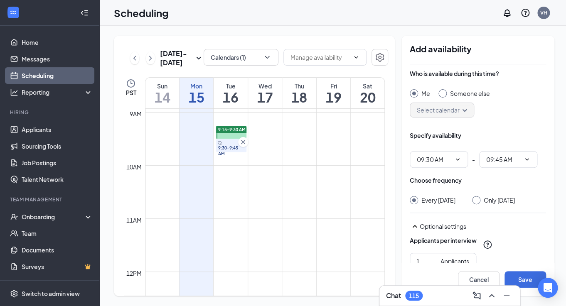
click at [478, 202] on input "Only [DATE]" at bounding box center [475, 199] width 6 height 6
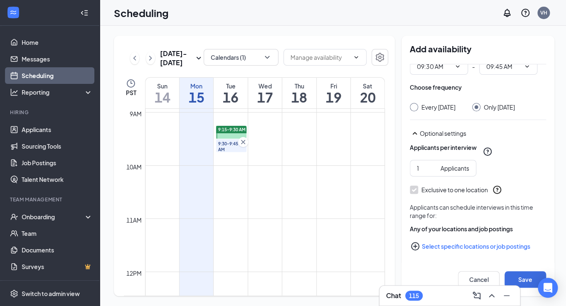
scroll to position [101, 0]
click at [522, 279] on button "Save" at bounding box center [526, 280] width 42 height 17
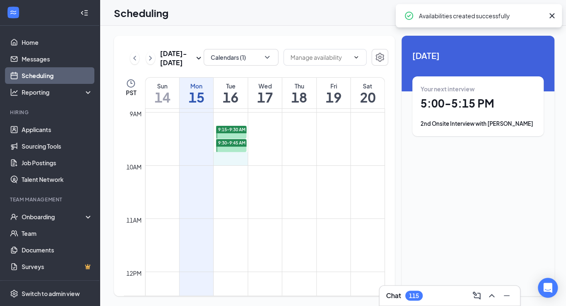
drag, startPoint x: 235, startPoint y: 154, endPoint x: 235, endPoint y: 160, distance: 5.4
click at [235, 160] on div "12am 1am 2am 3am 4am 5am 6am 7am 8am 9am 10am 11am 12pm 1pm 2pm 3pm 4pm 5pm 6pm…" at bounding box center [254, 271] width 261 height 1277
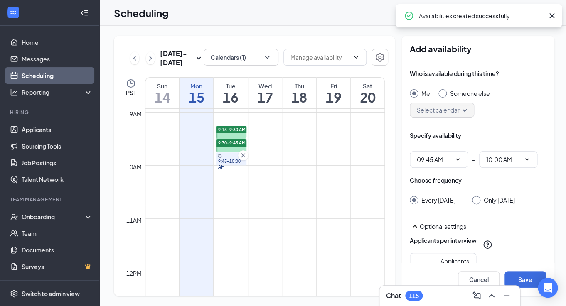
click at [441, 92] on input "Someone else" at bounding box center [442, 92] width 6 height 6
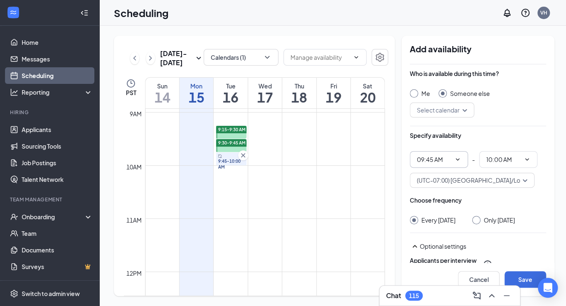
click at [455, 158] on icon "ChevronDown" at bounding box center [458, 159] width 7 height 7
click at [412, 94] on input "Me" at bounding box center [413, 92] width 6 height 6
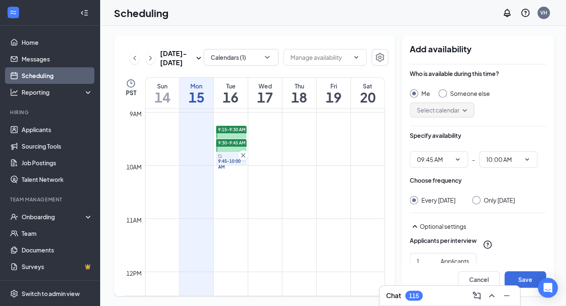
click at [478, 199] on input "Only [DATE]" at bounding box center [475, 199] width 6 height 6
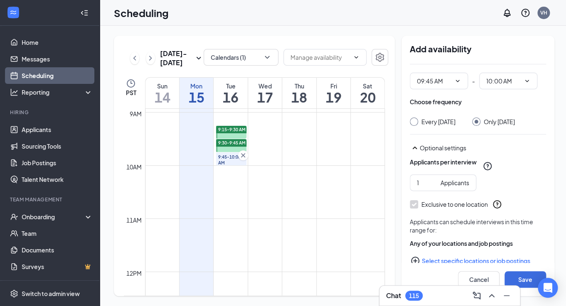
scroll to position [101, 0]
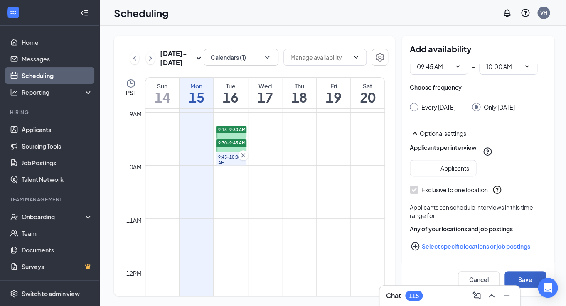
click at [519, 278] on button "Save" at bounding box center [526, 280] width 42 height 17
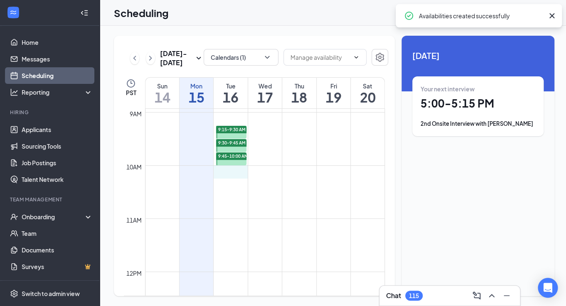
click at [232, 175] on div "12am 1am 2am 3am 4am 5am 6am 7am 8am 9am 10am 11am 12pm 1pm 2pm 3pm 4pm 5pm 6pm…" at bounding box center [254, 271] width 261 height 1277
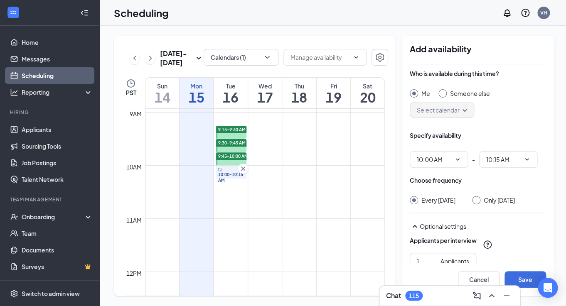
click at [479, 203] on div at bounding box center [476, 200] width 8 height 8
click at [478, 200] on input "Only [DATE]" at bounding box center [475, 199] width 6 height 6
click at [524, 281] on button "Save" at bounding box center [526, 280] width 42 height 17
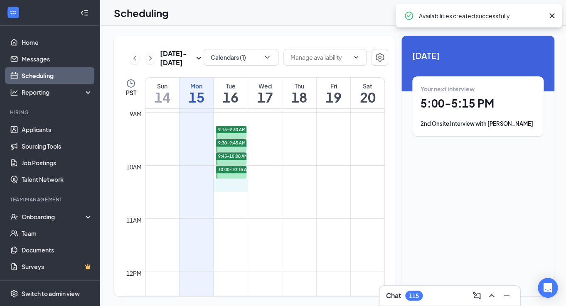
click at [229, 188] on div "12am 1am 2am 3am 4am 5am 6am 7am 8am 9am 10am 11am 12pm 1pm 2pm 3pm 4pm 5pm 6pm…" at bounding box center [254, 271] width 261 height 1277
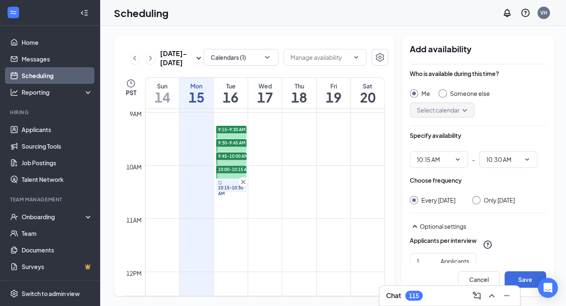
click at [476, 201] on input "Only [DATE]" at bounding box center [475, 199] width 6 height 6
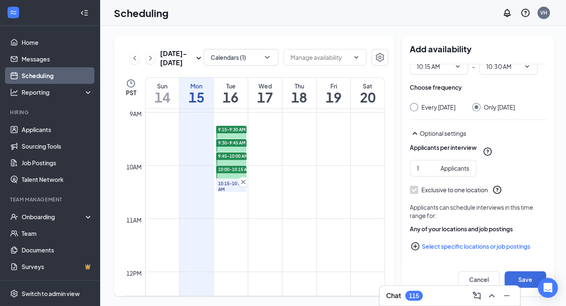
scroll to position [101, 0]
click at [519, 275] on button "Save" at bounding box center [526, 280] width 42 height 17
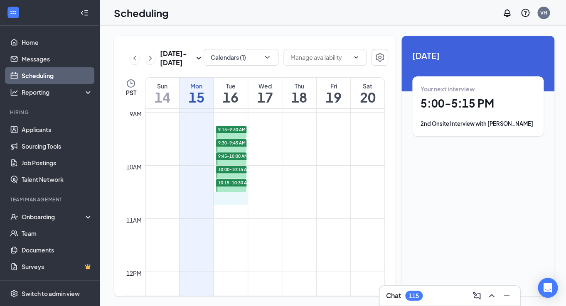
drag, startPoint x: 240, startPoint y: 195, endPoint x: 240, endPoint y: 200, distance: 5.1
click at [240, 200] on div "12am 1am 2am 3am 4am 5am 6am 7am 8am 9am 10am 11am 12pm 1pm 2pm 3pm 4pm 5pm 6pm…" at bounding box center [254, 271] width 261 height 1277
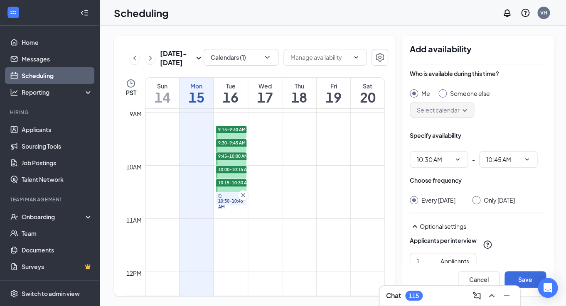
click at [481, 202] on div at bounding box center [476, 200] width 8 height 8
click at [480, 202] on div at bounding box center [476, 200] width 8 height 8
click at [478, 201] on input "Only [DATE]" at bounding box center [475, 199] width 6 height 6
click at [524, 280] on button "Save" at bounding box center [526, 280] width 42 height 17
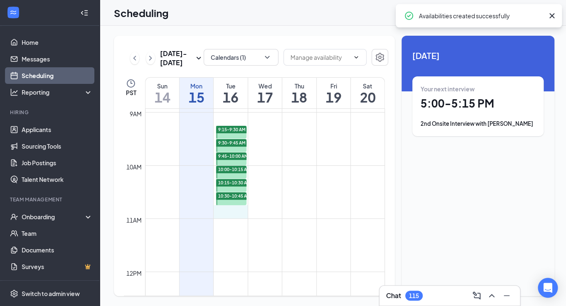
click at [223, 213] on div "12am 1am 2am 3am 4am 5am 6am 7am 8am 9am 10am 11am 12pm 1pm 2pm 3pm 4pm 5pm 6pm…" at bounding box center [254, 271] width 261 height 1277
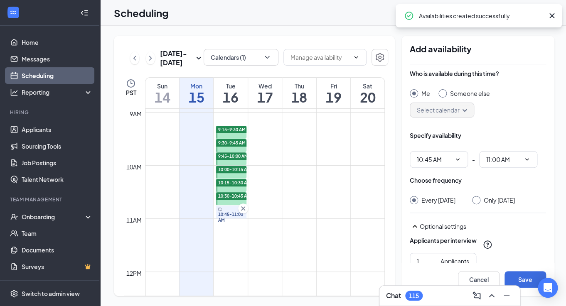
click at [478, 200] on input "Only [DATE]" at bounding box center [475, 199] width 6 height 6
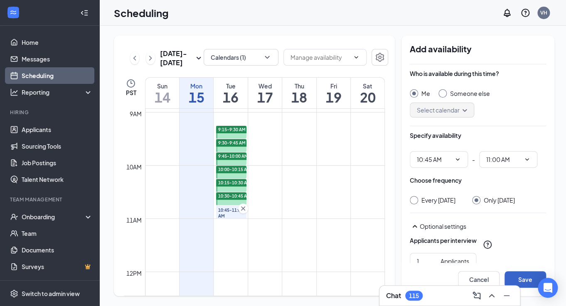
click at [522, 280] on button "Save" at bounding box center [526, 280] width 42 height 17
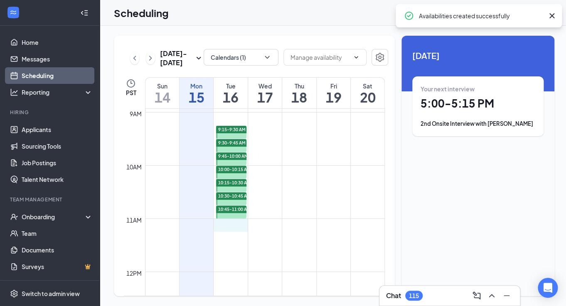
click at [228, 226] on div "12am 1am 2am 3am 4am 5am 6am 7am 8am 9am 10am 11am 12pm 1pm 2pm 3pm 4pm 5pm 6pm…" at bounding box center [254, 271] width 261 height 1277
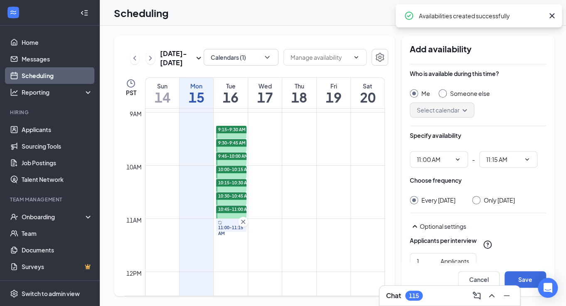
click at [479, 203] on div at bounding box center [476, 200] width 8 height 8
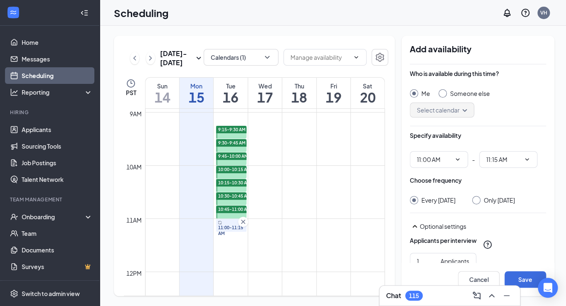
click at [483, 200] on div "Only [DATE]" at bounding box center [493, 200] width 43 height 8
click at [481, 200] on div at bounding box center [476, 200] width 8 height 8
click at [478, 199] on input "Only [DATE]" at bounding box center [475, 199] width 6 height 6
click at [524, 279] on button "Save" at bounding box center [526, 280] width 42 height 17
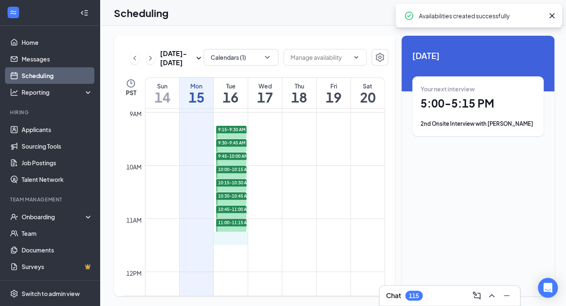
click at [232, 240] on div "12am 1am 2am 3am 4am 5am 6am 7am 8am 9am 10am 11am 12pm 1pm 2pm 3pm 4pm 5pm 6pm…" at bounding box center [254, 271] width 261 height 1277
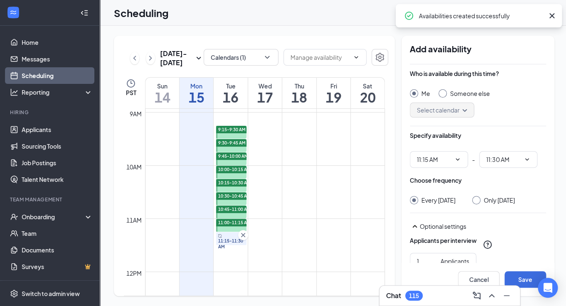
click at [477, 203] on div at bounding box center [476, 200] width 8 height 8
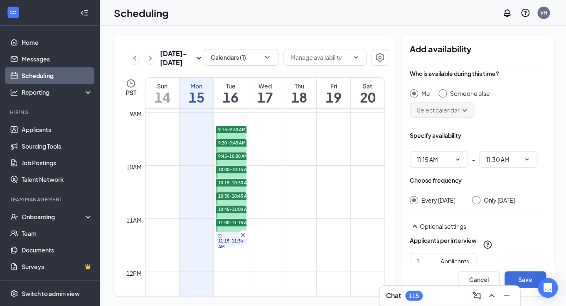
click at [477, 201] on input "Only [DATE]" at bounding box center [475, 199] width 6 height 6
click at [523, 281] on button "Save" at bounding box center [526, 280] width 42 height 17
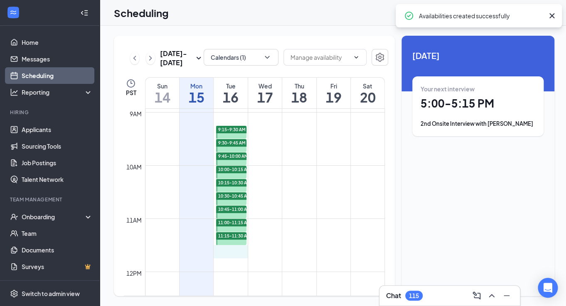
click at [227, 255] on div "12am 1am 2am 3am 4am 5am 6am 7am 8am 9am 10am 11am 12pm 1pm 2pm 3pm 4pm 5pm 6pm…" at bounding box center [254, 271] width 261 height 1277
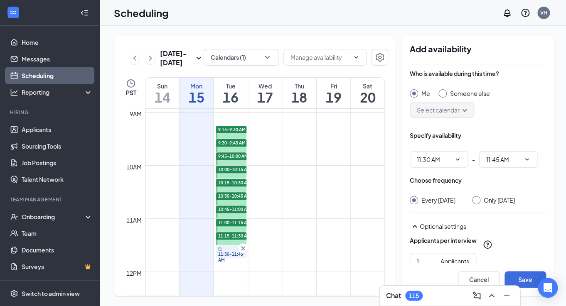
click at [477, 201] on input "Only [DATE]" at bounding box center [475, 199] width 6 height 6
click at [524, 275] on button "Save" at bounding box center [526, 280] width 42 height 17
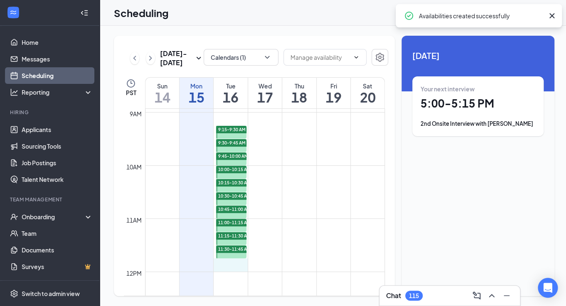
click at [221, 267] on div "12am 1am 2am 3am 4am 5am 6am 7am 8am 9am 10am 11am 12pm 1pm 2pm 3pm 4pm 5pm 6pm…" at bounding box center [254, 271] width 261 height 1277
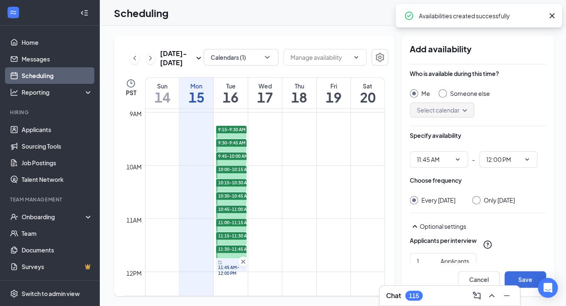
click at [474, 200] on div "Every [DATE] Only [DATE]" at bounding box center [478, 200] width 136 height 8
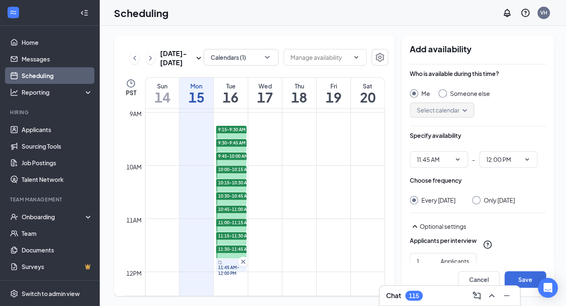
click at [481, 202] on div at bounding box center [476, 200] width 8 height 8
click at [478, 202] on input "Only [DATE]" at bounding box center [475, 199] width 6 height 6
click at [523, 277] on button "Save" at bounding box center [526, 280] width 42 height 17
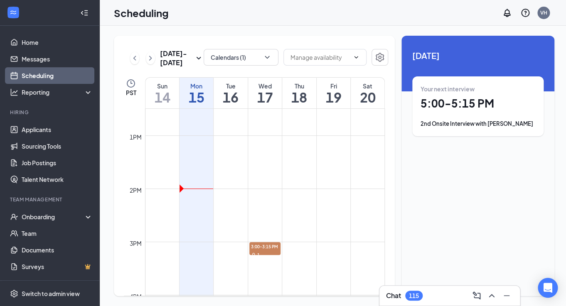
scroll to position [666, 0]
click at [234, 143] on div "12am 1am 2am 3am 4am 5am 6am 7am 8am 9am 10am 11am 12pm 1pm 2pm 3pm 4pm 5pm 6pm…" at bounding box center [254, 81] width 261 height 1277
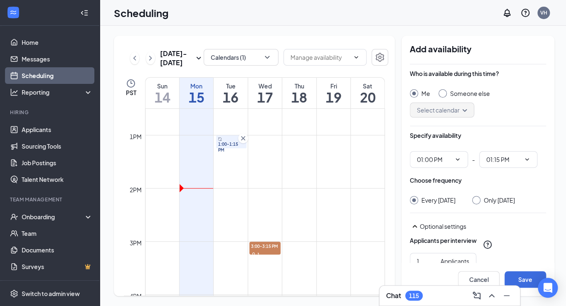
click at [478, 200] on input "Only [DATE]" at bounding box center [475, 199] width 6 height 6
click at [516, 282] on button "Save" at bounding box center [526, 280] width 42 height 17
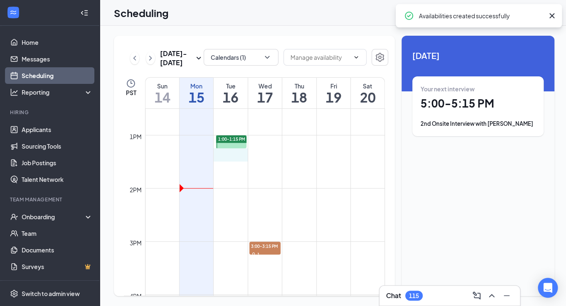
click at [230, 156] on div "12am 1am 2am 3am 4am 5am 6am 7am 8am 9am 10am 11am 12pm 1pm 2pm 3pm 4pm 5pm 6pm…" at bounding box center [254, 81] width 261 height 1277
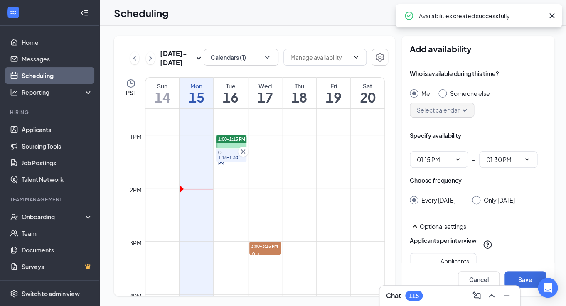
click at [481, 203] on div at bounding box center [476, 200] width 8 height 8
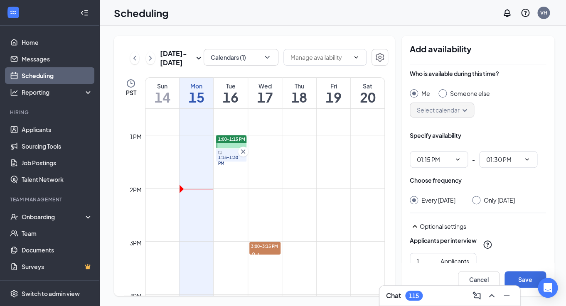
click at [478, 200] on input "Only [DATE]" at bounding box center [475, 199] width 6 height 6
click at [525, 279] on button "Save" at bounding box center [526, 280] width 42 height 17
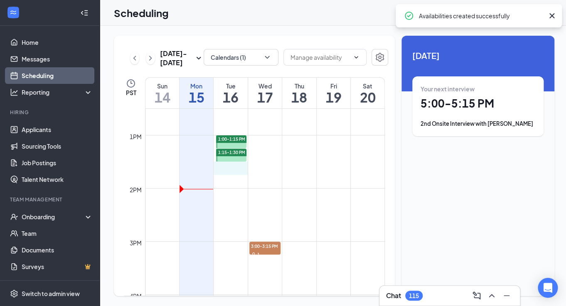
click at [231, 172] on div "12am 1am 2am 3am 4am 5am 6am 7am 8am 9am 10am 11am 12pm 1pm 2pm 3pm 4pm 5pm 6pm…" at bounding box center [254, 81] width 261 height 1277
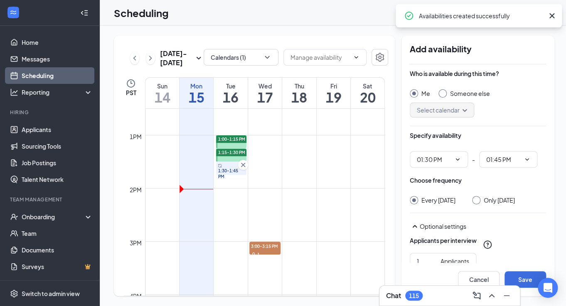
click at [477, 204] on div at bounding box center [476, 200] width 8 height 8
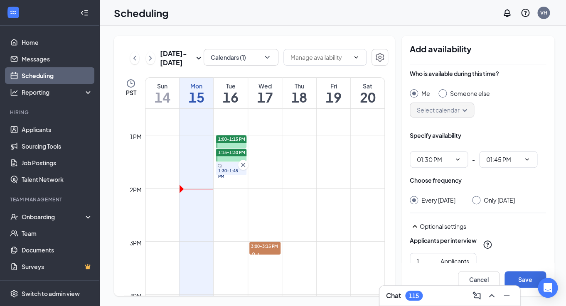
click at [478, 199] on input "Only [DATE]" at bounding box center [475, 199] width 6 height 6
click at [517, 278] on button "Save" at bounding box center [526, 280] width 42 height 17
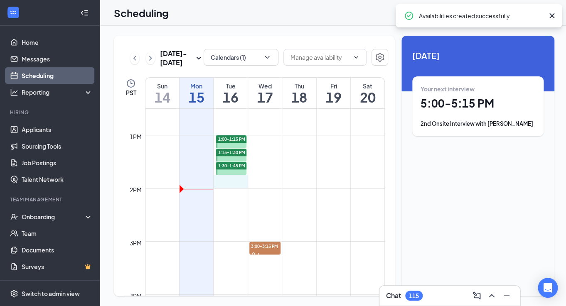
click at [233, 184] on div "12am 1am 2am 3am 4am 5am 6am 7am 8am 9am 10am 11am 12pm 1pm 2pm 3pm 4pm 5pm 6pm…" at bounding box center [254, 81] width 261 height 1277
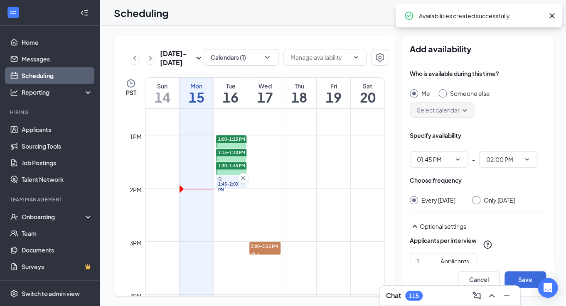
click at [478, 202] on div at bounding box center [476, 200] width 8 height 8
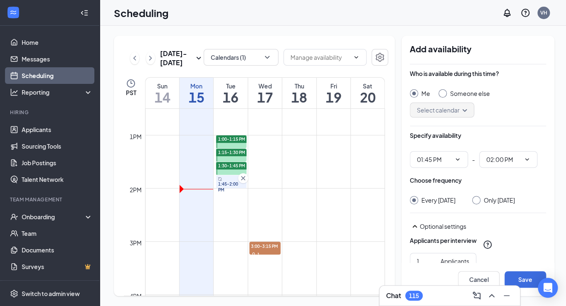
click at [481, 200] on div at bounding box center [476, 200] width 8 height 8
click at [479, 203] on div at bounding box center [476, 200] width 8 height 8
click at [478, 201] on input "Only [DATE]" at bounding box center [475, 199] width 6 height 6
click at [531, 283] on button "Save" at bounding box center [526, 280] width 42 height 17
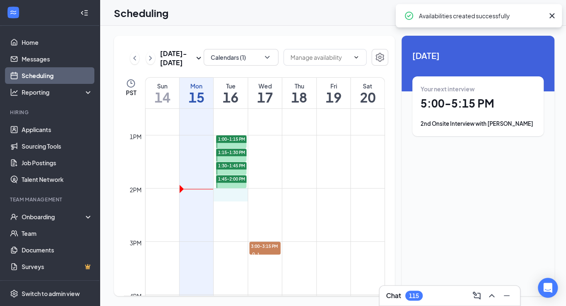
drag, startPoint x: 233, startPoint y: 192, endPoint x: 234, endPoint y: 197, distance: 4.6
click at [234, 197] on div "12am 1am 2am 3am 4am 5am 6am 7am 8am 9am 10am 11am 12pm 1pm 2pm 3pm 4pm 5pm 6pm…" at bounding box center [254, 81] width 261 height 1277
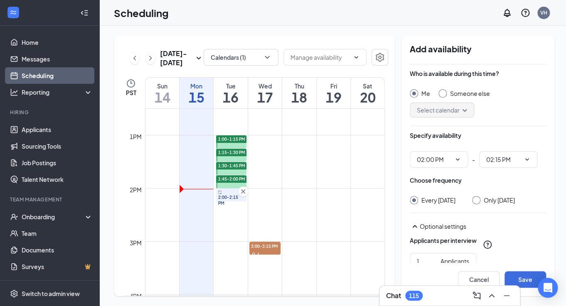
click at [478, 202] on input "Only [DATE]" at bounding box center [475, 199] width 6 height 6
click at [531, 276] on button "Save" at bounding box center [526, 280] width 42 height 17
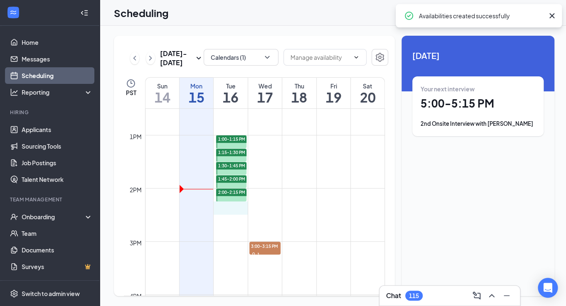
click at [235, 210] on div "12am 1am 2am 3am 4am 5am 6am 7am 8am 9am 10am 11am 12pm 1pm 2pm 3pm 4pm 5pm 6pm…" at bounding box center [254, 81] width 261 height 1277
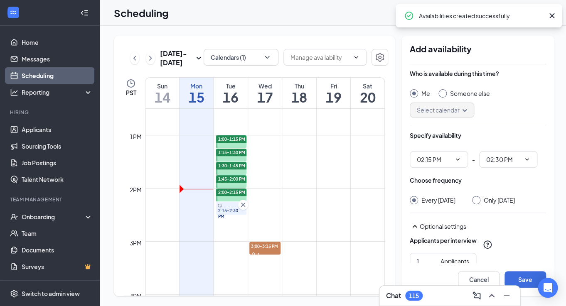
click at [476, 203] on div at bounding box center [476, 200] width 8 height 8
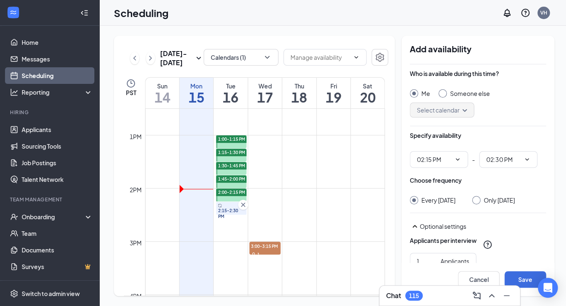
click at [483, 200] on div "Only [DATE]" at bounding box center [493, 200] width 43 height 8
click at [478, 201] on input "Only [DATE]" at bounding box center [475, 199] width 6 height 6
click at [514, 279] on button "Save" at bounding box center [526, 280] width 42 height 17
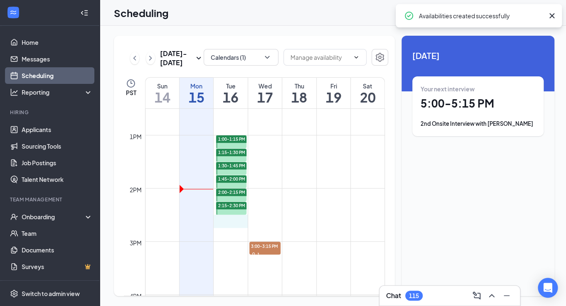
click at [225, 224] on div "12am 1am 2am 3am 4am 5am 6am 7am 8am 9am 10am 11am 12pm 1pm 2pm 3pm 4pm 5pm 6pm…" at bounding box center [254, 81] width 261 height 1277
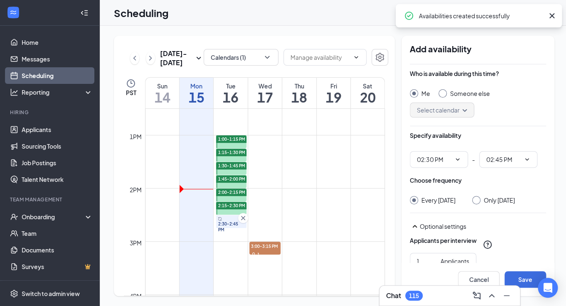
click at [478, 200] on input "Only [DATE]" at bounding box center [475, 199] width 6 height 6
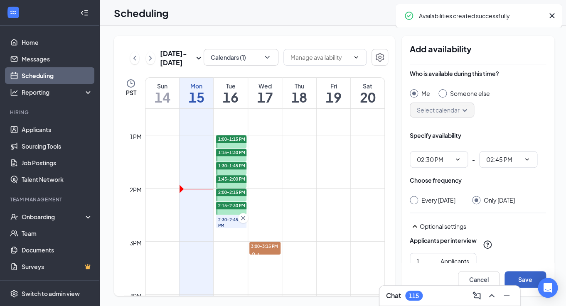
click at [528, 278] on button "Save" at bounding box center [526, 280] width 42 height 17
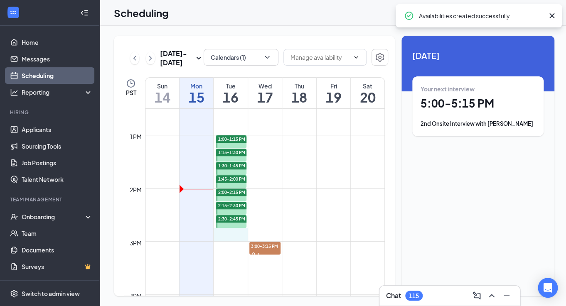
click at [227, 237] on div "12am 1am 2am 3am 4am 5am 6am 7am 8am 9am 10am 11am 12pm 1pm 2pm 3pm 4pm 5pm 6pm…" at bounding box center [254, 81] width 261 height 1277
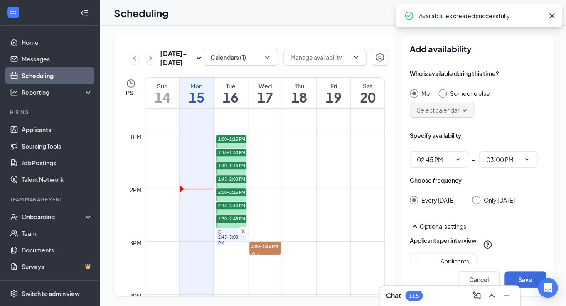
click at [478, 202] on input "Only [DATE]" at bounding box center [475, 199] width 6 height 6
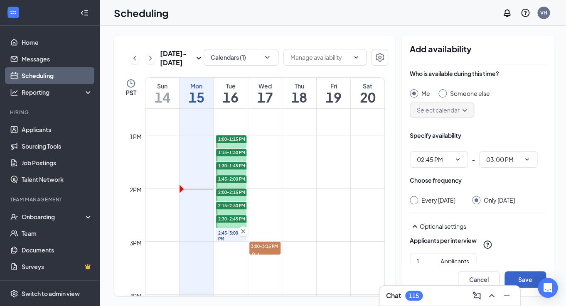
click at [523, 278] on button "Save" at bounding box center [526, 280] width 42 height 17
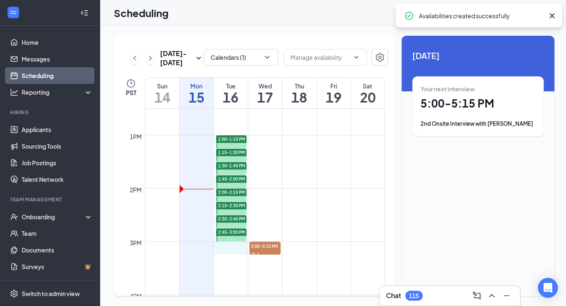
click at [229, 254] on div "12am 1am 2am 3am 4am 5am 6am 7am 8am 9am 10am 11am 12pm 1pm 2pm 3pm 4pm 5pm 6pm…" at bounding box center [254, 81] width 261 height 1277
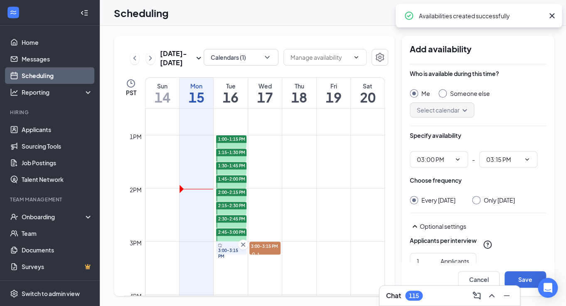
click at [477, 202] on input "Only [DATE]" at bounding box center [475, 199] width 6 height 6
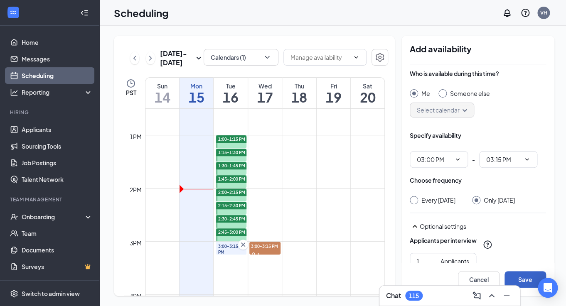
click at [528, 279] on button "Save" at bounding box center [526, 280] width 42 height 17
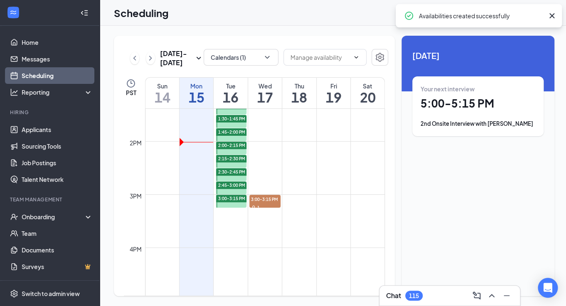
scroll to position [727, 0]
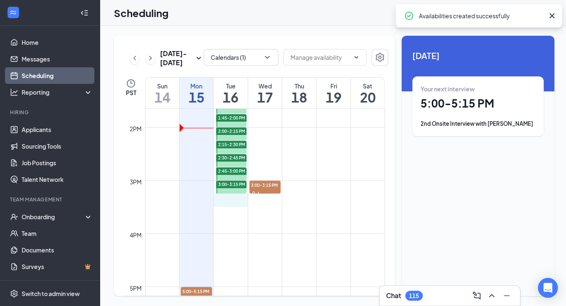
click at [226, 202] on div "12am 1am 2am 3am 4am 5am 6am 7am 8am 9am 10am 11am 12pm 1pm 2pm 3pm 4pm 5pm 6pm…" at bounding box center [254, 20] width 261 height 1277
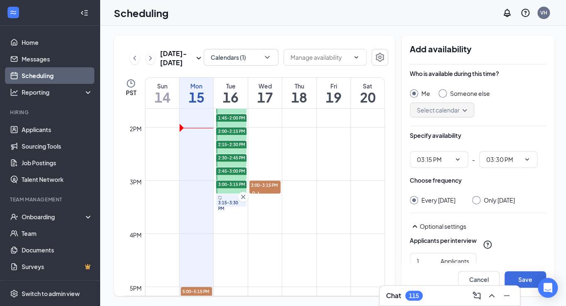
click at [480, 203] on div at bounding box center [476, 200] width 8 height 8
click at [478, 200] on input "Only [DATE]" at bounding box center [475, 199] width 6 height 6
click at [521, 276] on button "Save" at bounding box center [526, 280] width 42 height 17
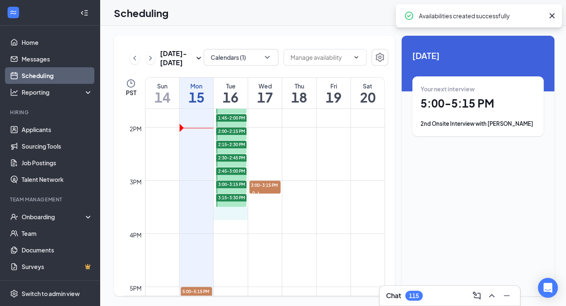
click at [230, 218] on div "12am 1am 2am 3am 4am 5am 6am 7am 8am 9am 10am 11am 12pm 1pm 2pm 3pm 4pm 5pm 6pm…" at bounding box center [254, 20] width 261 height 1277
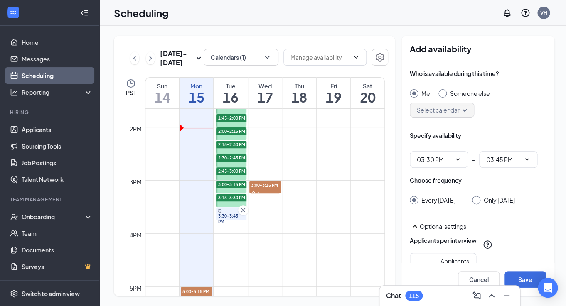
click at [439, 92] on input "Someone else" at bounding box center [442, 92] width 6 height 6
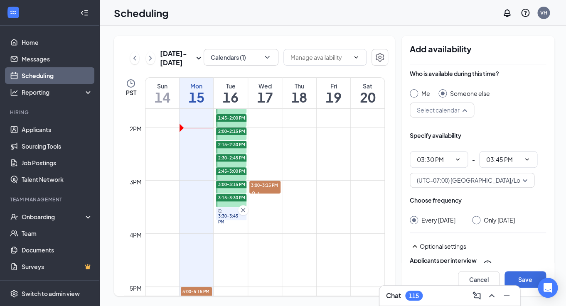
click at [463, 111] on div "Select calendar" at bounding box center [442, 110] width 64 height 15
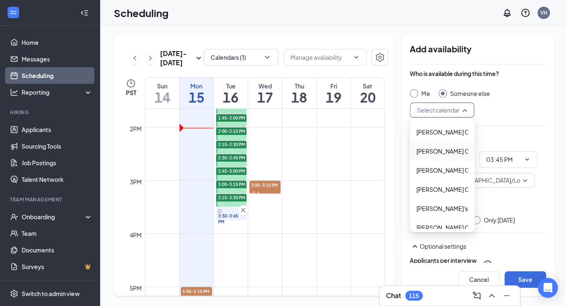
click at [517, 113] on div "Select calendar 174502 174501 176143 [PERSON_NAME] Calendar [PERSON_NAME] Calen…" at bounding box center [478, 110] width 136 height 15
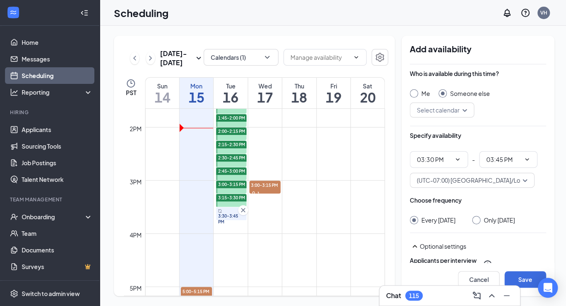
click at [478, 221] on input "Only [DATE]" at bounding box center [475, 219] width 6 height 6
click at [415, 92] on div at bounding box center [414, 93] width 8 height 8
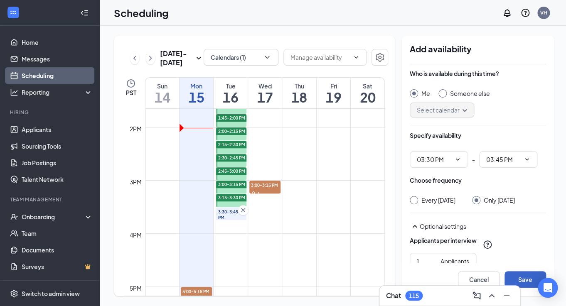
click at [520, 282] on button "Save" at bounding box center [526, 280] width 42 height 17
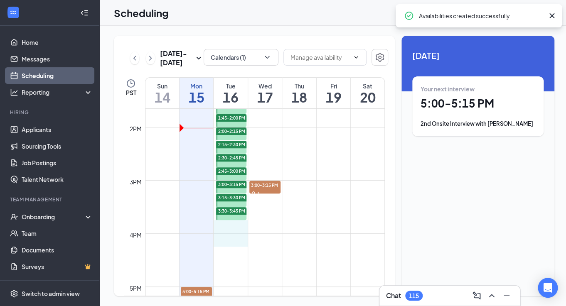
drag, startPoint x: 221, startPoint y: 227, endPoint x: 222, endPoint y: 235, distance: 7.9
click at [222, 235] on div "12am 1am 2am 3am 4am 5am 6am 7am 8am 9am 10am 11am 12pm 1pm 2pm 3pm 4pm 5pm 6pm…" at bounding box center [254, 20] width 261 height 1277
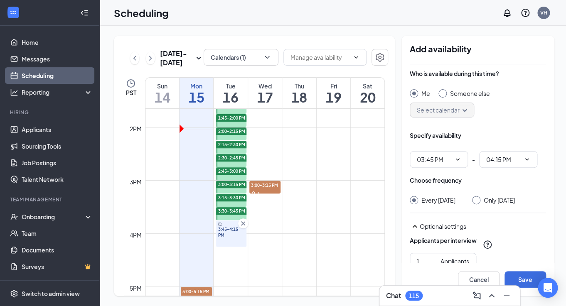
click at [245, 224] on icon "Cross" at bounding box center [243, 224] width 8 height 8
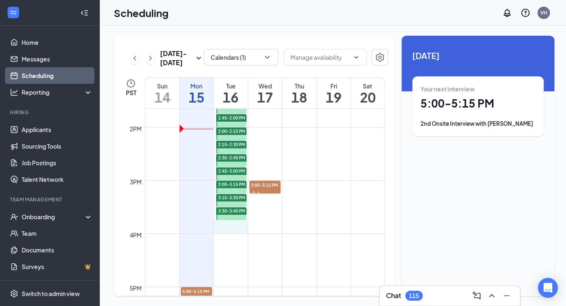
drag, startPoint x: 233, startPoint y: 224, endPoint x: 233, endPoint y: 229, distance: 5.0
click at [233, 229] on div "12am 1am 2am 3am 4am 5am 6am 7am 8am 9am 10am 11am 12pm 1pm 2pm 3pm 4pm 5pm 6pm…" at bounding box center [254, 20] width 261 height 1277
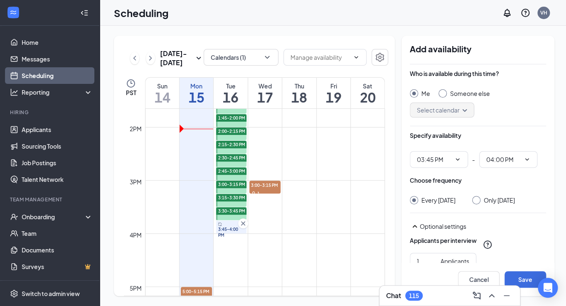
click at [476, 201] on input "Only [DATE]" at bounding box center [475, 199] width 6 height 6
click at [524, 278] on button "Save" at bounding box center [526, 280] width 42 height 17
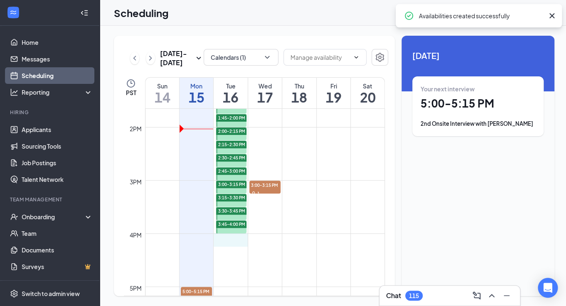
click at [220, 244] on div "12am 1am 2am 3am 4am 5am 6am 7am 8am 9am 10am 11am 12pm 1pm 2pm 3pm 4pm 5pm 6pm…" at bounding box center [254, 20] width 261 height 1277
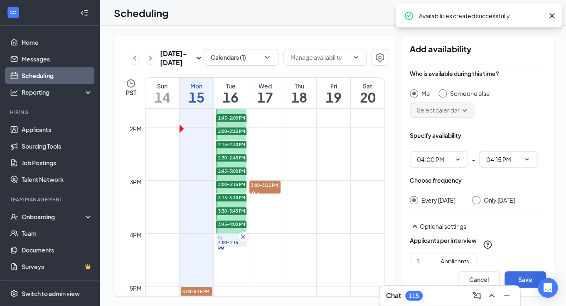
click at [478, 200] on input "Only [DATE]" at bounding box center [475, 199] width 6 height 6
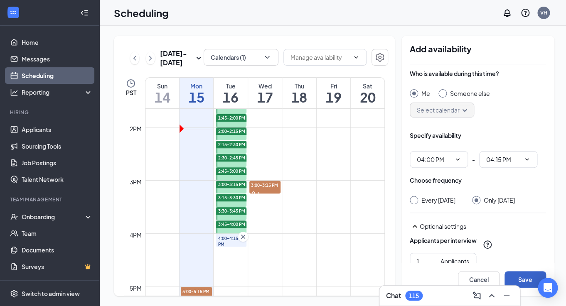
click at [526, 275] on button "Save" at bounding box center [526, 280] width 42 height 17
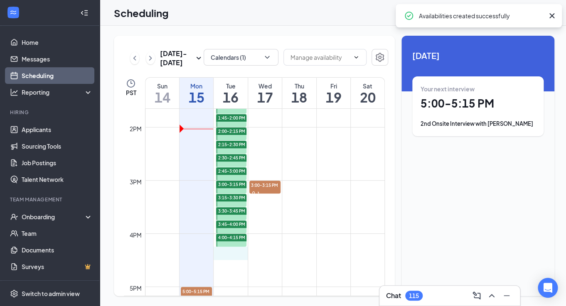
drag, startPoint x: 229, startPoint y: 250, endPoint x: 229, endPoint y: 256, distance: 5.8
click at [229, 256] on div "12am 1am 2am 3am 4am 5am 6am 7am 8am 9am 10am 11am 12pm 1pm 2pm 3pm 4pm 5pm 6pm…" at bounding box center [254, 20] width 261 height 1277
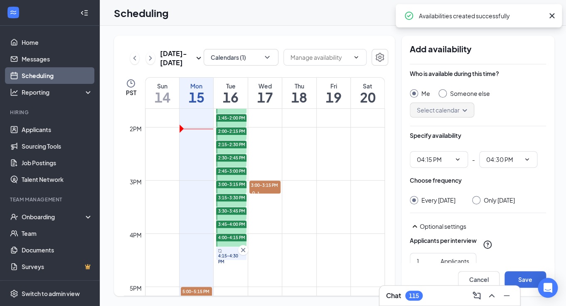
click at [477, 203] on div at bounding box center [476, 200] width 8 height 8
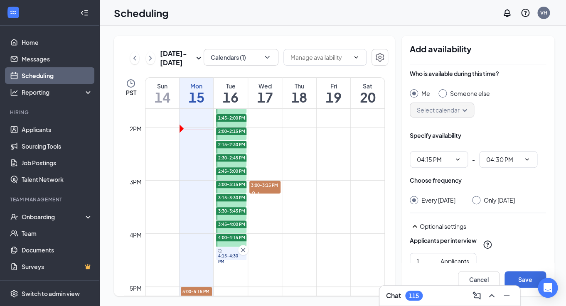
click at [477, 203] on div at bounding box center [476, 200] width 8 height 8
click at [478, 201] on input "Only [DATE]" at bounding box center [475, 199] width 6 height 6
click at [516, 279] on button "Save" at bounding box center [526, 280] width 42 height 17
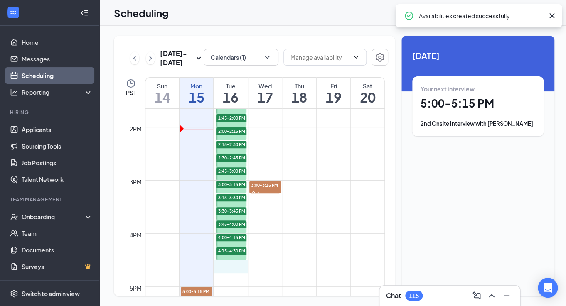
click at [230, 268] on div "12am 1am 2am 3am 4am 5am 6am 7am 8am 9am 10am 11am 12pm 1pm 2pm 3pm 4pm 5pm 6pm…" at bounding box center [254, 20] width 261 height 1277
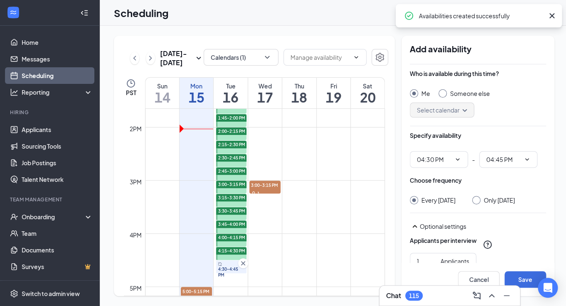
click at [476, 200] on input "Only [DATE]" at bounding box center [475, 199] width 6 height 6
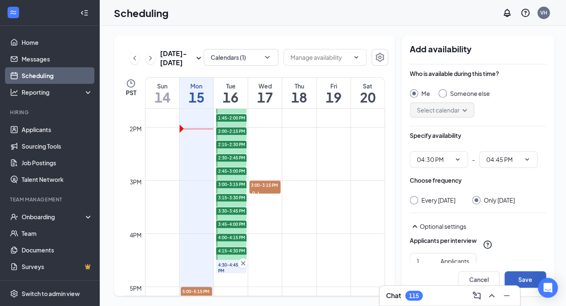
click at [515, 284] on button "Save" at bounding box center [526, 280] width 42 height 17
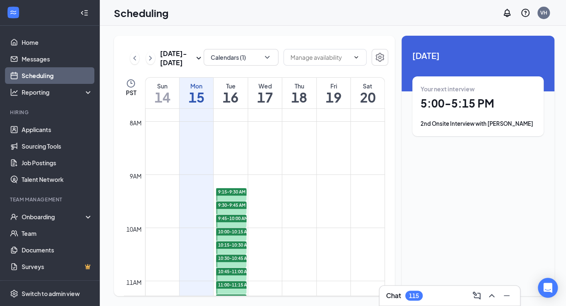
scroll to position [410, 0]
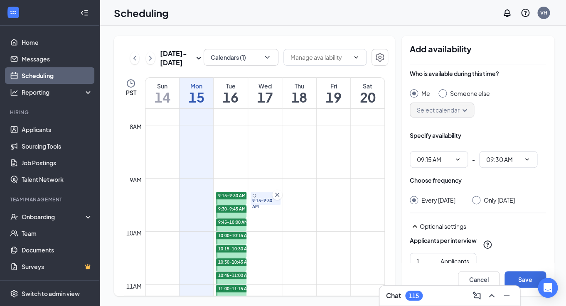
click at [478, 201] on input "Only [DATE]" at bounding box center [475, 199] width 6 height 6
click at [519, 278] on button "Save" at bounding box center [526, 280] width 42 height 17
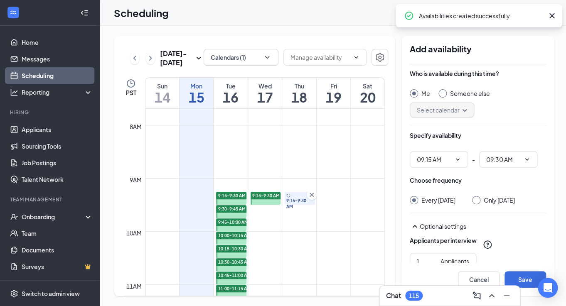
click at [478, 199] on input "Only [DATE]" at bounding box center [475, 199] width 6 height 6
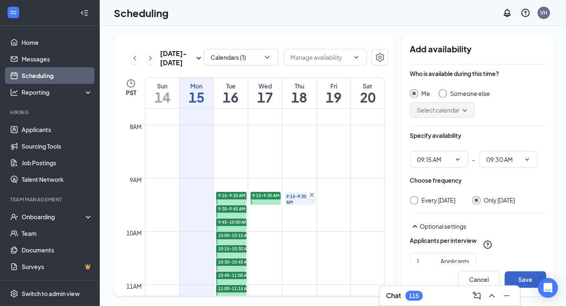
click at [526, 277] on button "Save" at bounding box center [526, 280] width 42 height 17
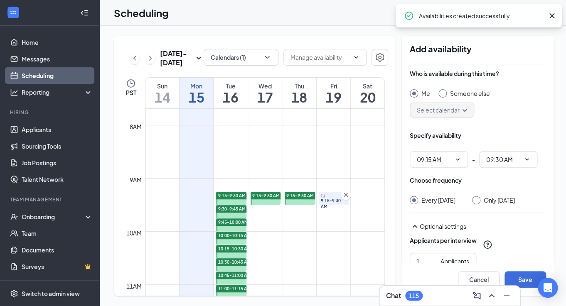
click at [474, 200] on input "Only [DATE]" at bounding box center [475, 199] width 6 height 6
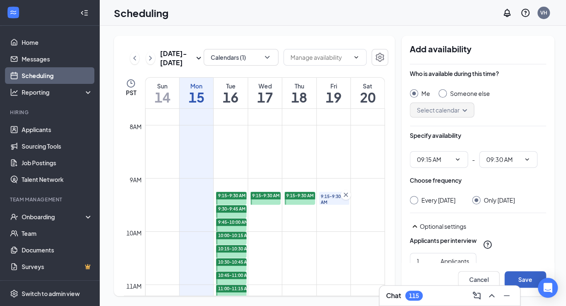
click at [521, 279] on button "Save" at bounding box center [526, 280] width 42 height 17
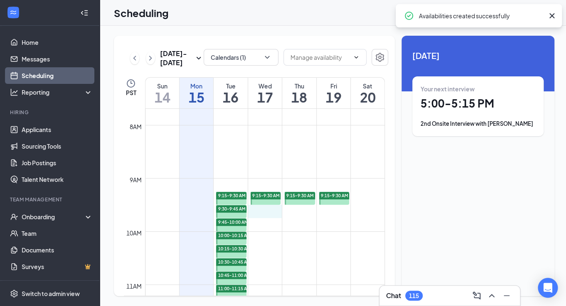
drag, startPoint x: 254, startPoint y: 209, endPoint x: 254, endPoint y: 213, distance: 4.6
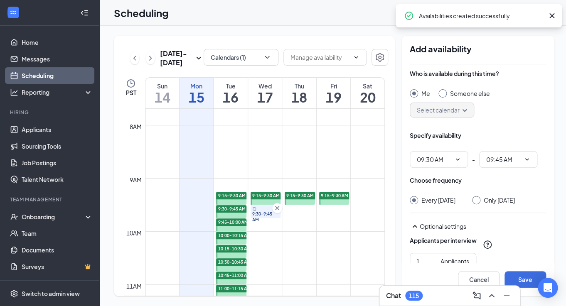
click at [478, 202] on input "Only [DATE]" at bounding box center [475, 199] width 6 height 6
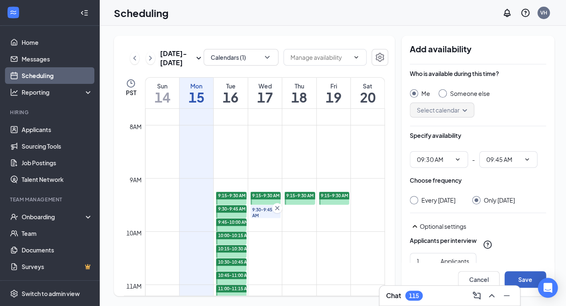
click at [524, 279] on button "Save" at bounding box center [526, 280] width 42 height 17
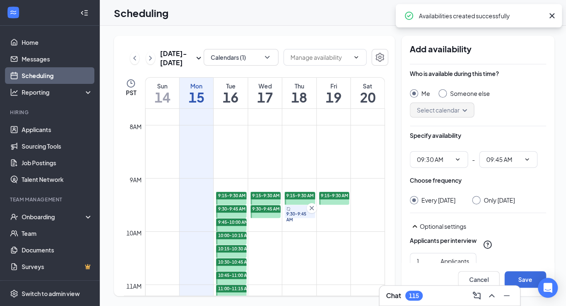
click at [479, 203] on div at bounding box center [476, 200] width 8 height 8
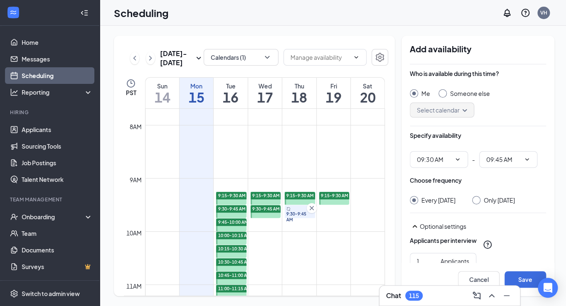
click at [477, 199] on input "Only [DATE]" at bounding box center [475, 199] width 6 height 6
click at [523, 278] on button "Save" at bounding box center [526, 280] width 42 height 17
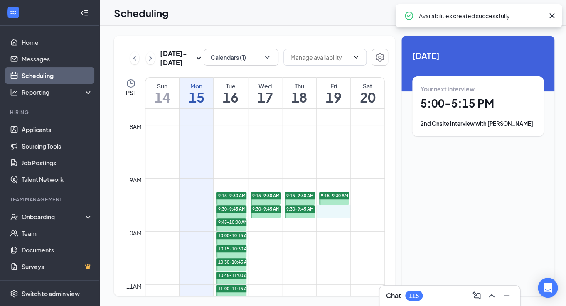
drag, startPoint x: 329, startPoint y: 208, endPoint x: 329, endPoint y: 212, distance: 4.6
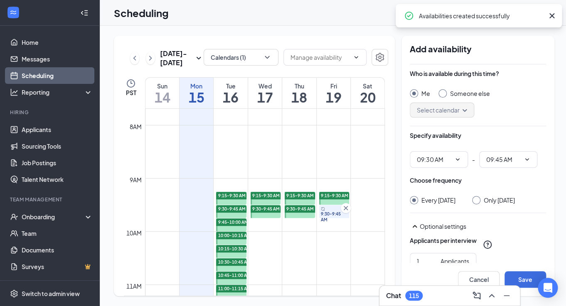
click at [472, 201] on input "Only [DATE]" at bounding box center [475, 199] width 6 height 6
click at [537, 277] on button "Save" at bounding box center [526, 280] width 42 height 17
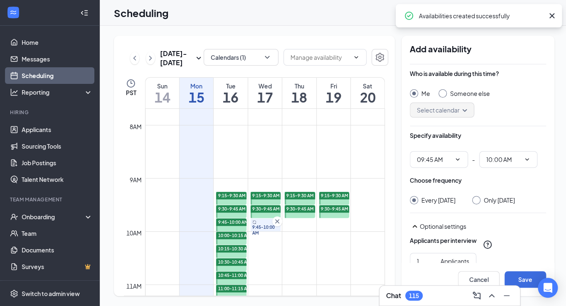
click at [477, 201] on input "Only [DATE]" at bounding box center [475, 199] width 6 height 6
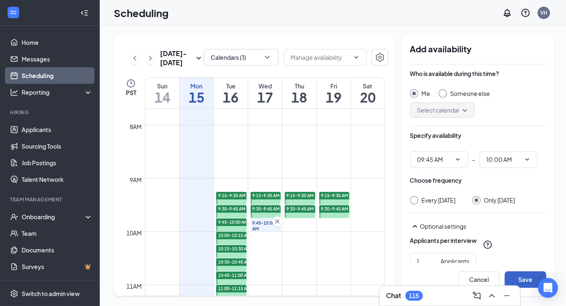
click at [519, 284] on button "Save" at bounding box center [526, 280] width 42 height 17
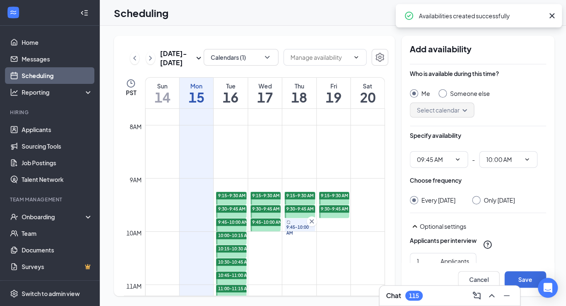
click at [481, 200] on div at bounding box center [476, 200] width 8 height 8
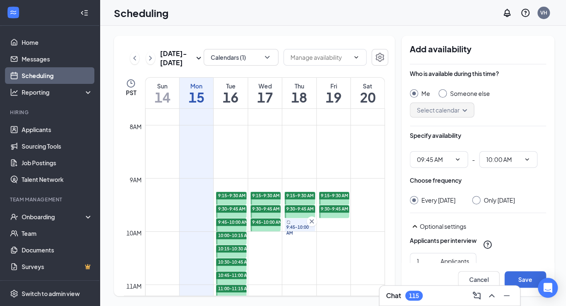
click at [477, 203] on div at bounding box center [476, 200] width 8 height 8
click at [478, 197] on input "Only [DATE]" at bounding box center [475, 199] width 6 height 6
click at [521, 279] on button "Save" at bounding box center [526, 280] width 42 height 17
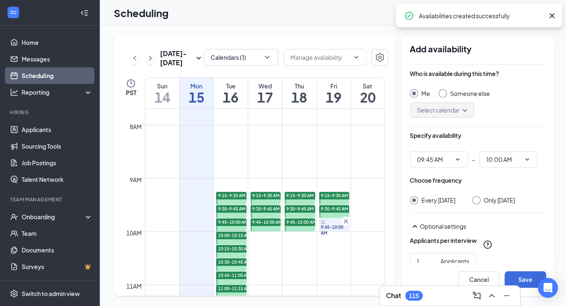
click at [475, 203] on div at bounding box center [476, 200] width 8 height 8
click at [473, 200] on input "Only [DATE]" at bounding box center [475, 199] width 6 height 6
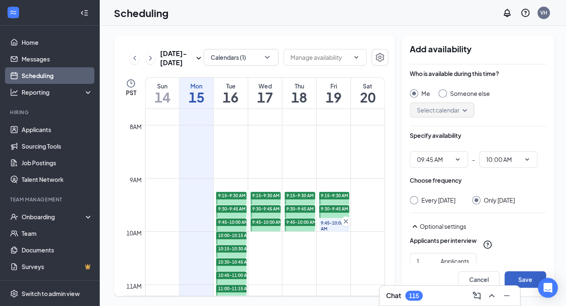
click at [521, 279] on button "Save" at bounding box center [526, 280] width 42 height 17
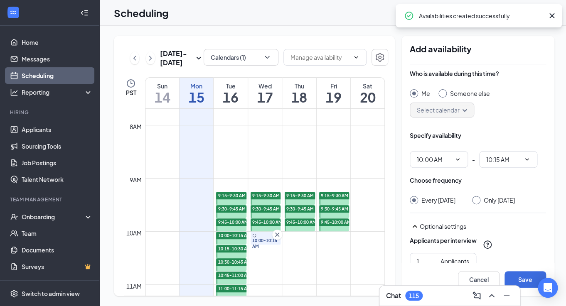
click at [478, 200] on input "Only [DATE]" at bounding box center [475, 199] width 6 height 6
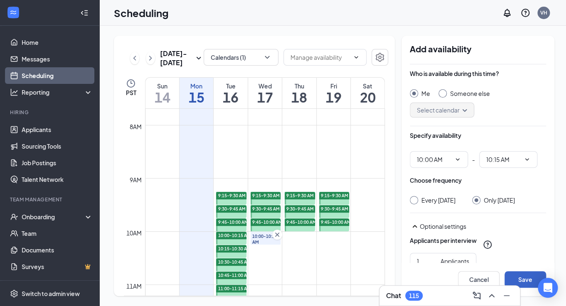
click at [517, 278] on button "Save" at bounding box center [526, 280] width 42 height 17
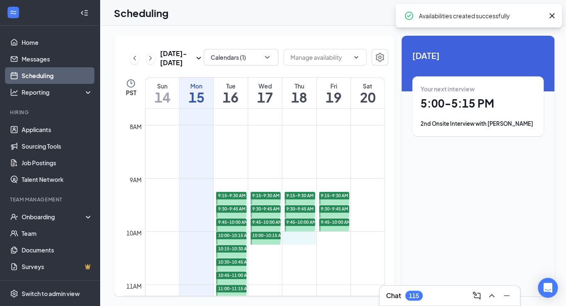
drag, startPoint x: 304, startPoint y: 235, endPoint x: 304, endPoint y: 241, distance: 5.8
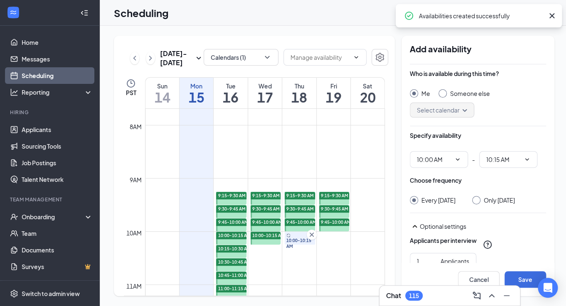
click at [478, 199] on input "Only [DATE]" at bounding box center [475, 199] width 6 height 6
click at [526, 275] on button "Save" at bounding box center [526, 280] width 42 height 17
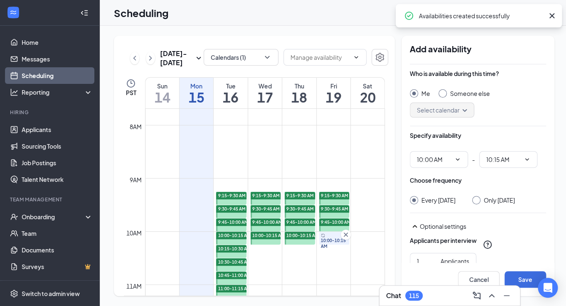
click at [474, 202] on div at bounding box center [476, 200] width 8 height 8
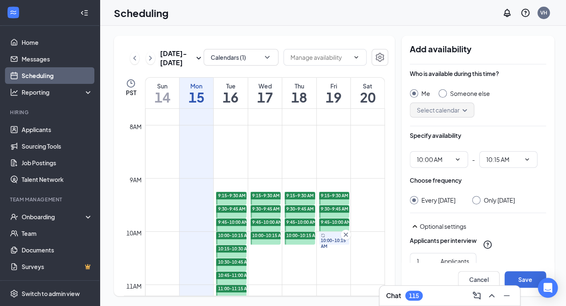
click at [474, 204] on div at bounding box center [476, 200] width 8 height 8
click at [473, 201] on input "Only [DATE]" at bounding box center [475, 199] width 6 height 6
click at [523, 282] on button "Save" at bounding box center [526, 280] width 42 height 17
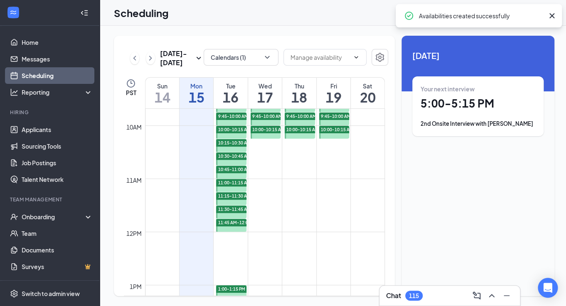
scroll to position [520, 0]
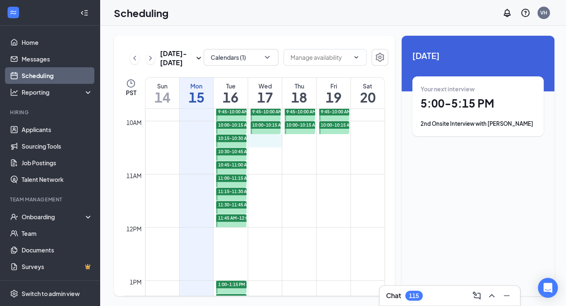
click at [263, 144] on div "12am 1am 2am 3am 4am 5am 6am 7am 8am 9am 10am 11am 12pm 1pm 2pm 3pm 4pm 5pm 6pm…" at bounding box center [254, 227] width 261 height 1277
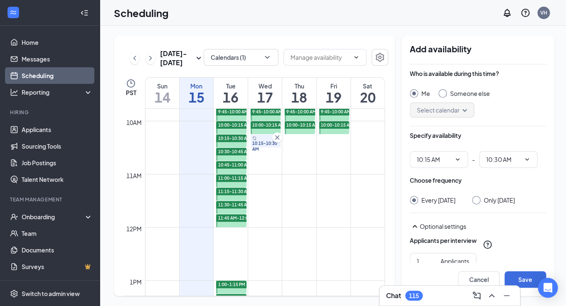
click at [481, 203] on div at bounding box center [476, 200] width 8 height 8
click at [478, 201] on input "Only [DATE]" at bounding box center [475, 199] width 6 height 6
click at [526, 278] on button "Save" at bounding box center [526, 280] width 42 height 17
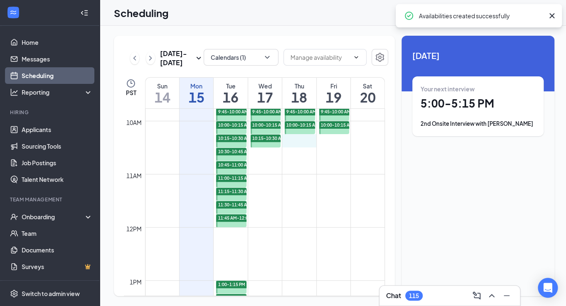
click at [309, 143] on div "12am 1am 2am 3am 4am 5am 6am 7am 8am 9am 10am 11am 12pm 1pm 2pm 3pm 4pm 5pm 6pm…" at bounding box center [254, 227] width 261 height 1277
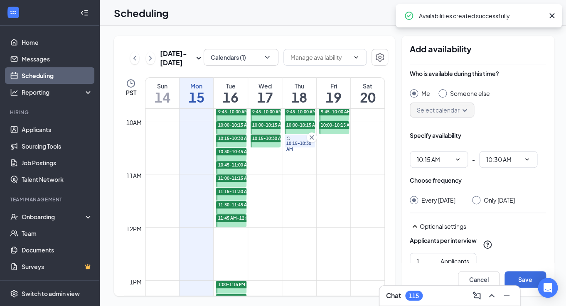
click at [477, 198] on input "Only [DATE]" at bounding box center [475, 199] width 6 height 6
click at [528, 277] on button "Save" at bounding box center [526, 280] width 42 height 17
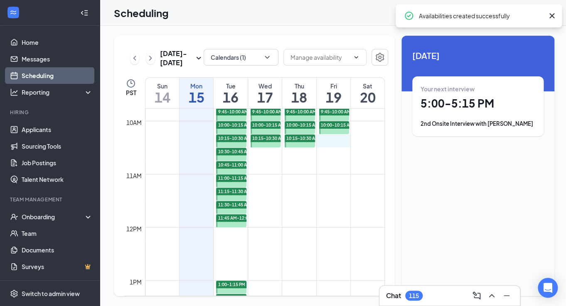
click at [339, 143] on div "12am 1am 2am 3am 4am 5am 6am 7am 8am 9am 10am 11am 12pm 1pm 2pm 3pm 4pm 5pm 6pm…" at bounding box center [254, 227] width 261 height 1277
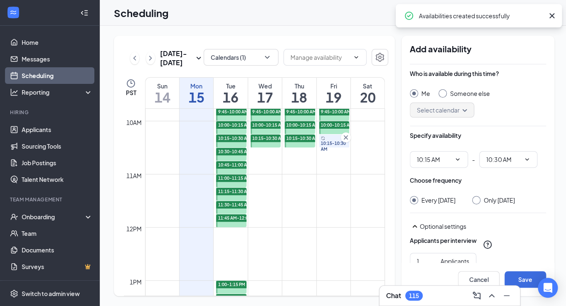
click at [477, 200] on div at bounding box center [476, 200] width 8 height 8
click at [472, 201] on input "Only [DATE]" at bounding box center [475, 199] width 6 height 6
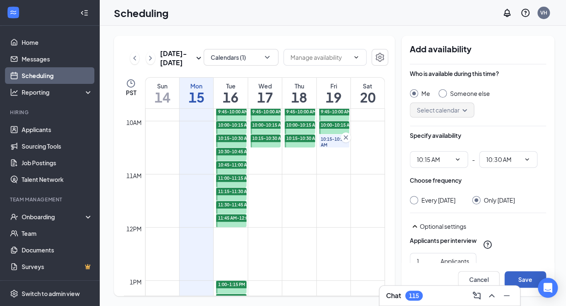
click at [528, 274] on button "Save" at bounding box center [526, 280] width 42 height 17
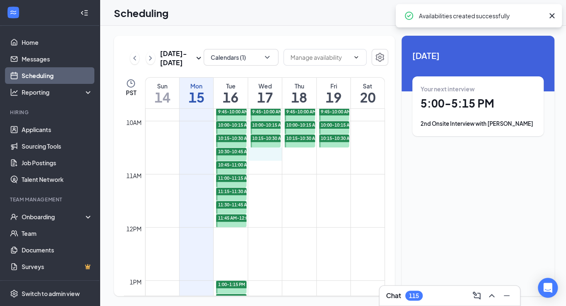
click at [268, 157] on div "12am 1am 2am 3am 4am 5am 6am 7am 8am 9am 10am 11am 12pm 1pm 2pm 3pm 4pm 5pm 6pm…" at bounding box center [254, 227] width 261 height 1277
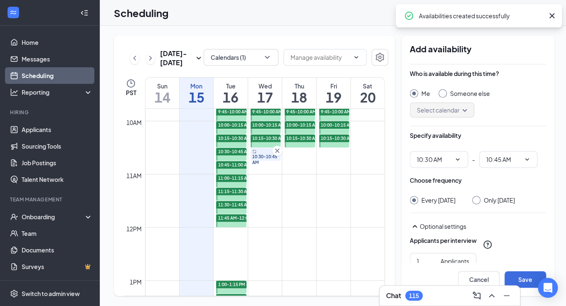
click at [478, 199] on input "Only [DATE]" at bounding box center [475, 199] width 6 height 6
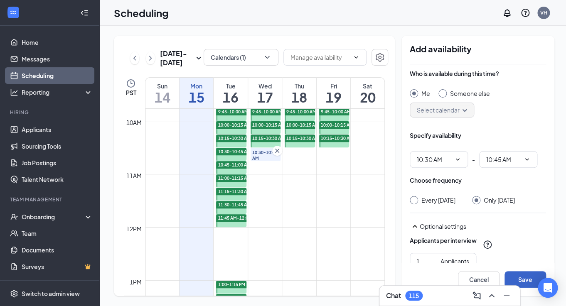
click at [517, 279] on button "Save" at bounding box center [526, 280] width 42 height 17
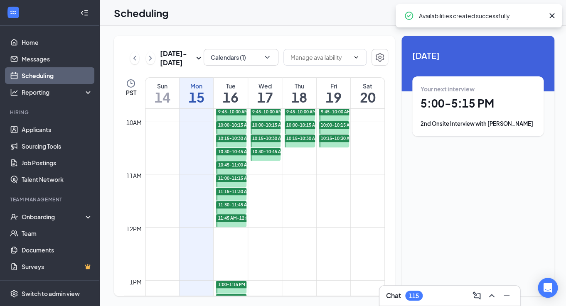
click at [257, 168] on div "12am 1am 2am 3am 4am 5am 6am 7am 8am 9am 10am 11am 12pm 1pm 2pm 3pm 4pm 5pm 6pm…" at bounding box center [254, 227] width 261 height 1277
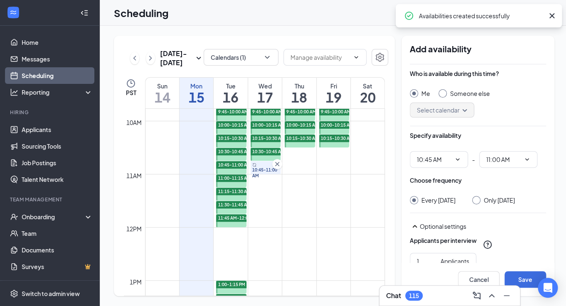
click at [478, 204] on div at bounding box center [476, 200] width 8 height 8
click at [481, 201] on div at bounding box center [476, 200] width 8 height 8
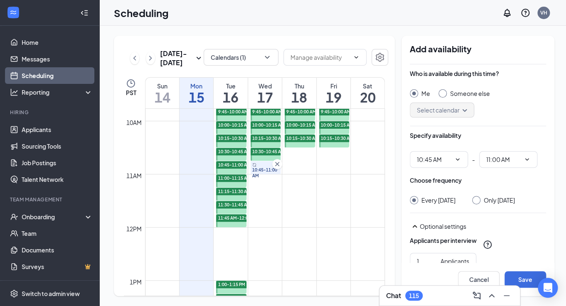
click at [480, 195] on div "Choose frequency Every [DATE] Only [DATE]" at bounding box center [478, 190] width 136 height 28
click at [480, 203] on div at bounding box center [476, 200] width 8 height 8
click at [478, 199] on input "Only [DATE]" at bounding box center [475, 199] width 6 height 6
click at [522, 282] on button "Save" at bounding box center [526, 280] width 42 height 17
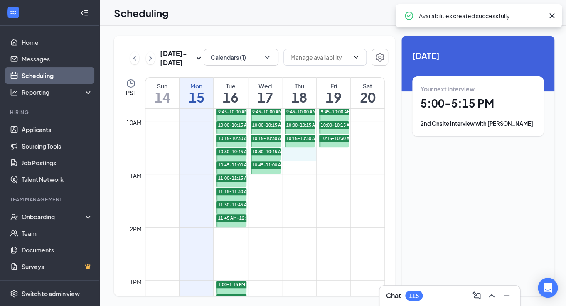
click at [310, 156] on div "12am 1am 2am 3am 4am 5am 6am 7am 8am 9am 10am 11am 12pm 1pm 2pm 3pm 4pm 5pm 6pm…" at bounding box center [254, 227] width 261 height 1277
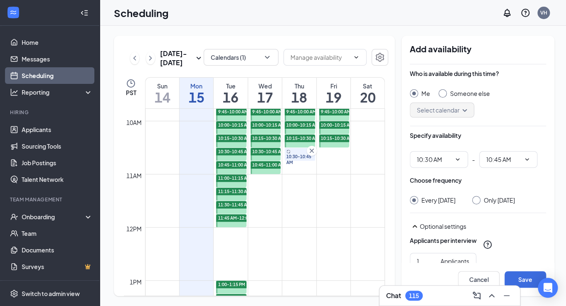
click at [477, 202] on input "Only [DATE]" at bounding box center [475, 199] width 6 height 6
click at [530, 280] on button "Save" at bounding box center [526, 280] width 42 height 17
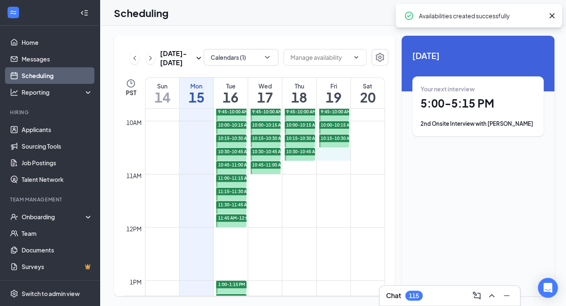
click at [339, 158] on div "12am 1am 2am 3am 4am 5am 6am 7am 8am 9am 10am 11am 12pm 1pm 2pm 3pm 4pm 5pm 6pm…" at bounding box center [254, 227] width 261 height 1277
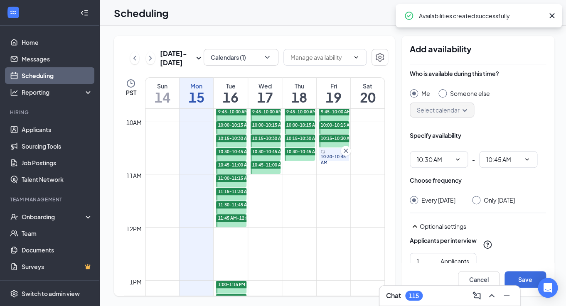
click at [474, 200] on input "Only [DATE]" at bounding box center [475, 199] width 6 height 6
click at [533, 277] on button "Save" at bounding box center [526, 280] width 42 height 17
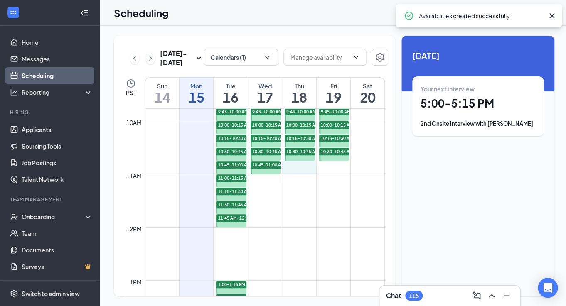
drag, startPoint x: 291, startPoint y: 163, endPoint x: 292, endPoint y: 170, distance: 7.1
click at [292, 170] on div "12am 1am 2am 3am 4am 5am 6am 7am 8am 9am 10am 11am 12pm 1pm 2pm 3pm 4pm 5pm 6pm…" at bounding box center [254, 227] width 261 height 1277
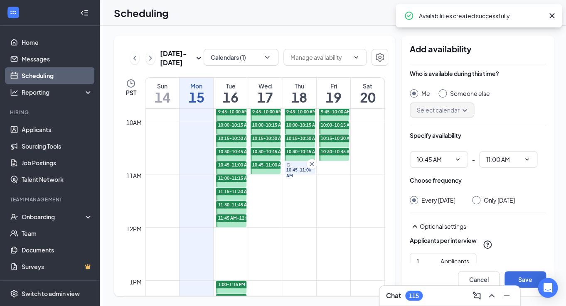
click at [480, 203] on div at bounding box center [476, 200] width 8 height 8
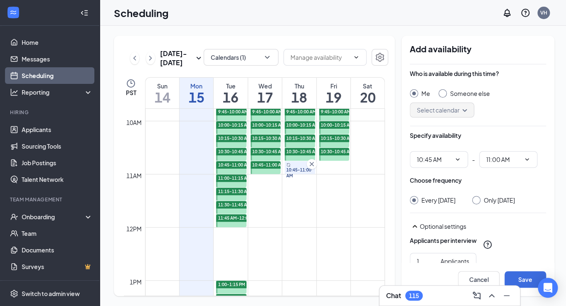
click at [478, 202] on input "Only [DATE]" at bounding box center [475, 199] width 6 height 6
click at [523, 278] on button "Save" at bounding box center [526, 280] width 42 height 17
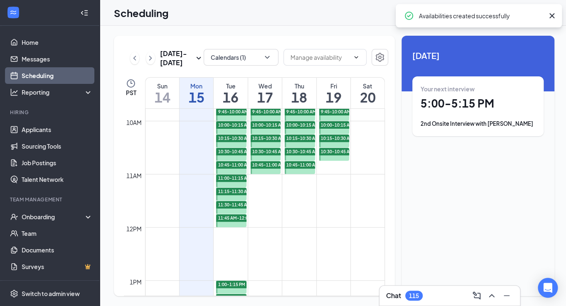
click at [335, 168] on div "12am 1am 2am 3am 4am 5am 6am 7am 8am 9am 10am 11am 12pm 1pm 2pm 3pm 4pm 5pm 6pm…" at bounding box center [254, 227] width 261 height 1277
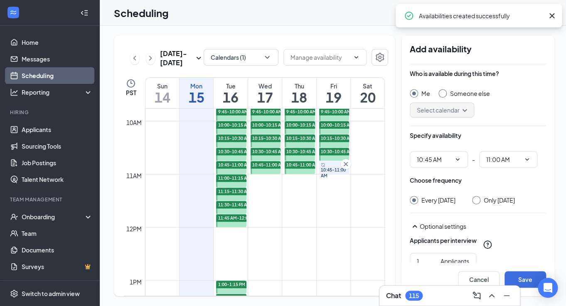
click at [476, 200] on div at bounding box center [476, 200] width 8 height 8
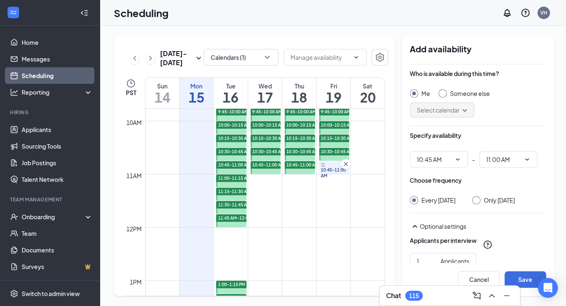
click at [474, 200] on input "Only [DATE]" at bounding box center [475, 199] width 6 height 6
click at [530, 281] on button "Save" at bounding box center [526, 280] width 42 height 17
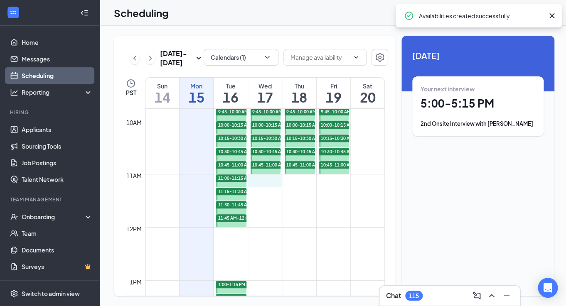
drag, startPoint x: 265, startPoint y: 180, endPoint x: 265, endPoint y: 187, distance: 7.1
click at [265, 187] on div "12am 1am 2am 3am 4am 5am 6am 7am 8am 9am 10am 11am 12pm 1pm 2pm 3pm 4pm 5pm 6pm…" at bounding box center [254, 227] width 261 height 1277
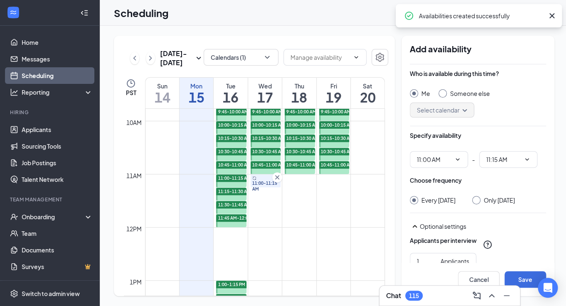
click at [478, 199] on input "Only [DATE]" at bounding box center [475, 199] width 6 height 6
click at [520, 281] on button "Save" at bounding box center [526, 280] width 42 height 17
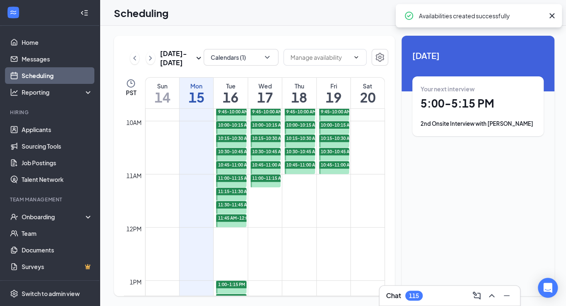
click at [307, 184] on div "12am 1am 2am 3am 4am 5am 6am 7am 8am 9am 10am 11am 12pm 1pm 2pm 3pm 4pm 5pm 6pm…" at bounding box center [254, 227] width 261 height 1277
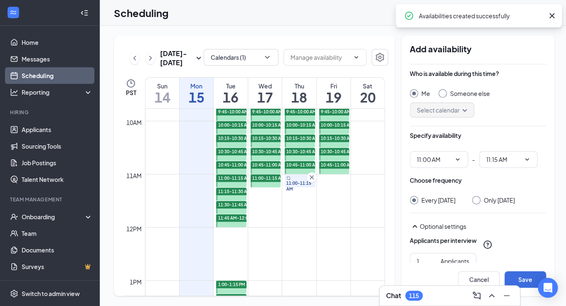
click at [481, 203] on div at bounding box center [476, 200] width 8 height 8
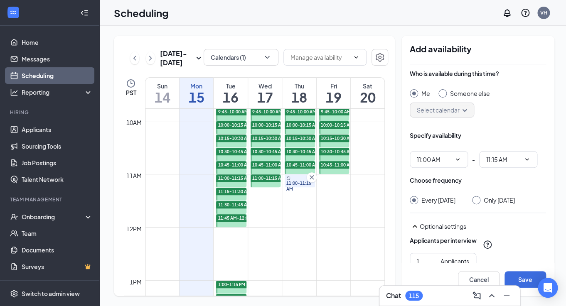
click at [478, 202] on input "Only [DATE]" at bounding box center [475, 199] width 6 height 6
click at [519, 277] on button "Save" at bounding box center [526, 280] width 42 height 17
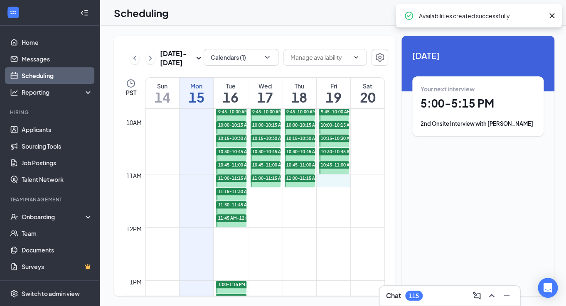
click at [333, 185] on div "12am 1am 2am 3am 4am 5am 6am 7am 8am 9am 10am 11am 12pm 1pm 2pm 3pm 4pm 5pm 6pm…" at bounding box center [254, 227] width 261 height 1277
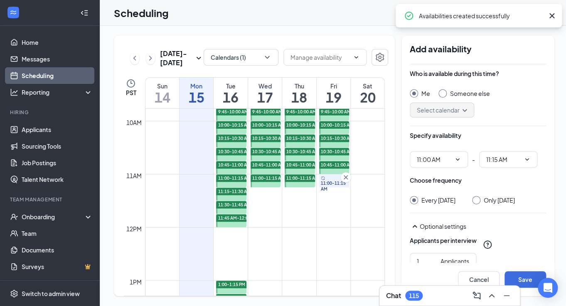
click at [472, 203] on div at bounding box center [476, 200] width 8 height 8
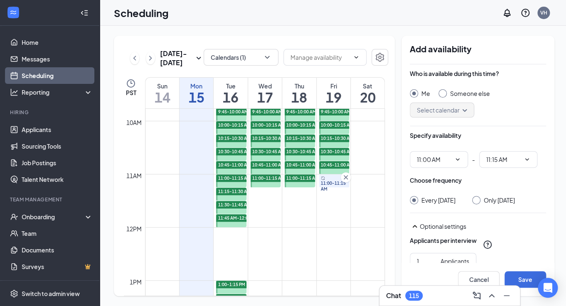
click at [473, 200] on input "Only [DATE]" at bounding box center [475, 199] width 6 height 6
click at [519, 282] on button "Save" at bounding box center [526, 280] width 42 height 17
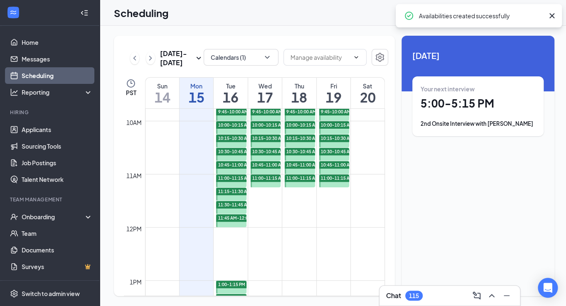
click at [257, 198] on td at bounding box center [265, 194] width 240 height 13
click at [257, 197] on div "12am 1am 2am 3am 4am 5am 6am 7am 8am 9am 10am 11am 12pm 1pm 2pm 3pm 4pm 5pm 6pm…" at bounding box center [254, 227] width 261 height 1277
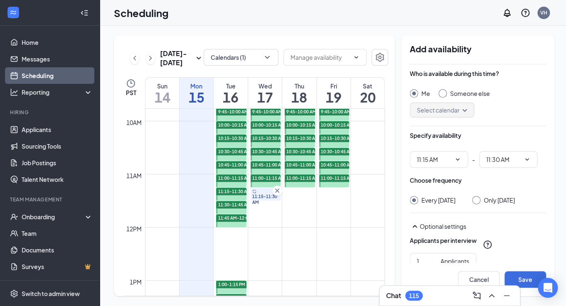
click at [481, 201] on div at bounding box center [476, 200] width 8 height 8
click at [478, 200] on input "Only [DATE]" at bounding box center [475, 199] width 6 height 6
click at [516, 278] on button "Save" at bounding box center [526, 280] width 42 height 17
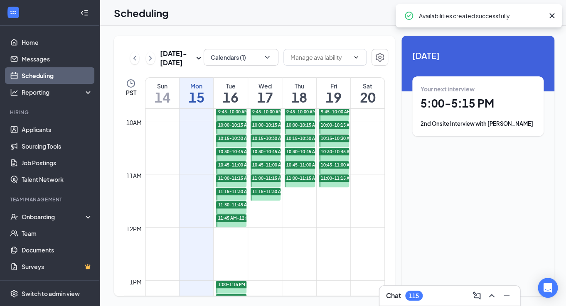
click at [289, 198] on div "12am 1am 2am 3am 4am 5am 6am 7am 8am 9am 10am 11am 12pm 1pm 2pm 3pm 4pm 5pm 6pm…" at bounding box center [254, 227] width 261 height 1277
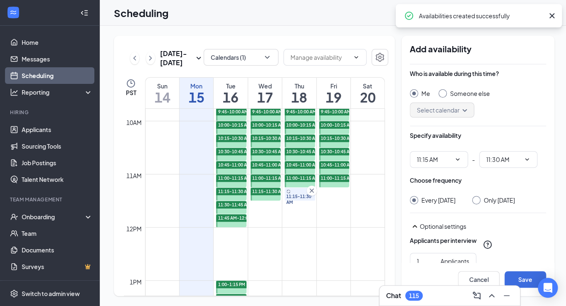
click at [479, 203] on div at bounding box center [476, 200] width 8 height 8
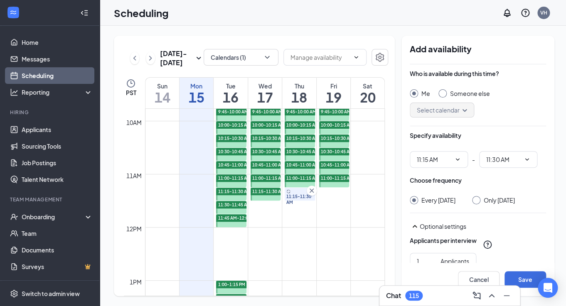
click at [478, 201] on input "Only [DATE]" at bounding box center [475, 199] width 6 height 6
click at [525, 279] on button "Save" at bounding box center [526, 280] width 42 height 17
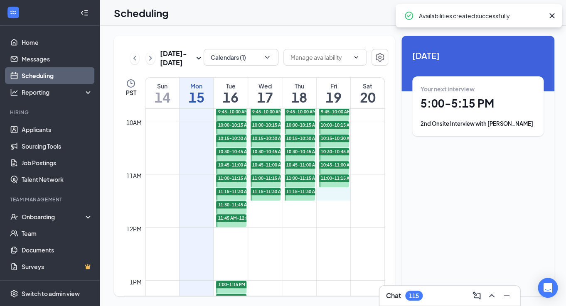
click at [333, 197] on div "12am 1am 2am 3am 4am 5am 6am 7am 8am 9am 10am 11am 12pm 1pm 2pm 3pm 4pm 5pm 6pm…" at bounding box center [254, 227] width 261 height 1277
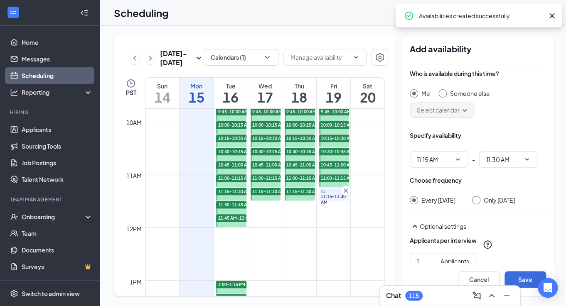
click at [472, 201] on input "Only [DATE]" at bounding box center [475, 199] width 6 height 6
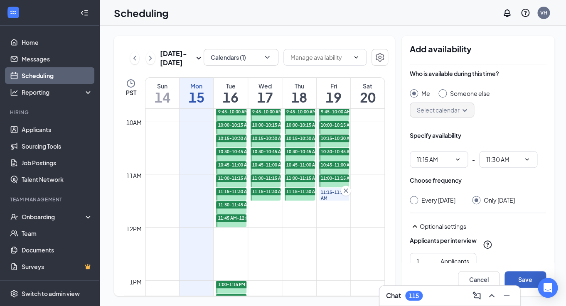
click at [524, 280] on button "Save" at bounding box center [526, 280] width 42 height 17
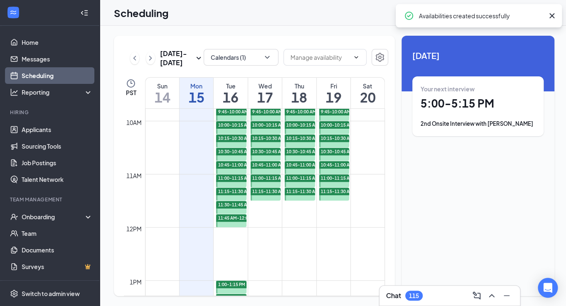
click at [255, 210] on div "12am 1am 2am 3am 4am 5am 6am 7am 8am 9am 10am 11am 12pm 1pm 2pm 3pm 4pm 5pm 6pm…" at bounding box center [254, 227] width 261 height 1277
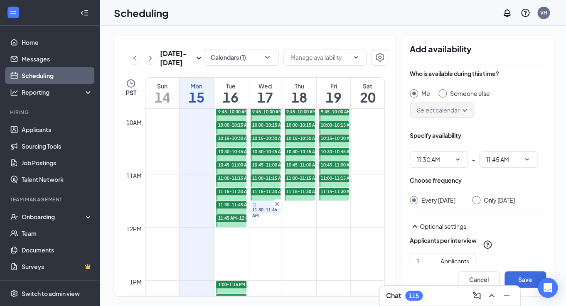
click at [478, 201] on input "Only [DATE]" at bounding box center [475, 199] width 6 height 6
click at [523, 277] on button "Save" at bounding box center [526, 280] width 42 height 17
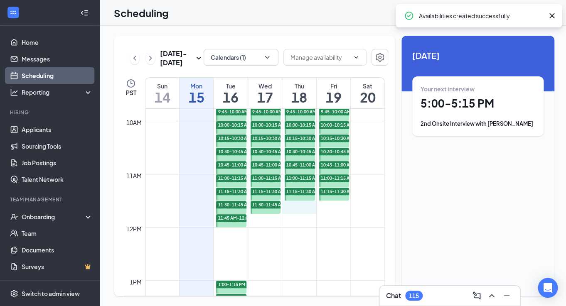
click at [298, 212] on div "12am 1am 2am 3am 4am 5am 6am 7am 8am 9am 10am 11am 12pm 1pm 2pm 3pm 4pm 5pm 6pm…" at bounding box center [254, 227] width 261 height 1277
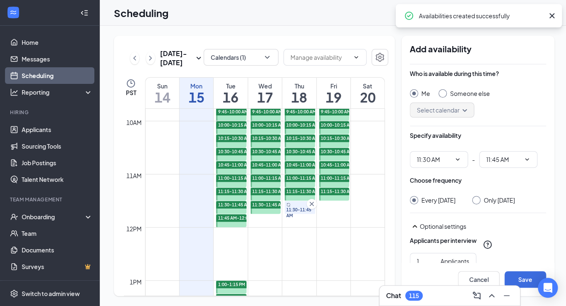
click at [477, 200] on input "Only [DATE]" at bounding box center [475, 199] width 6 height 6
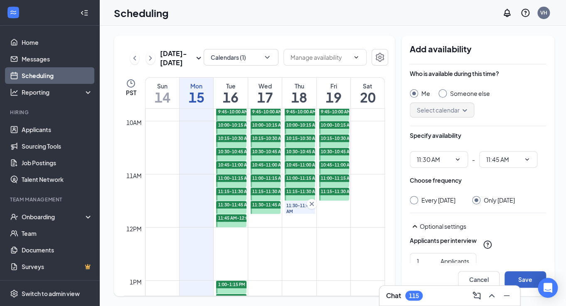
click at [526, 277] on button "Save" at bounding box center [526, 280] width 42 height 17
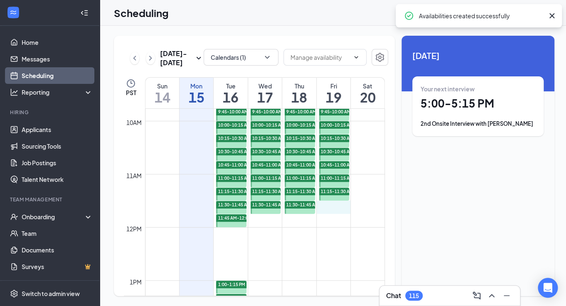
drag, startPoint x: 334, startPoint y: 204, endPoint x: 334, endPoint y: 212, distance: 7.9
click at [334, 212] on div "12am 1am 2am 3am 4am 5am 6am 7am 8am 9am 10am 11am 12pm 1pm 2pm 3pm 4pm 5pm 6pm…" at bounding box center [254, 227] width 261 height 1277
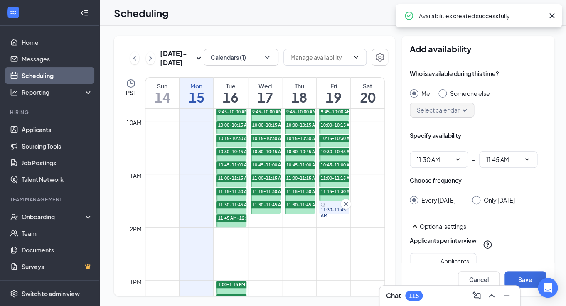
click at [474, 201] on div at bounding box center [476, 200] width 8 height 8
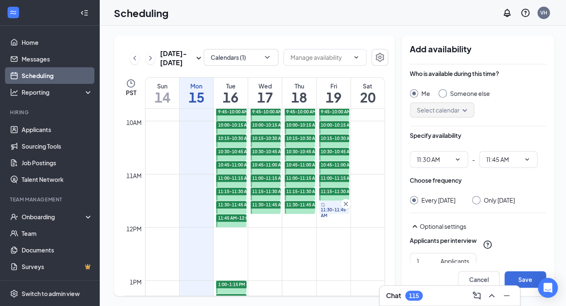
click at [472, 201] on input "Only [DATE]" at bounding box center [475, 199] width 6 height 6
click at [527, 277] on button "Save" at bounding box center [526, 280] width 42 height 17
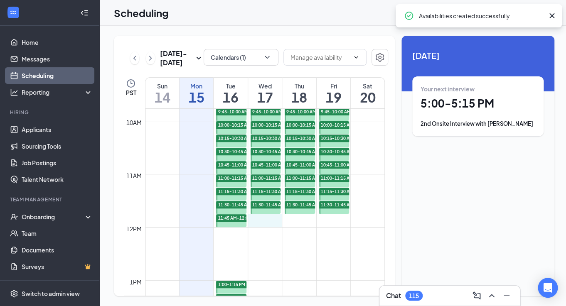
click at [262, 222] on div "12am 1am 2am 3am 4am 5am 6am 7am 8am 9am 10am 11am 12pm 1pm 2pm 3pm 4pm 5pm 6pm…" at bounding box center [254, 227] width 261 height 1277
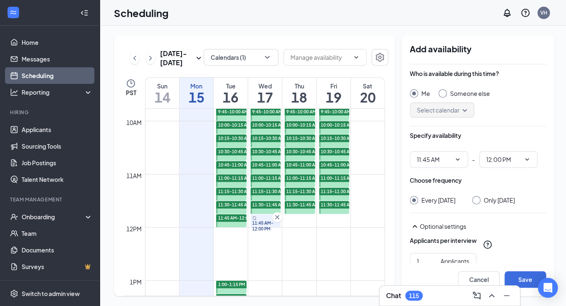
click at [478, 202] on input "Only [DATE]" at bounding box center [475, 199] width 6 height 6
click at [513, 280] on button "Save" at bounding box center [526, 280] width 42 height 17
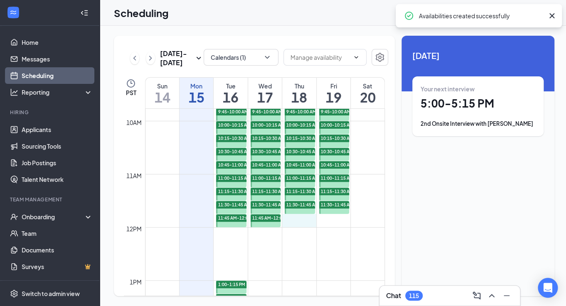
drag, startPoint x: 292, startPoint y: 219, endPoint x: 292, endPoint y: 224, distance: 4.6
click at [292, 224] on div "12am 1am 2am 3am 4am 5am 6am 7am 8am 9am 10am 11am 12pm 1pm 2pm 3pm 4pm 5pm 6pm…" at bounding box center [254, 227] width 261 height 1277
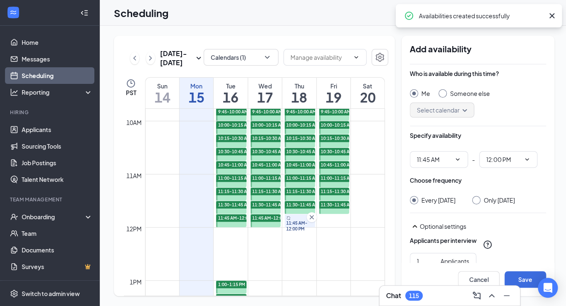
click at [478, 199] on input "Only [DATE]" at bounding box center [475, 199] width 6 height 6
click at [524, 278] on button "Save" at bounding box center [526, 280] width 42 height 17
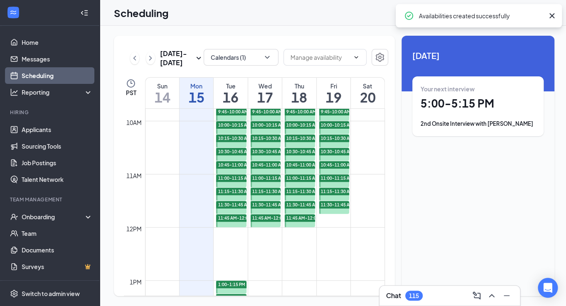
click at [326, 227] on div "12am 1am 2am 3am 4am 5am 6am 7am 8am 9am 10am 11am 12pm 1pm 2pm 3pm 4pm 5pm 6pm…" at bounding box center [254, 227] width 261 height 1277
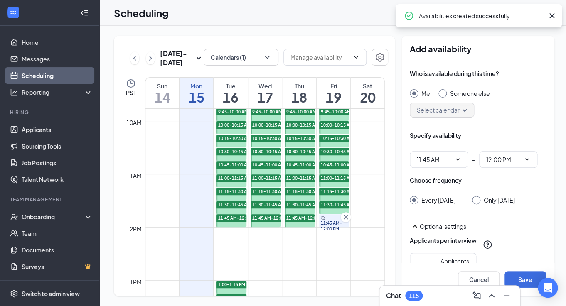
click at [474, 203] on div at bounding box center [476, 200] width 8 height 8
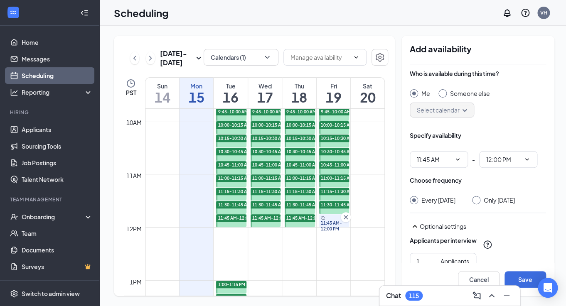
click at [477, 200] on div at bounding box center [476, 200] width 8 height 8
click at [473, 200] on input "Only [DATE]" at bounding box center [475, 199] width 6 height 6
click at [526, 276] on button "Save" at bounding box center [526, 280] width 42 height 17
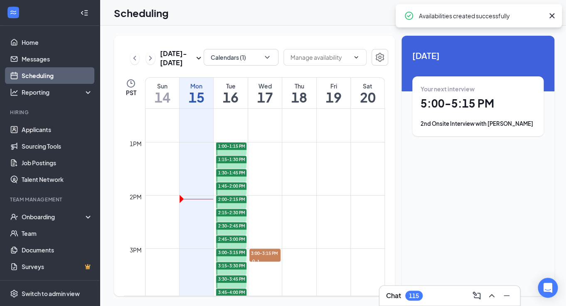
scroll to position [662, 0]
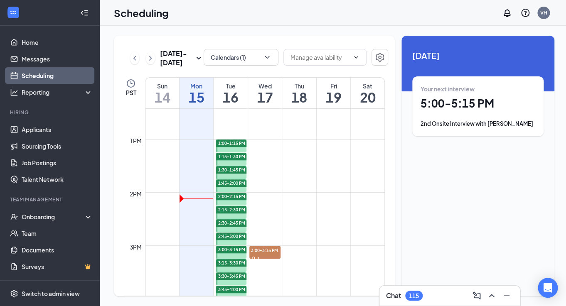
click at [429, 301] on div "Chat 115" at bounding box center [449, 295] width 127 height 13
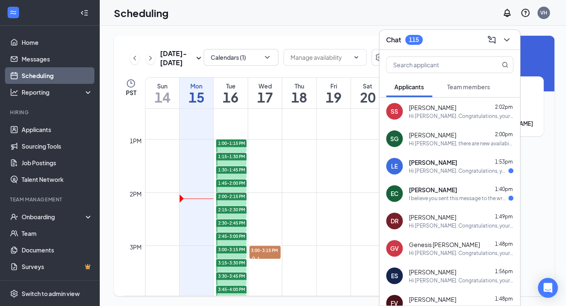
click at [449, 198] on div "I believe you sent this message to the wrong number" at bounding box center [458, 198] width 99 height 7
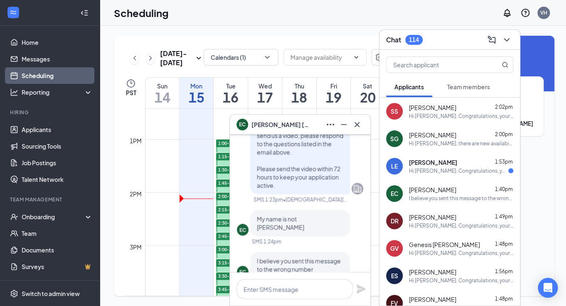
scroll to position [0, 0]
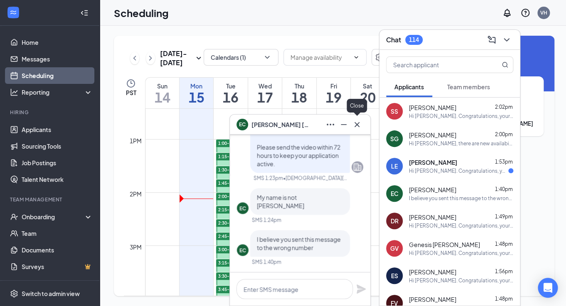
click at [361, 128] on icon "Cross" at bounding box center [357, 125] width 10 height 10
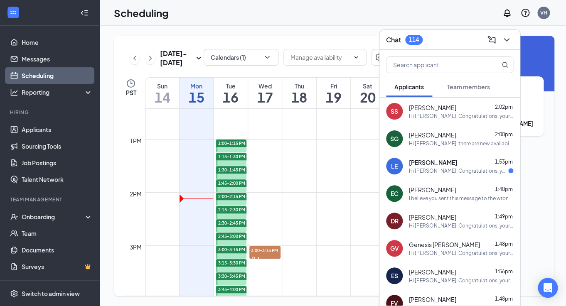
click at [452, 169] on div "Hi [PERSON_NAME]. Congratulations, your onsite interview with [DEMOGRAPHIC_DATA…" at bounding box center [458, 171] width 99 height 7
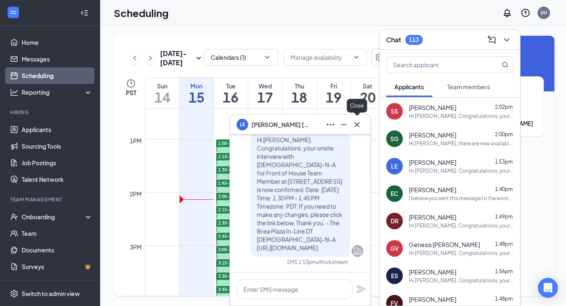
click at [356, 127] on icon "Cross" at bounding box center [357, 125] width 10 height 10
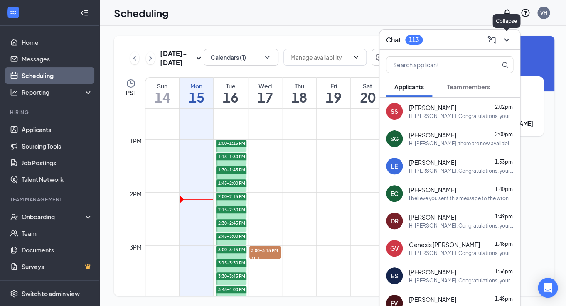
click at [509, 38] on icon "ChevronDown" at bounding box center [507, 40] width 10 height 10
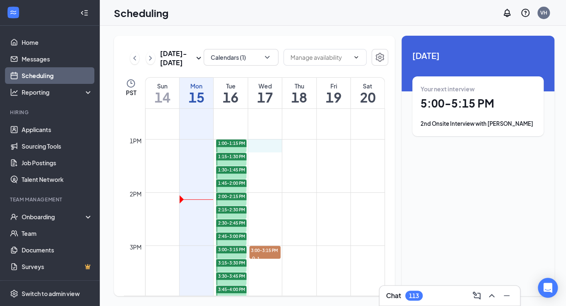
click at [262, 146] on div "12am 1am 2am 3am 4am 5am 6am 7am 8am 9am 10am 11am 12pm 1pm 2pm 3pm 4pm 5pm 6pm…" at bounding box center [254, 85] width 261 height 1277
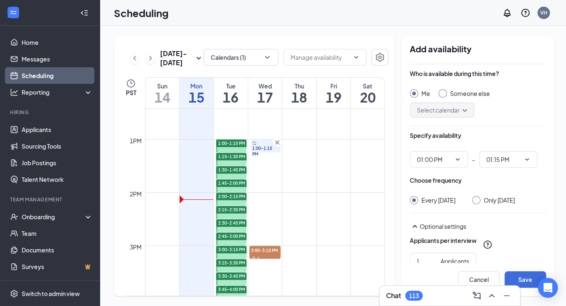
click at [277, 141] on icon "Cross" at bounding box center [277, 142] width 8 height 8
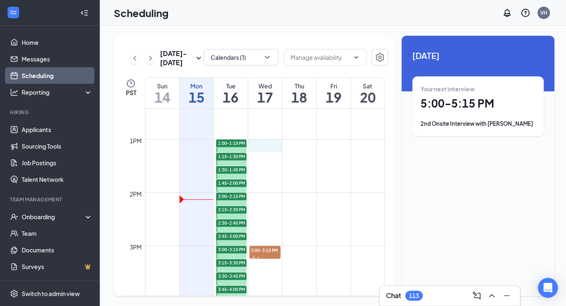
drag, startPoint x: 265, startPoint y: 141, endPoint x: 265, endPoint y: 147, distance: 5.4
click at [265, 147] on div "12am 1am 2am 3am 4am 5am 6am 7am 8am 9am 10am 11am 12pm 1pm 2pm 3pm 4pm 5pm 6pm…" at bounding box center [254, 85] width 261 height 1277
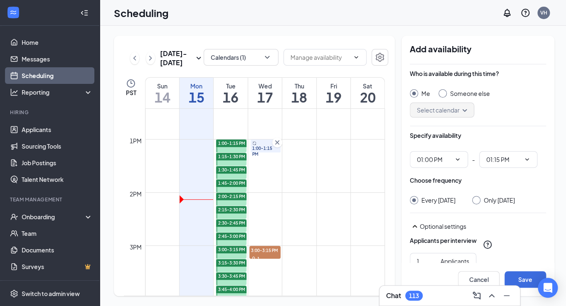
click at [478, 202] on input "Only [DATE]" at bounding box center [475, 199] width 6 height 6
click at [526, 284] on button "Save" at bounding box center [526, 280] width 42 height 17
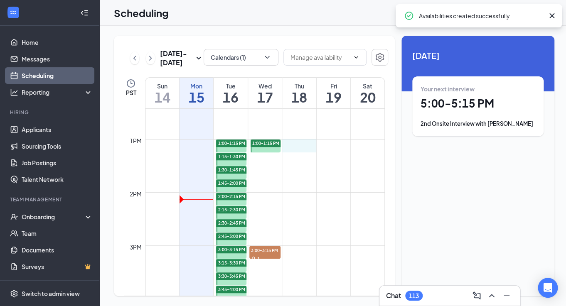
click at [297, 149] on div "12am 1am 2am 3am 4am 5am 6am 7am 8am 9am 10am 11am 12pm 1pm 2pm 3pm 4pm 5pm 6pm…" at bounding box center [254, 85] width 261 height 1277
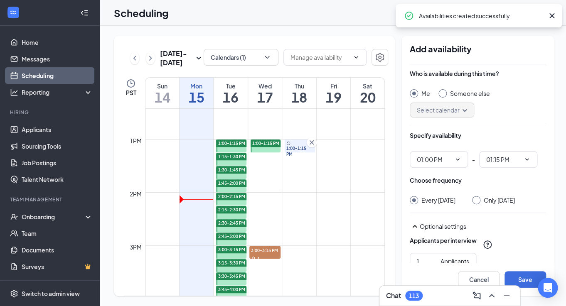
click at [478, 202] on input "Only [DATE]" at bounding box center [475, 199] width 6 height 6
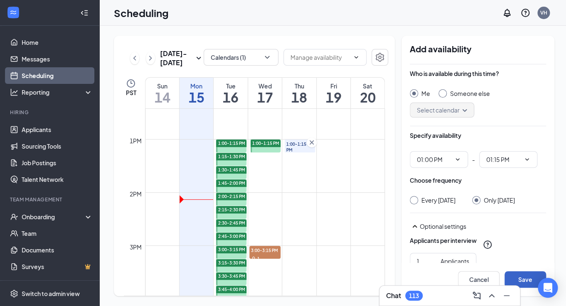
click at [529, 277] on button "Save" at bounding box center [526, 280] width 42 height 17
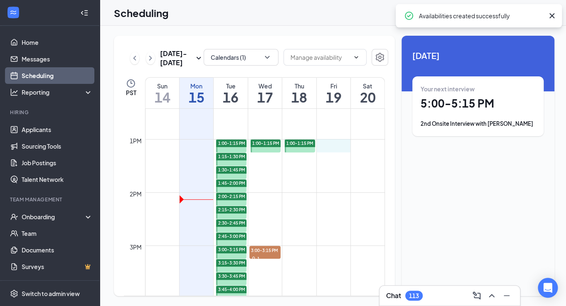
click at [338, 147] on div "12am 1am 2am 3am 4am 5am 6am 7am 8am 9am 10am 11am 12pm 1pm 2pm 3pm 4pm 5pm 6pm…" at bounding box center [254, 85] width 261 height 1277
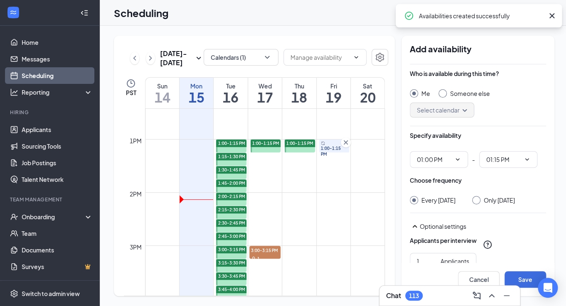
click at [473, 200] on input "Only [DATE]" at bounding box center [475, 199] width 6 height 6
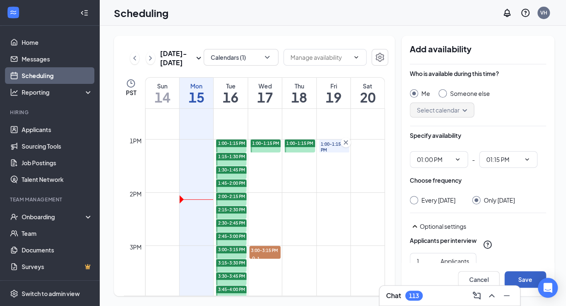
click at [521, 276] on button "Save" at bounding box center [526, 280] width 42 height 17
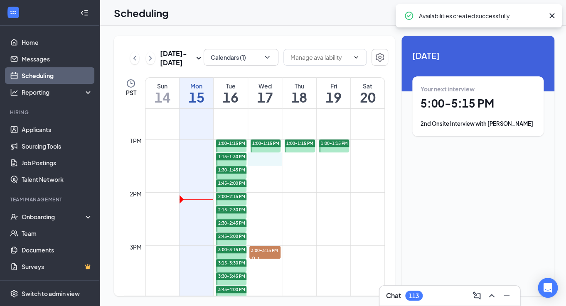
click at [265, 161] on div "12am 1am 2am 3am 4am 5am 6am 7am 8am 9am 10am 11am 12pm 1pm 2pm 3pm 4pm 5pm 6pm…" at bounding box center [254, 85] width 261 height 1277
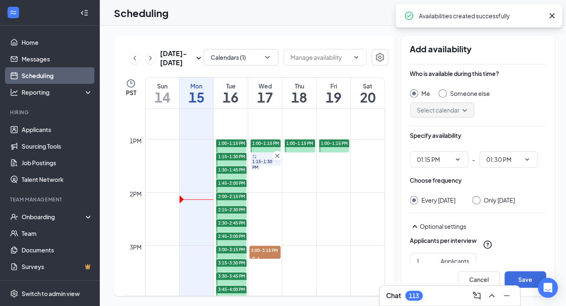
click at [478, 201] on input "Only [DATE]" at bounding box center [475, 199] width 6 height 6
click at [534, 278] on button "Save" at bounding box center [526, 280] width 42 height 17
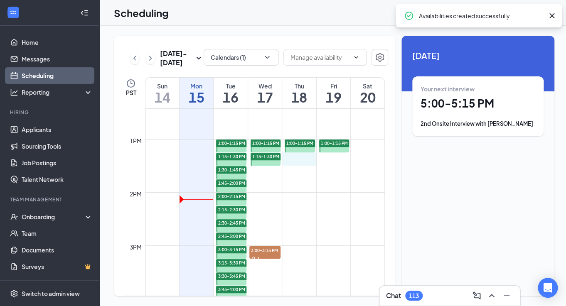
click at [305, 162] on div "12am 1am 2am 3am 4am 5am 6am 7am 8am 9am 10am 11am 12pm 1pm 2pm 3pm 4pm 5pm 6pm…" at bounding box center [254, 85] width 261 height 1277
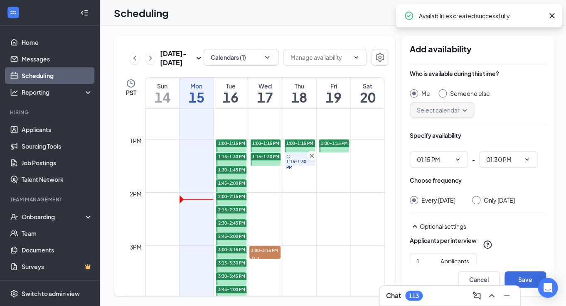
click at [478, 205] on div "Only [DATE]" at bounding box center [493, 200] width 43 height 8
click at [478, 201] on input "Only [DATE]" at bounding box center [475, 199] width 6 height 6
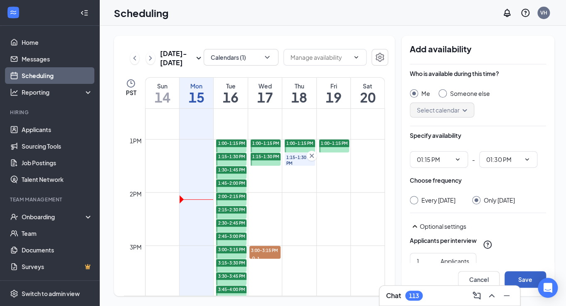
click at [528, 275] on button "Save" at bounding box center [526, 280] width 42 height 17
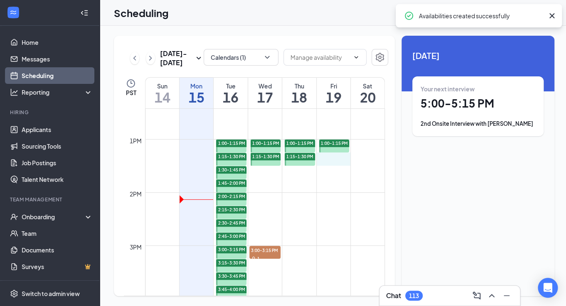
drag, startPoint x: 325, startPoint y: 158, endPoint x: 326, endPoint y: 165, distance: 6.3
click at [326, 165] on div "12am 1am 2am 3am 4am 5am 6am 7am 8am 9am 10am 11am 12pm 1pm 2pm 3pm 4pm 5pm 6pm…" at bounding box center [254, 85] width 261 height 1277
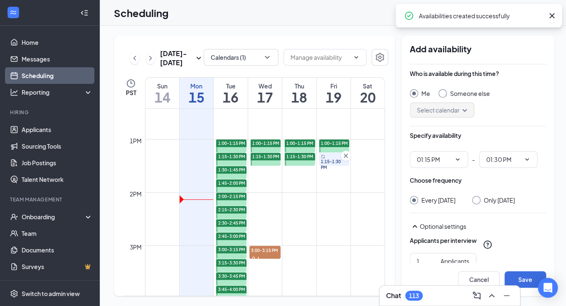
click at [472, 200] on input "Only [DATE]" at bounding box center [475, 199] width 6 height 6
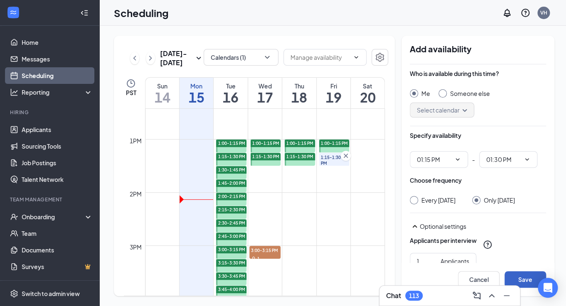
click at [518, 276] on button "Save" at bounding box center [526, 280] width 42 height 17
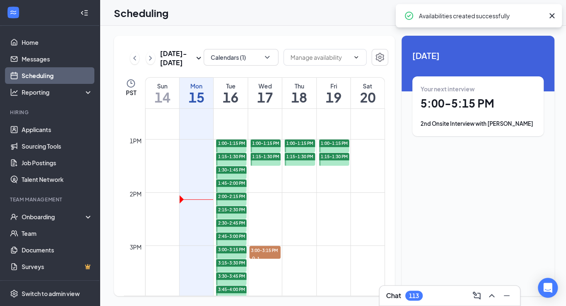
click at [255, 175] on div "12am 1am 2am 3am 4am 5am 6am 7am 8am 9am 10am 11am 12pm 1pm 2pm 3pm 4pm 5pm 6pm…" at bounding box center [254, 85] width 261 height 1277
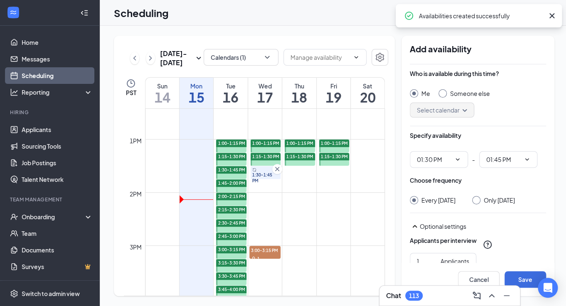
click at [481, 204] on div at bounding box center [476, 200] width 8 height 8
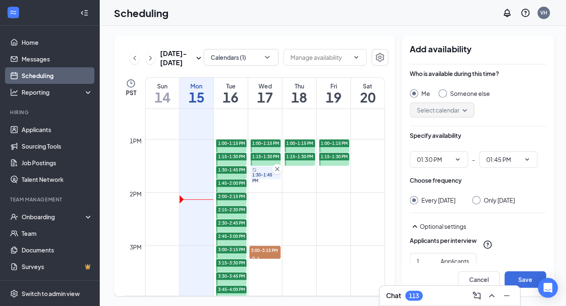
click at [478, 199] on input "Only [DATE]" at bounding box center [475, 199] width 6 height 6
click at [525, 286] on button "Save" at bounding box center [526, 280] width 42 height 17
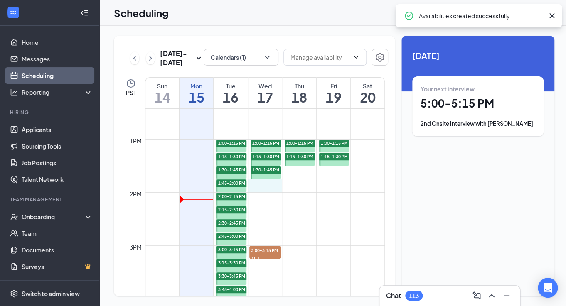
click at [261, 186] on div "12am 1am 2am 3am 4am 5am 6am 7am 8am 9am 10am 11am 12pm 1pm 2pm 3pm 4pm 5pm 6pm…" at bounding box center [254, 85] width 261 height 1277
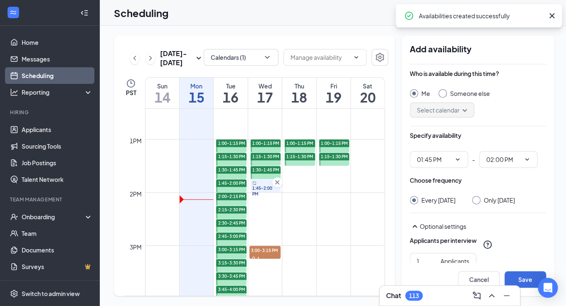
click at [481, 200] on div at bounding box center [476, 200] width 8 height 8
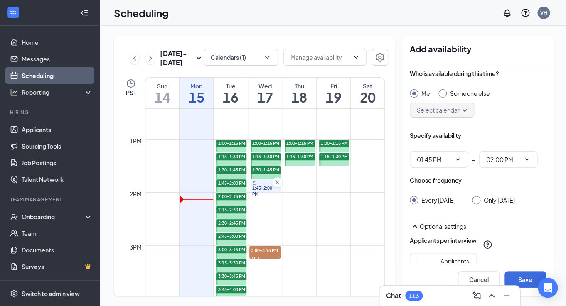
click at [478, 201] on input "Only [DATE]" at bounding box center [475, 199] width 6 height 6
click at [516, 279] on button "Save" at bounding box center [526, 280] width 42 height 17
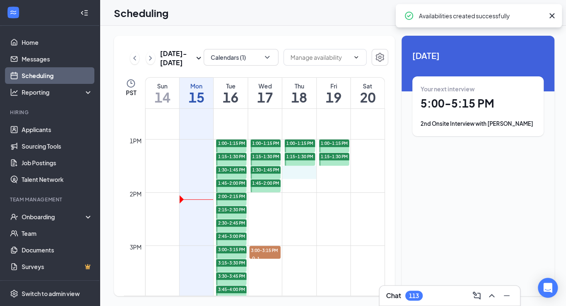
click at [294, 174] on div "12am 1am 2am 3am 4am 5am 6am 7am 8am 9am 10am 11am 12pm 1pm 2pm 3pm 4pm 5pm 6pm…" at bounding box center [254, 85] width 261 height 1277
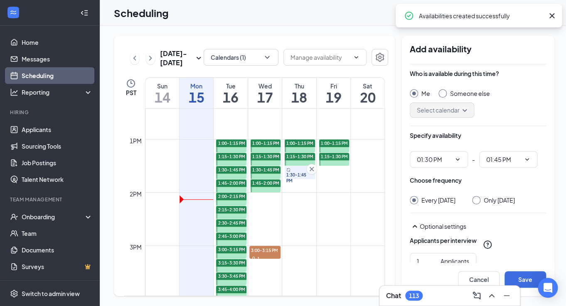
click at [479, 204] on div at bounding box center [476, 200] width 8 height 8
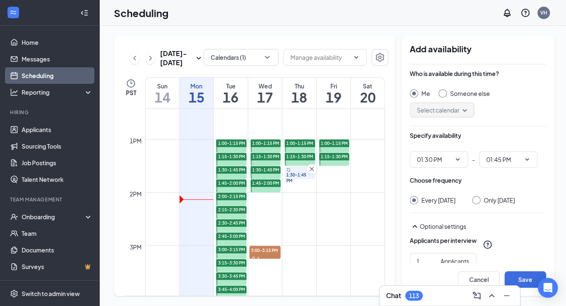
click at [478, 200] on input "Only [DATE]" at bounding box center [475, 199] width 6 height 6
click at [534, 283] on button "Save" at bounding box center [526, 280] width 42 height 17
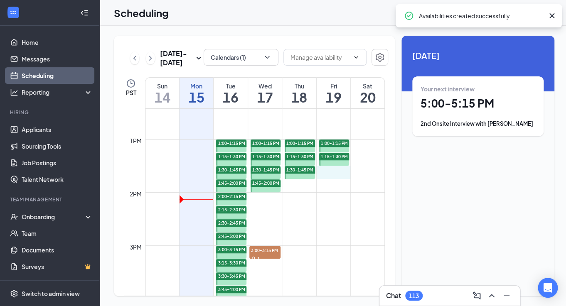
click at [333, 173] on div "12am 1am 2am 3am 4am 5am 6am 7am 8am 9am 10am 11am 12pm 1pm 2pm 3pm 4pm 5pm 6pm…" at bounding box center [254, 85] width 261 height 1277
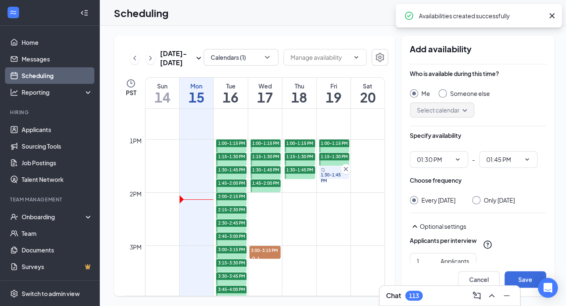
click at [472, 200] on input "Only [DATE]" at bounding box center [475, 199] width 6 height 6
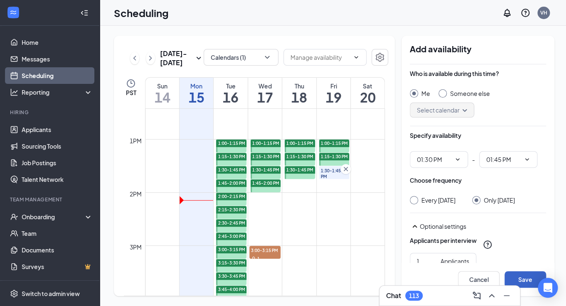
click at [517, 276] on button "Save" at bounding box center [526, 280] width 42 height 17
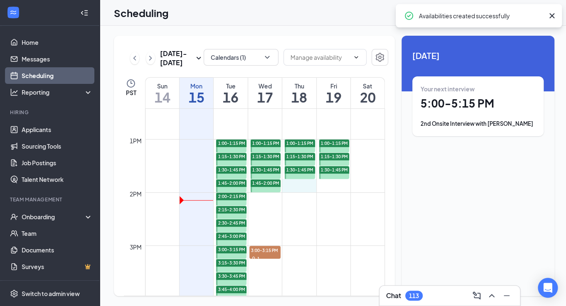
click at [300, 188] on div "12am 1am 2am 3am 4am 5am 6am 7am 8am 9am 10am 11am 12pm 1pm 2pm 3pm 4pm 5pm 6pm…" at bounding box center [254, 85] width 261 height 1277
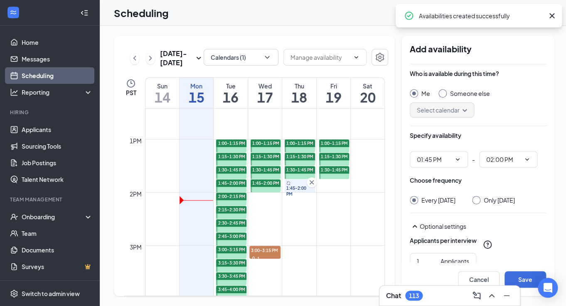
click at [479, 203] on div at bounding box center [476, 200] width 8 height 8
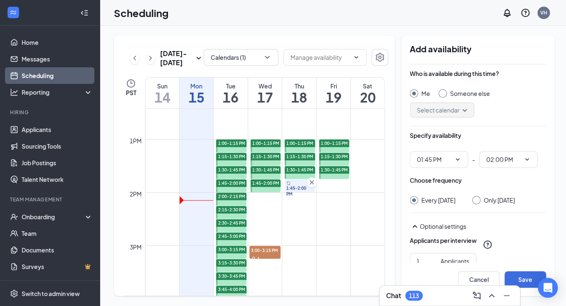
click at [481, 201] on div at bounding box center [476, 200] width 8 height 8
click at [478, 201] on input "Only [DATE]" at bounding box center [475, 199] width 6 height 6
click at [524, 277] on button "Save" at bounding box center [526, 280] width 42 height 17
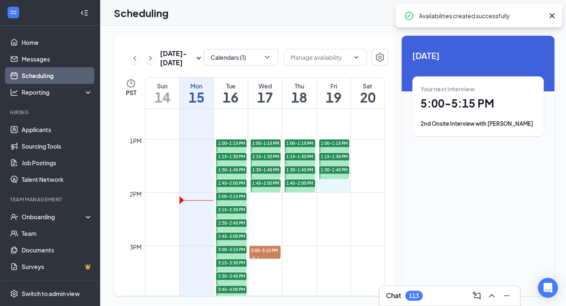
click at [334, 187] on div "12am 1am 2am 3am 4am 5am 6am 7am 8am 9am 10am 11am 12pm 1pm 2pm 3pm 4pm 5pm 6pm…" at bounding box center [254, 85] width 261 height 1277
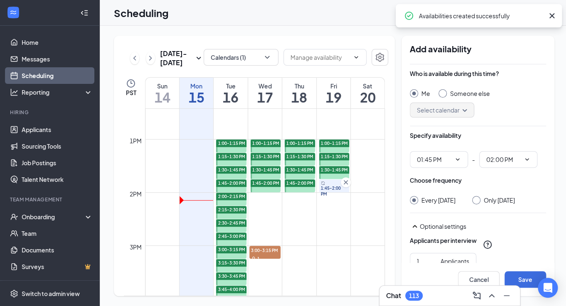
drag, startPoint x: 473, startPoint y: 201, endPoint x: 481, endPoint y: 208, distance: 10.1
click at [473, 201] on input "Only [DATE]" at bounding box center [475, 199] width 6 height 6
click at [527, 277] on button "Save" at bounding box center [526, 280] width 42 height 17
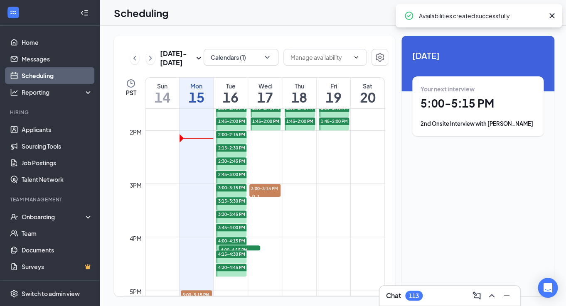
scroll to position [730, 0]
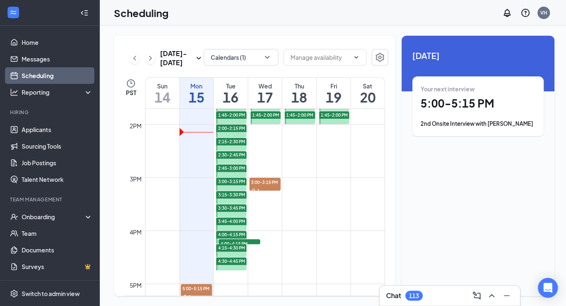
click at [251, 242] on span "4:00-4:15 PM" at bounding box center [240, 244] width 42 height 8
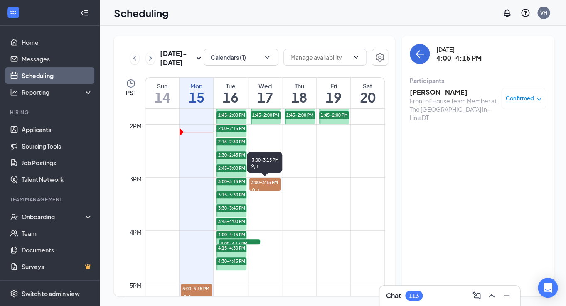
click at [264, 188] on div "1" at bounding box center [265, 190] width 31 height 8
drag, startPoint x: 272, startPoint y: 128, endPoint x: 273, endPoint y: 134, distance: 5.9
click at [273, 134] on div "12am 1am 2am 3am 4am 5am 6am 7am 8am 9am 10am 11am 12pm 1pm 2pm 3pm 4pm 5pm 6pm…" at bounding box center [254, 17] width 261 height 1277
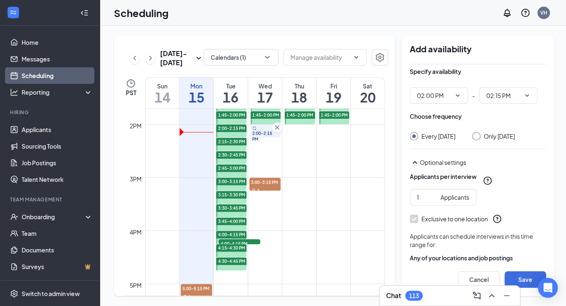
scroll to position [65, 0]
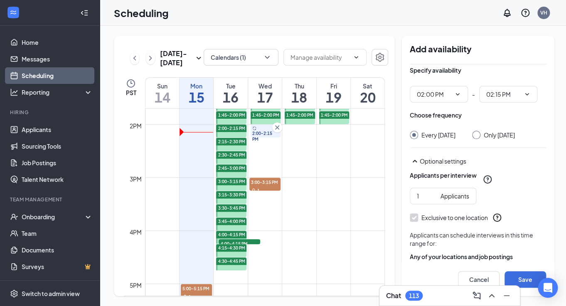
click at [479, 138] on div at bounding box center [476, 135] width 8 height 8
click at [482, 139] on div "Only [DATE]" at bounding box center [493, 135] width 43 height 8
click at [476, 132] on input "Only [DATE]" at bounding box center [475, 134] width 6 height 6
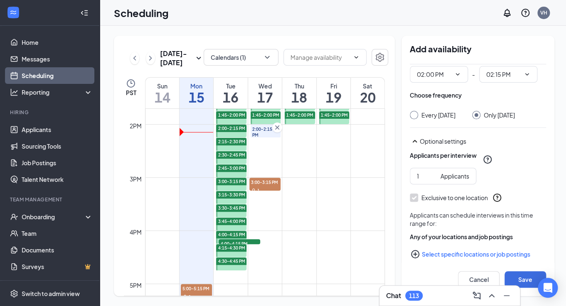
scroll to position [101, 0]
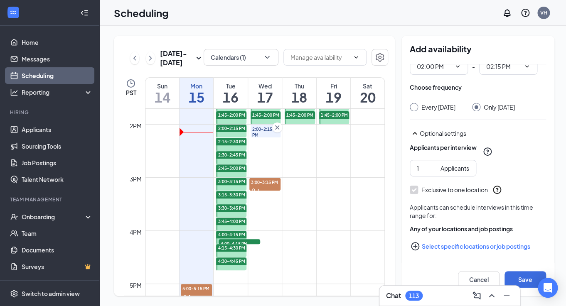
click at [451, 248] on button "Select specific locations or job postings" at bounding box center [478, 246] width 136 height 17
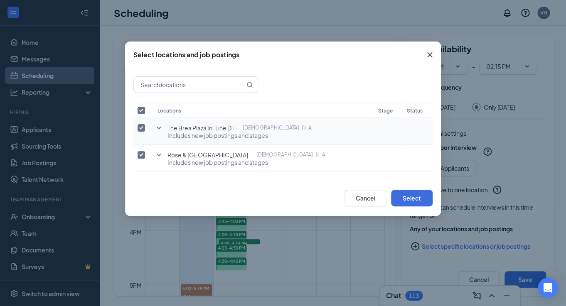
click at [141, 127] on input "checkbox" at bounding box center [141, 127] width 7 height 7
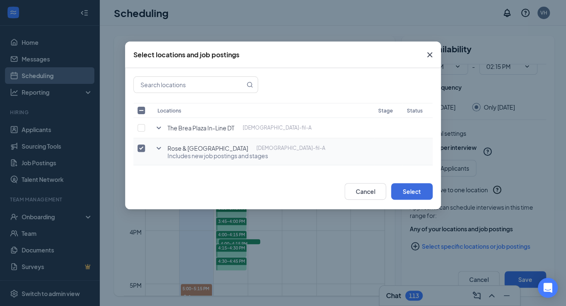
click at [159, 148] on icon "SmallChevronDown" at bounding box center [159, 148] width 10 height 10
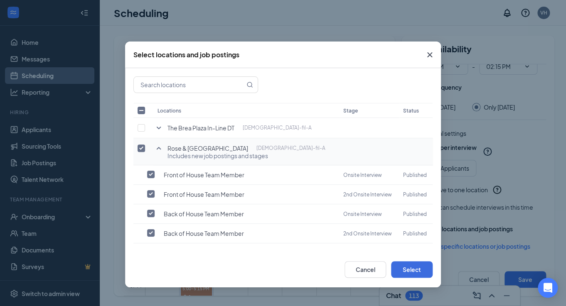
click at [159, 148] on icon "SmallChevronUp" at bounding box center [159, 148] width 5 height 2
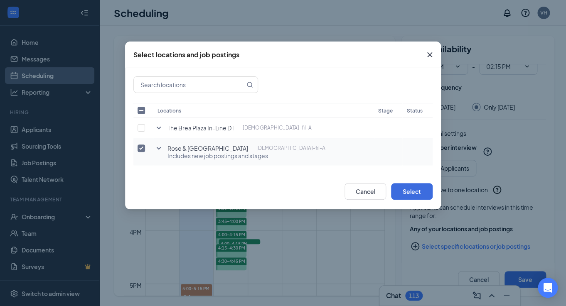
click at [158, 146] on icon "SmallChevronDown" at bounding box center [159, 148] width 10 height 10
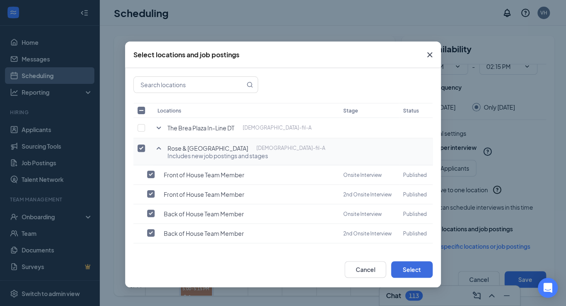
click at [158, 148] on icon "SmallChevronUp" at bounding box center [159, 148] width 5 height 2
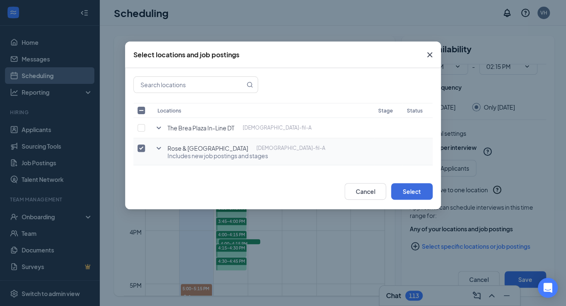
click at [431, 55] on icon "Cross" at bounding box center [430, 55] width 10 height 10
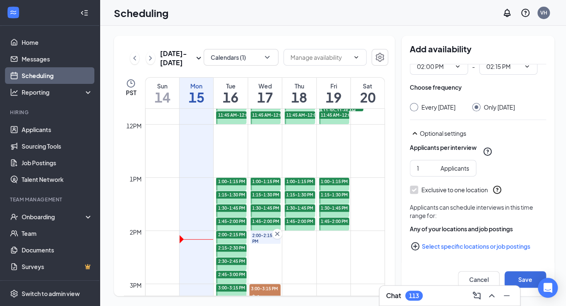
scroll to position [621, 0]
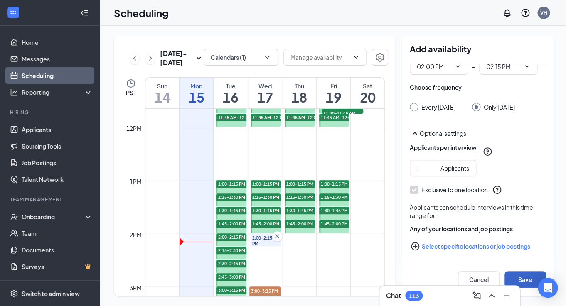
click at [515, 277] on button "Save" at bounding box center [526, 280] width 42 height 17
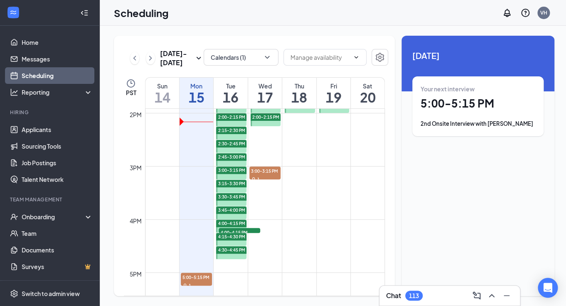
scroll to position [734, 0]
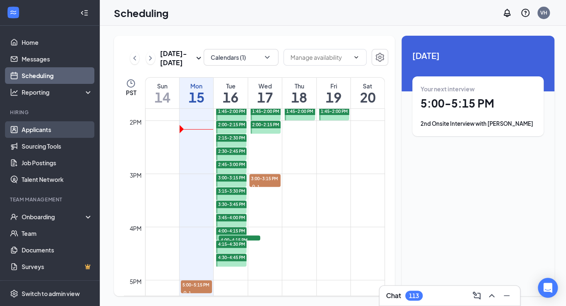
click at [44, 134] on link "Applicants" at bounding box center [57, 129] width 71 height 17
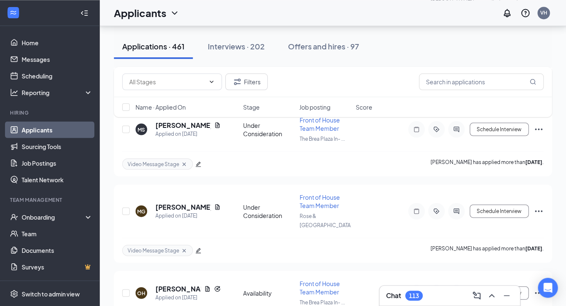
scroll to position [548, 0]
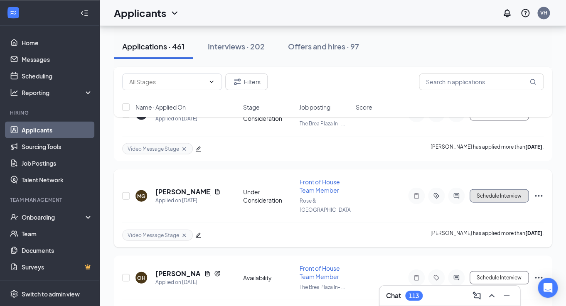
click at [506, 189] on button "Schedule Interview" at bounding box center [499, 195] width 59 height 13
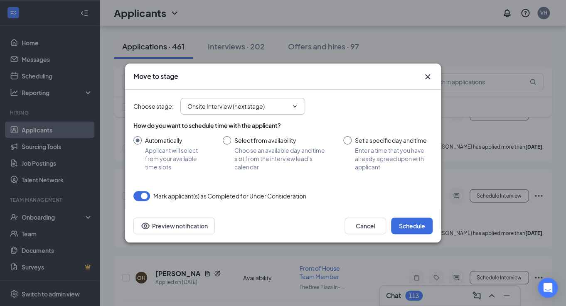
click at [291, 111] on span "Onsite Interview (next stage)" at bounding box center [242, 106] width 125 height 17
click at [174, 230] on button "Preview notification" at bounding box center [174, 226] width 82 height 17
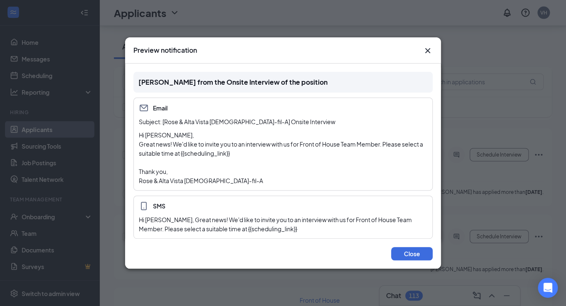
scroll to position [593, 0]
click at [404, 255] on button "Close" at bounding box center [412, 253] width 42 height 13
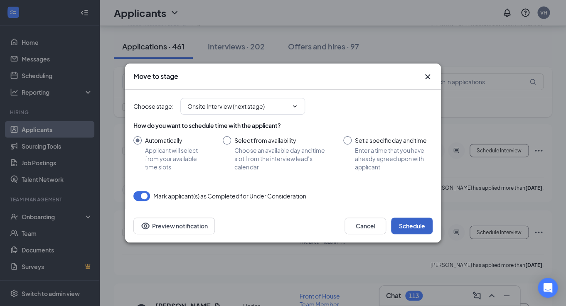
click at [405, 228] on button "Schedule" at bounding box center [412, 226] width 42 height 17
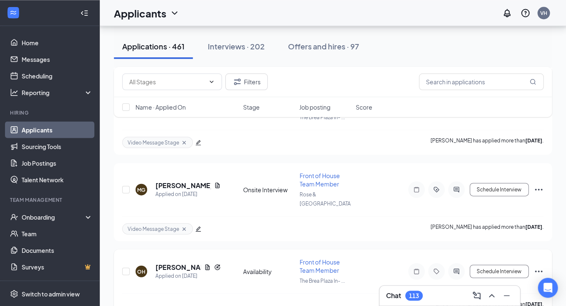
scroll to position [552, 0]
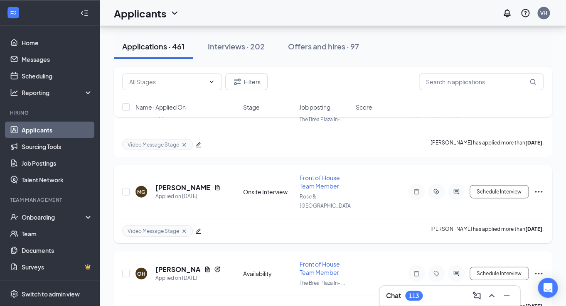
click at [183, 228] on icon "Cross" at bounding box center [184, 231] width 7 height 7
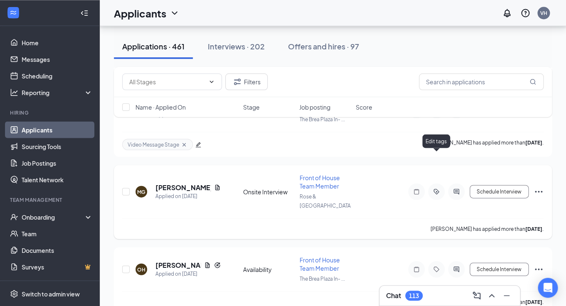
click at [441, 188] on icon "ActiveTag" at bounding box center [437, 191] width 10 height 7
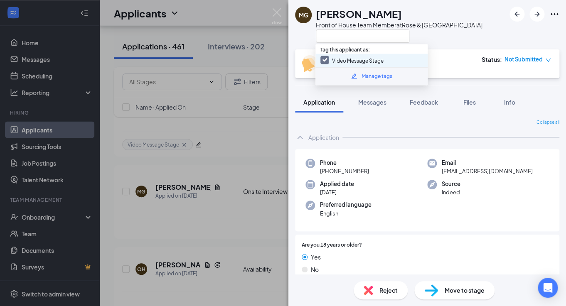
click at [320, 60] on div "Video Message Stage" at bounding box center [372, 60] width 112 height 13
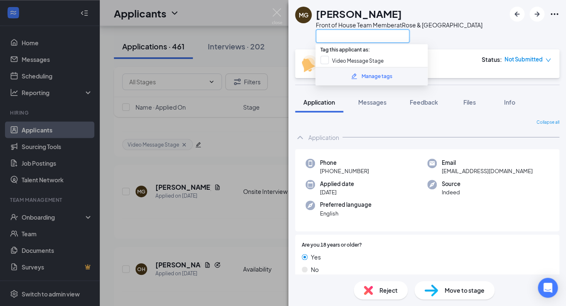
click at [337, 34] on input "text" at bounding box center [363, 36] width 94 height 13
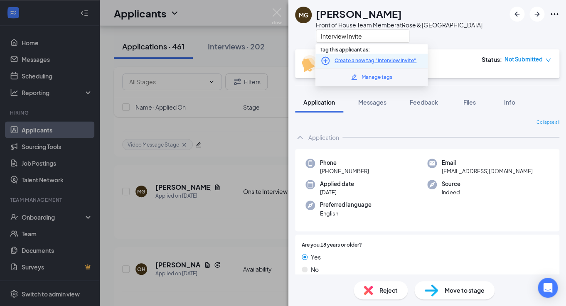
click at [326, 59] on icon "PlusCircle" at bounding box center [326, 61] width 10 height 10
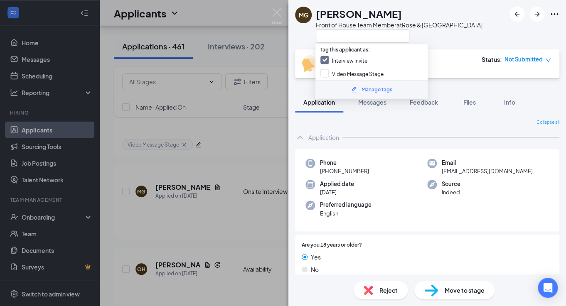
click at [470, 40] on div "MG [PERSON_NAME] Front of House Team Member at [GEOGRAPHIC_DATA]" at bounding box center [428, 24] width 278 height 49
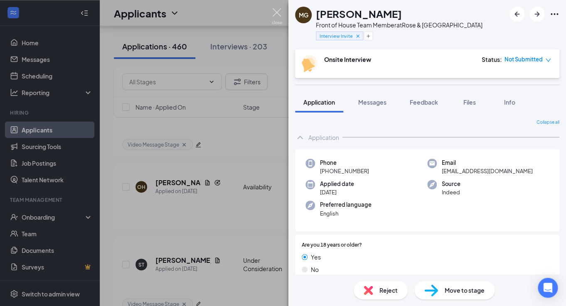
click at [280, 12] on img at bounding box center [277, 16] width 10 height 16
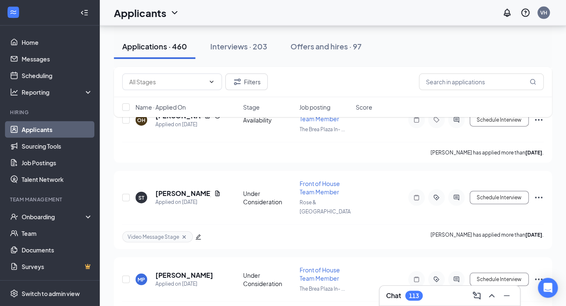
scroll to position [620, 0]
click at [502, 190] on button "Schedule Interview" at bounding box center [499, 196] width 59 height 13
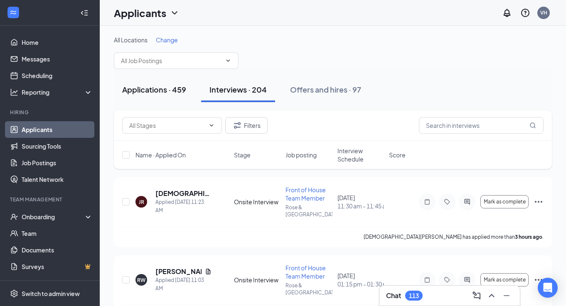
scroll to position [15, 0]
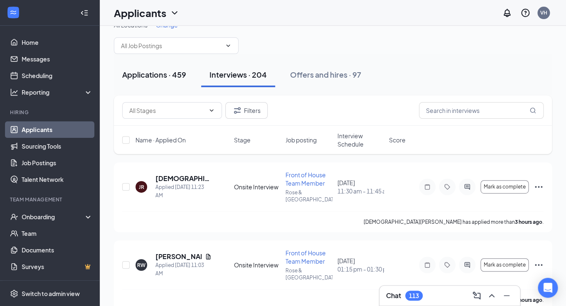
click at [153, 66] on button "Applications · 459" at bounding box center [154, 74] width 81 height 25
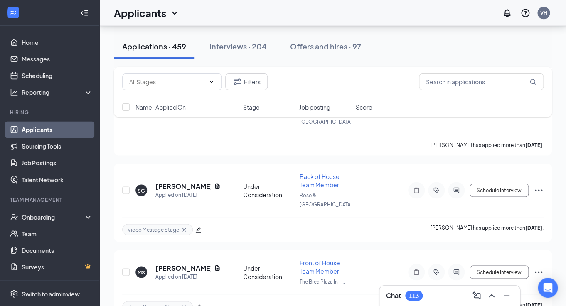
scroll to position [391, 0]
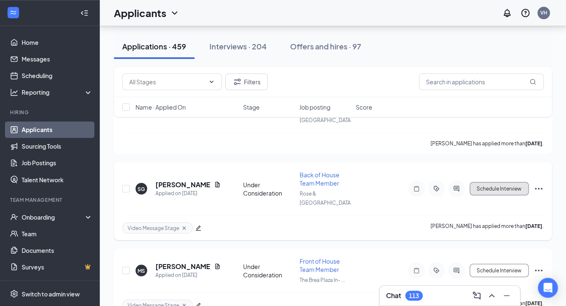
click at [488, 182] on button "Schedule Interview" at bounding box center [499, 188] width 59 height 13
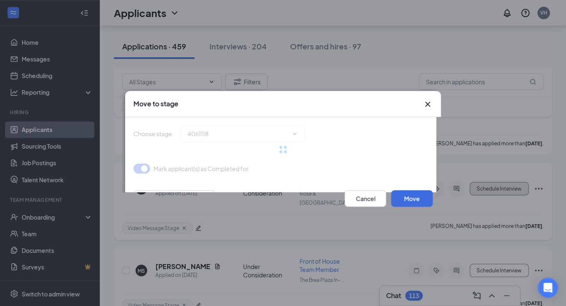
type input "Onsite Interview (next stage)"
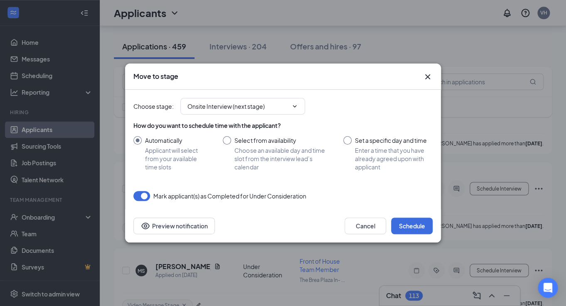
click at [425, 76] on icon "Cross" at bounding box center [428, 77] width 10 height 10
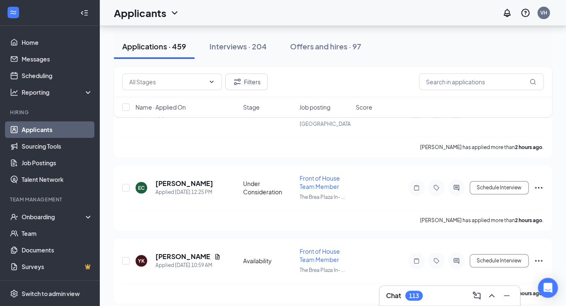
scroll to position [0, 0]
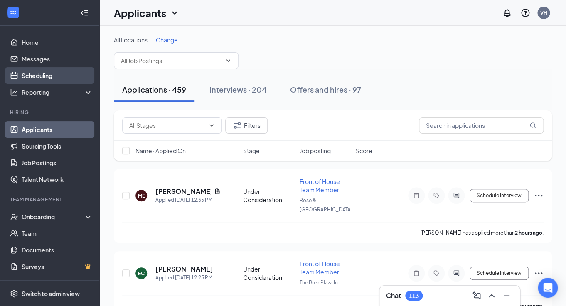
click at [41, 74] on link "Scheduling" at bounding box center [57, 75] width 71 height 17
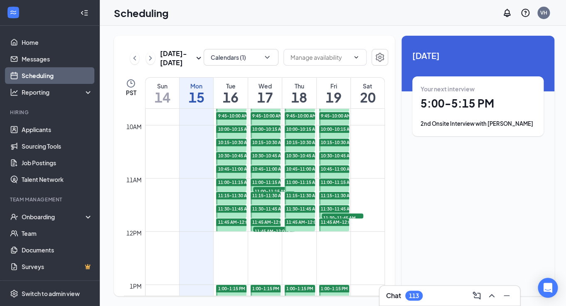
scroll to position [518, 0]
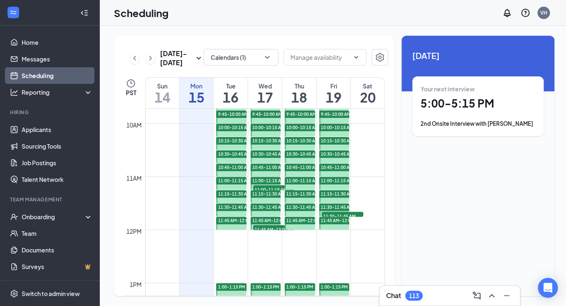
click at [274, 189] on span "11:00-11:15 AM" at bounding box center [274, 189] width 42 height 8
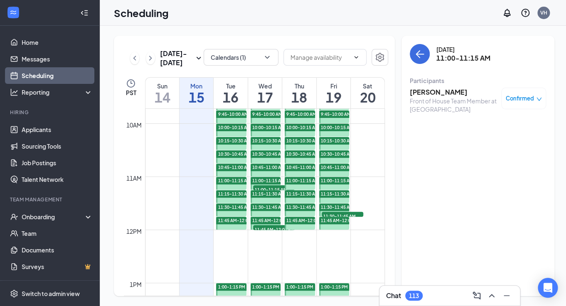
click at [267, 181] on span "11:00-11:15 AM" at bounding box center [268, 181] width 32 height 6
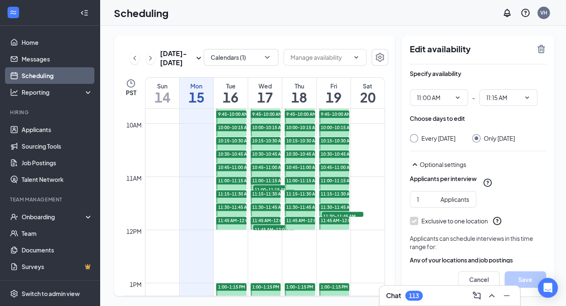
click at [270, 189] on span "11:00-11:15 AM" at bounding box center [274, 189] width 42 height 8
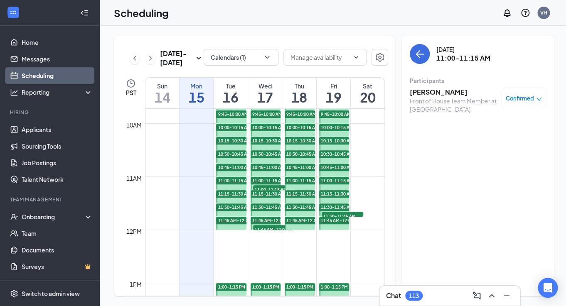
click at [356, 215] on span "11:30-11:45 AM" at bounding box center [343, 216] width 42 height 8
click at [275, 228] on span "11:45 AM-12:00 PM" at bounding box center [274, 229] width 42 height 8
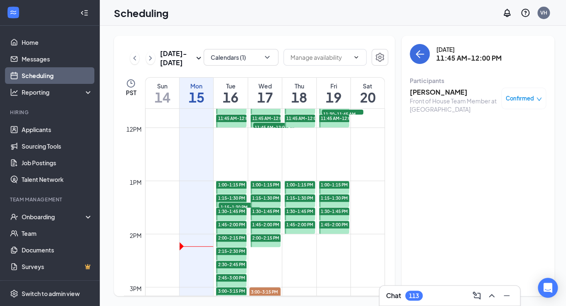
scroll to position [622, 0]
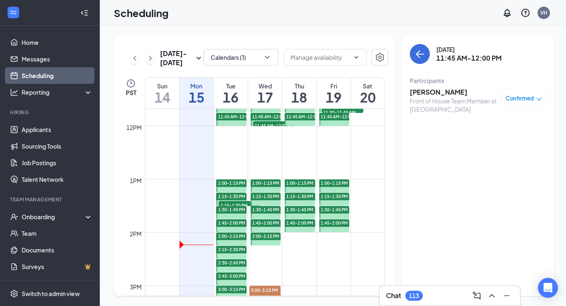
click at [246, 205] on span "1:15-1:30 PM" at bounding box center [240, 205] width 42 height 8
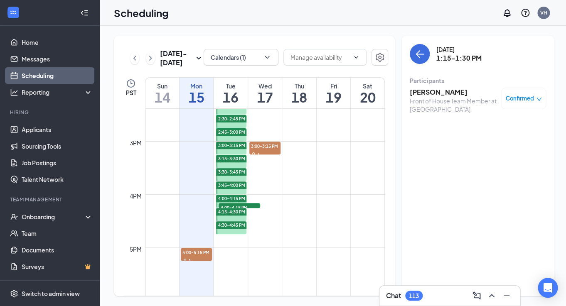
scroll to position [767, 0]
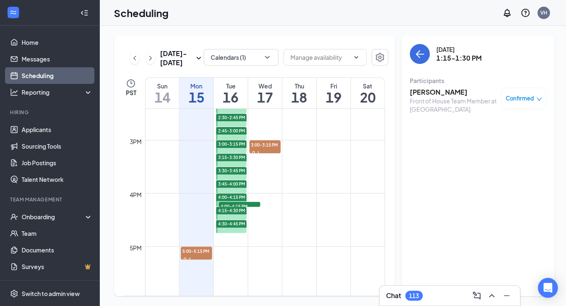
click at [252, 205] on span "4:00-4:15 PM" at bounding box center [240, 206] width 42 height 8
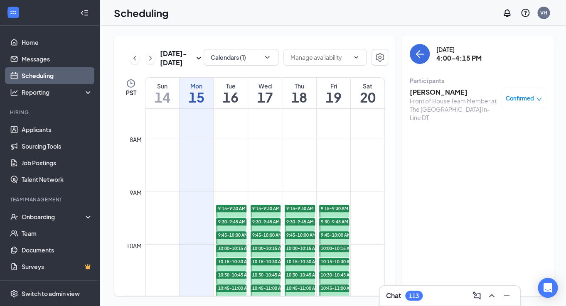
scroll to position [393, 0]
